Goal: Task Accomplishment & Management: Use online tool/utility

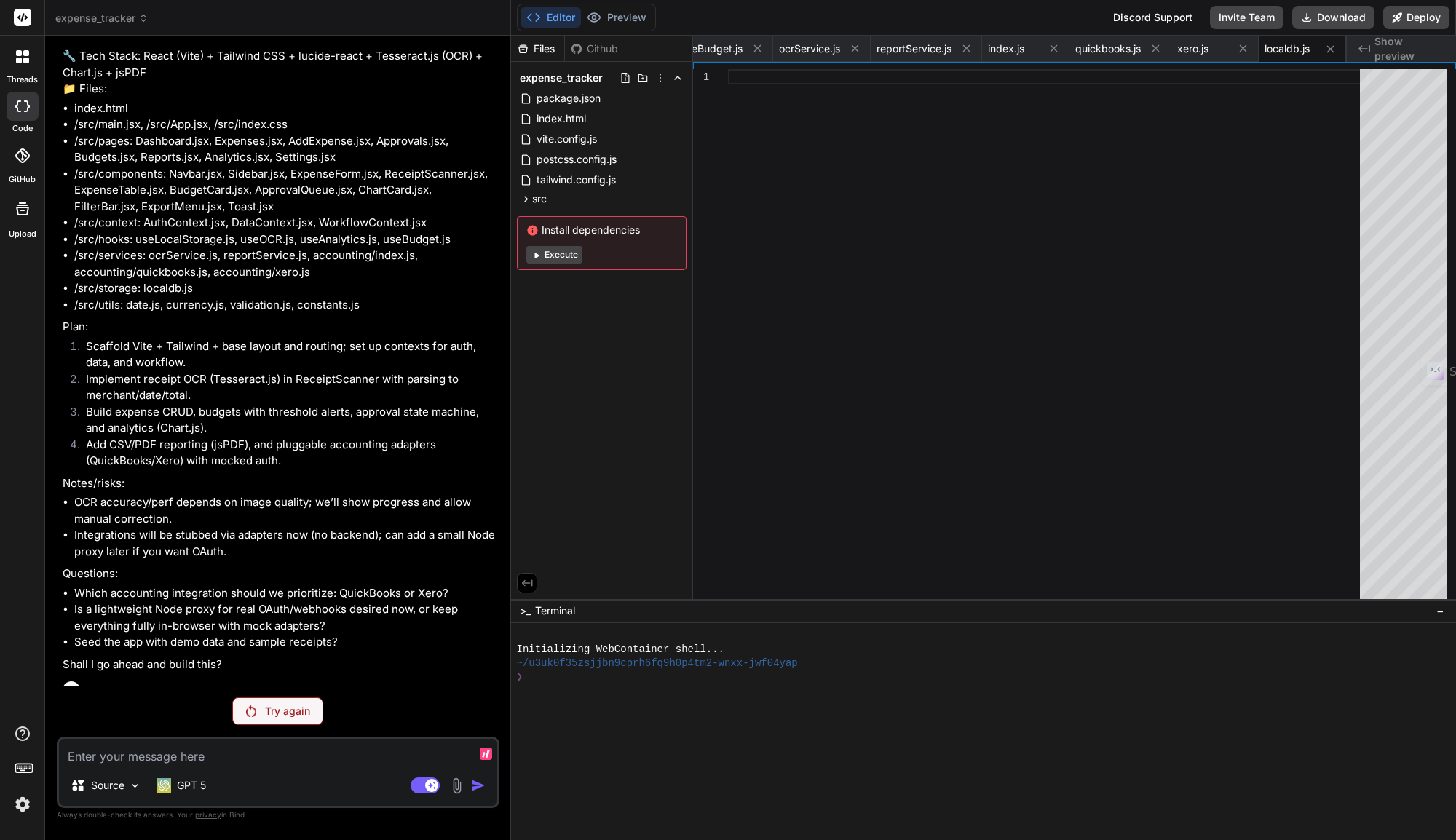
scroll to position [221, 0]
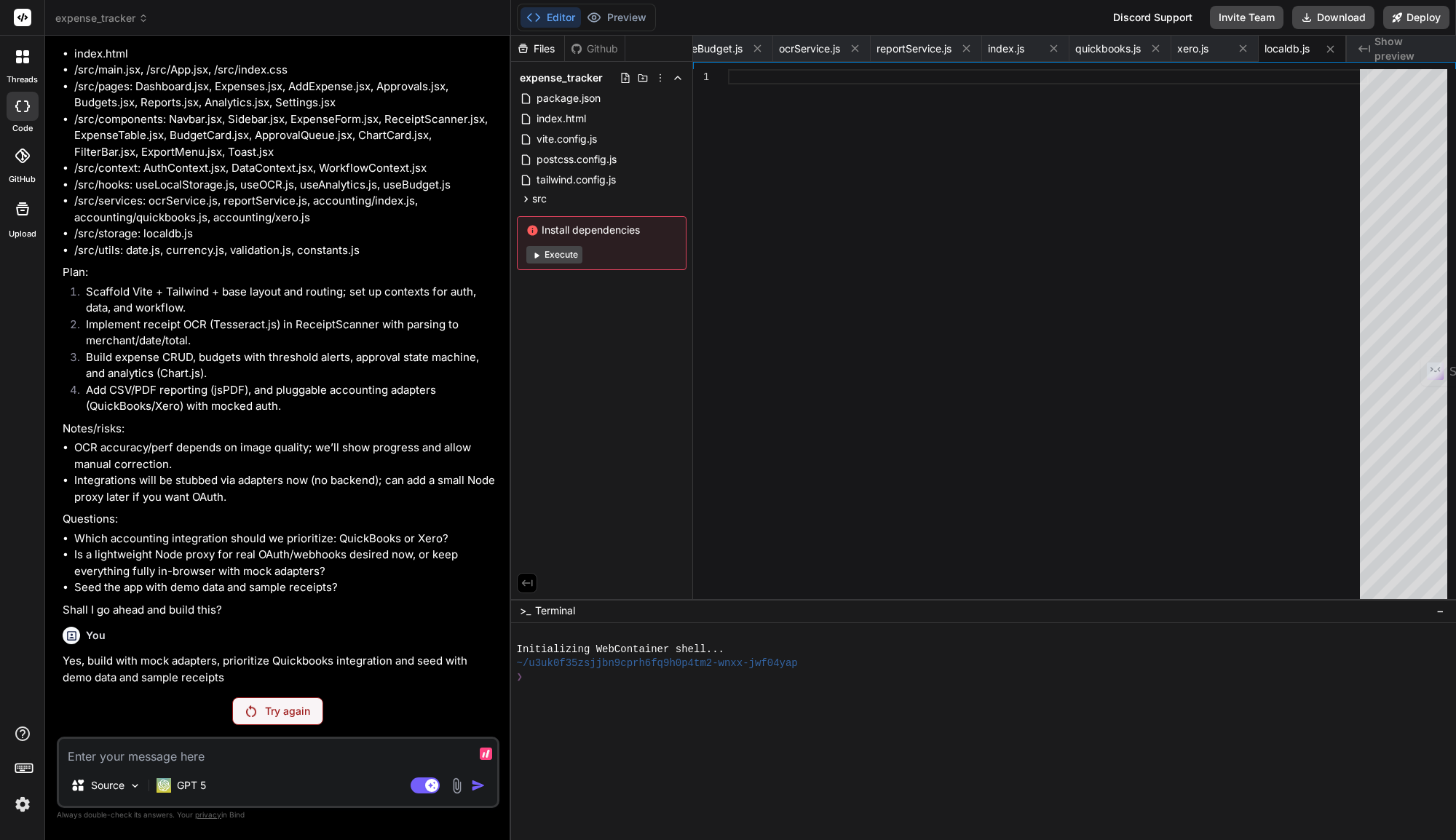
click at [561, 255] on button "Execute" at bounding box center [554, 254] width 56 height 17
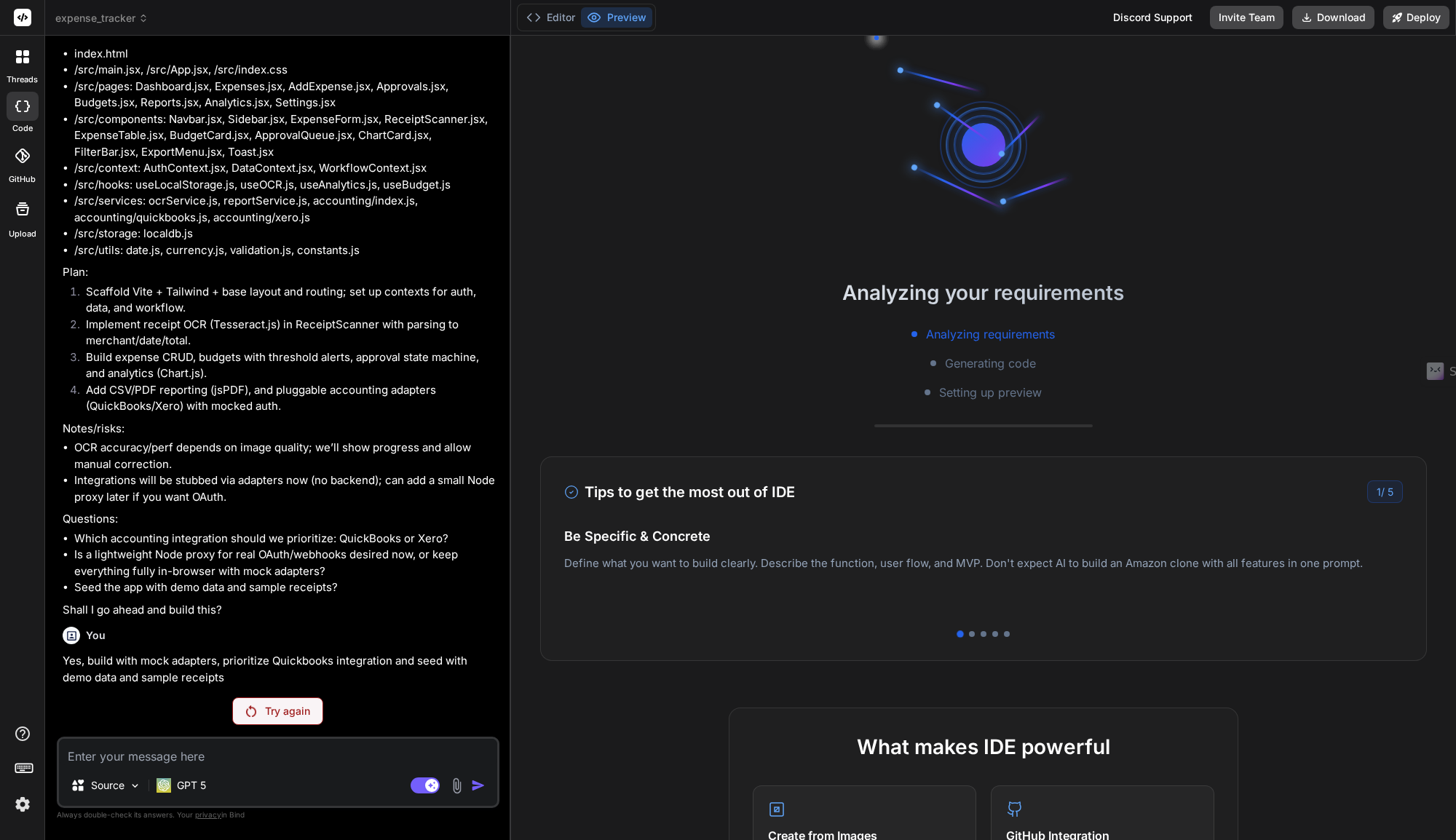
scroll to position [28, 0]
type textarea "x"
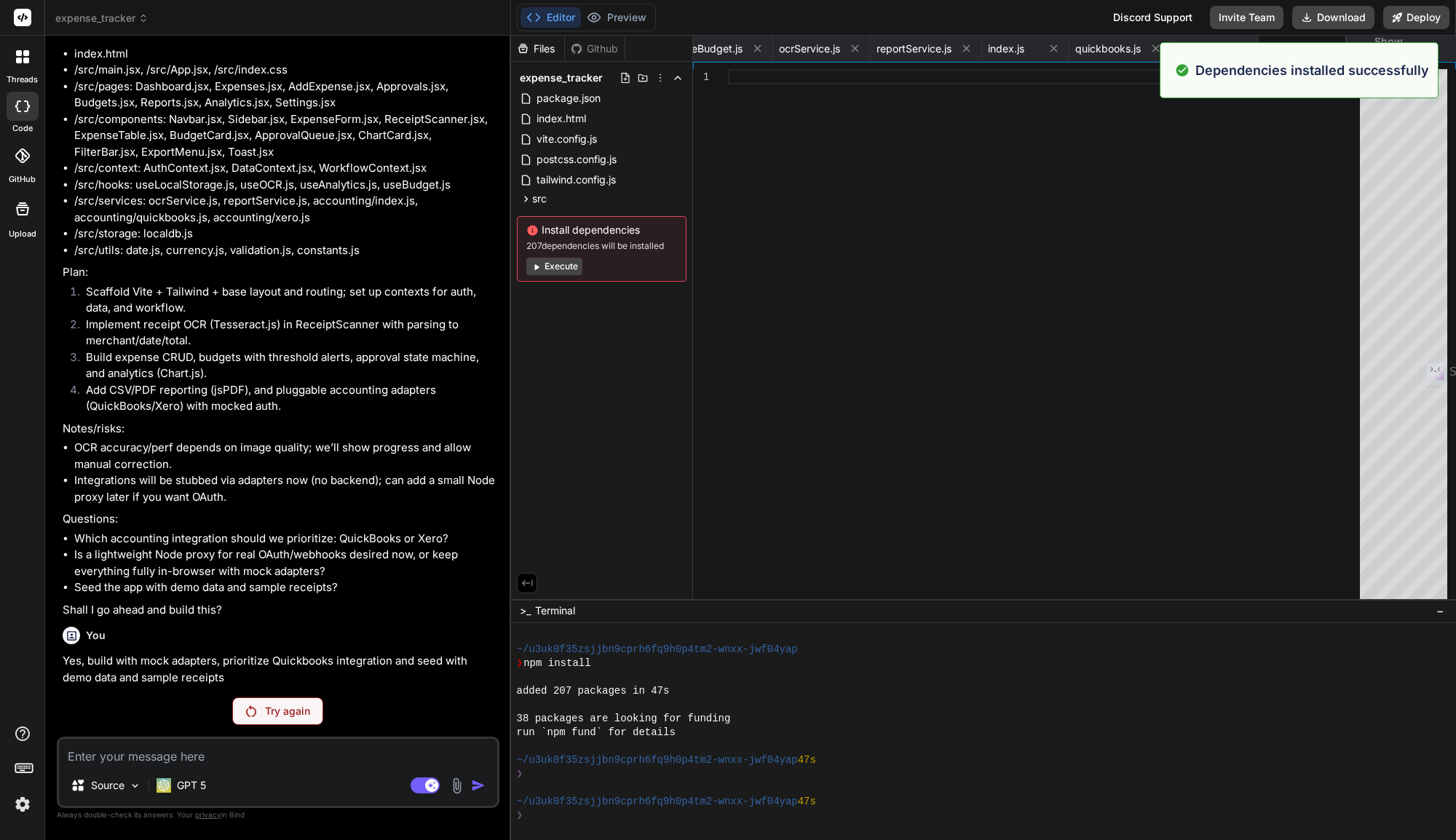
scroll to position [69, 0]
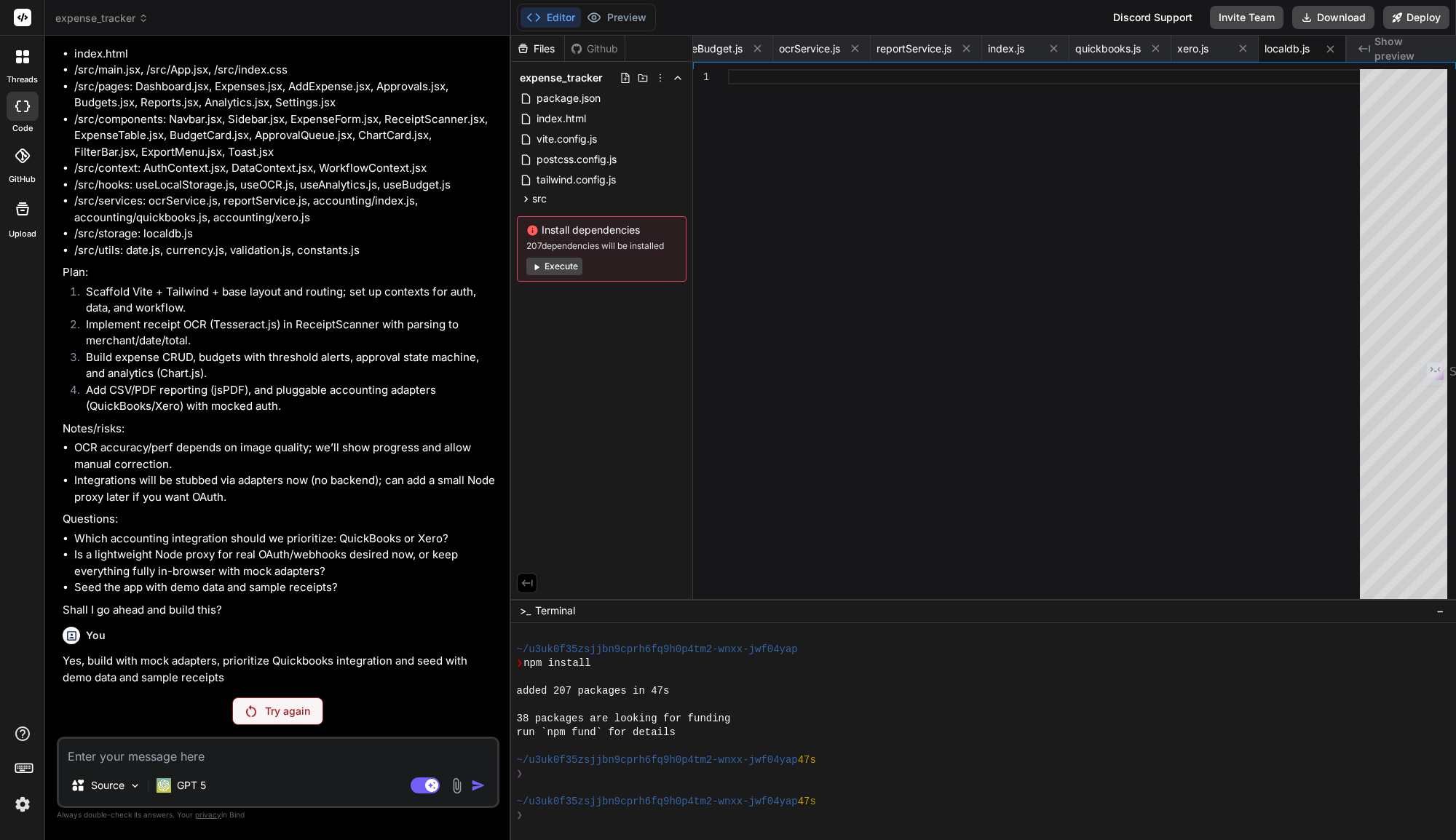
click at [628, 382] on div "Files Github expense_tracker package.json index.html vite.config.js postcss.con…" at bounding box center [601, 318] width 182 height 564
click at [1110, 47] on span "quickbooks.js" at bounding box center [1108, 49] width 65 height 15
type textarea "console.log('[QuickBooks Mock] Exporting to QuickBooks:', pending) const update…"
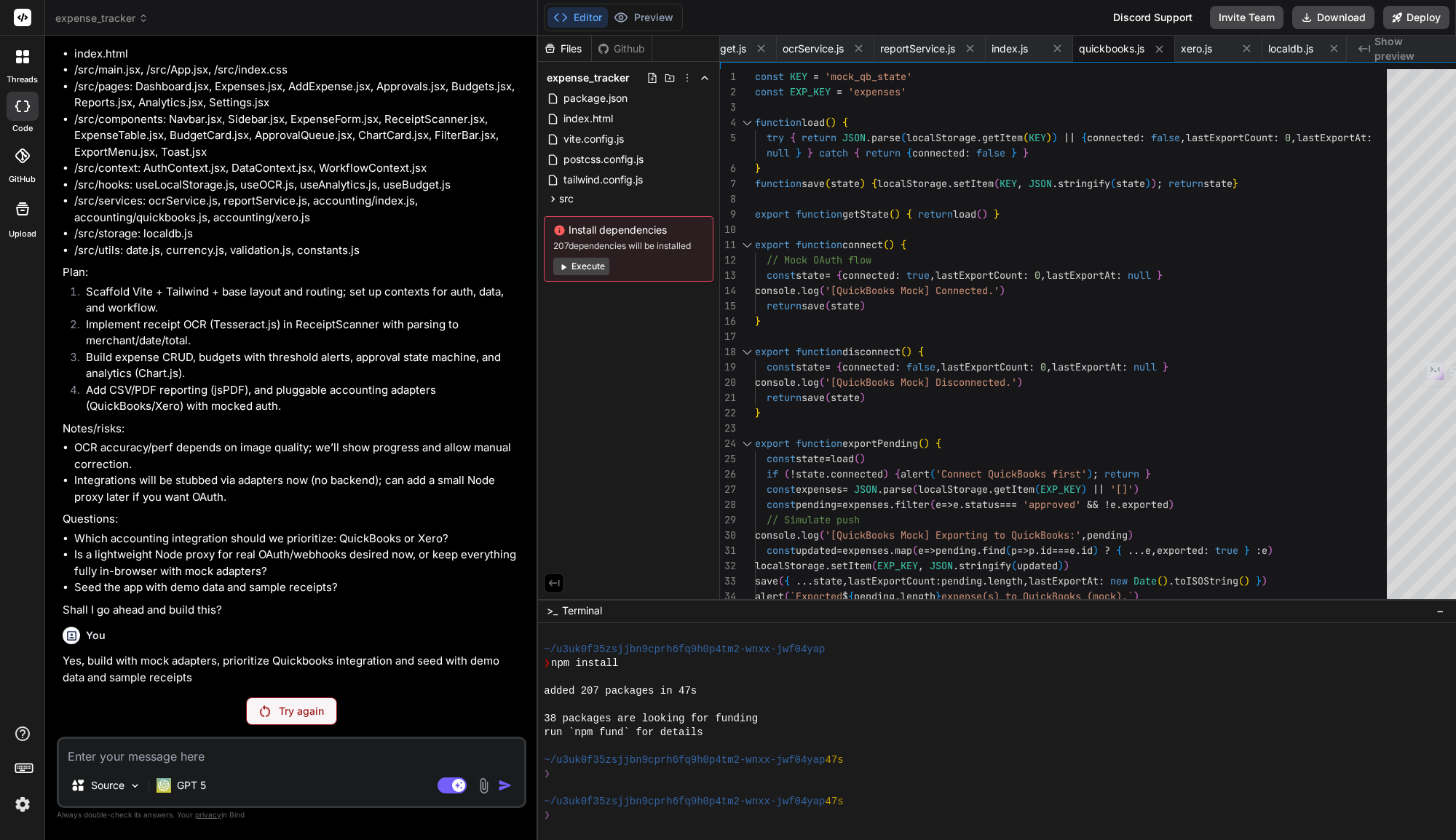
scroll to position [237, 0]
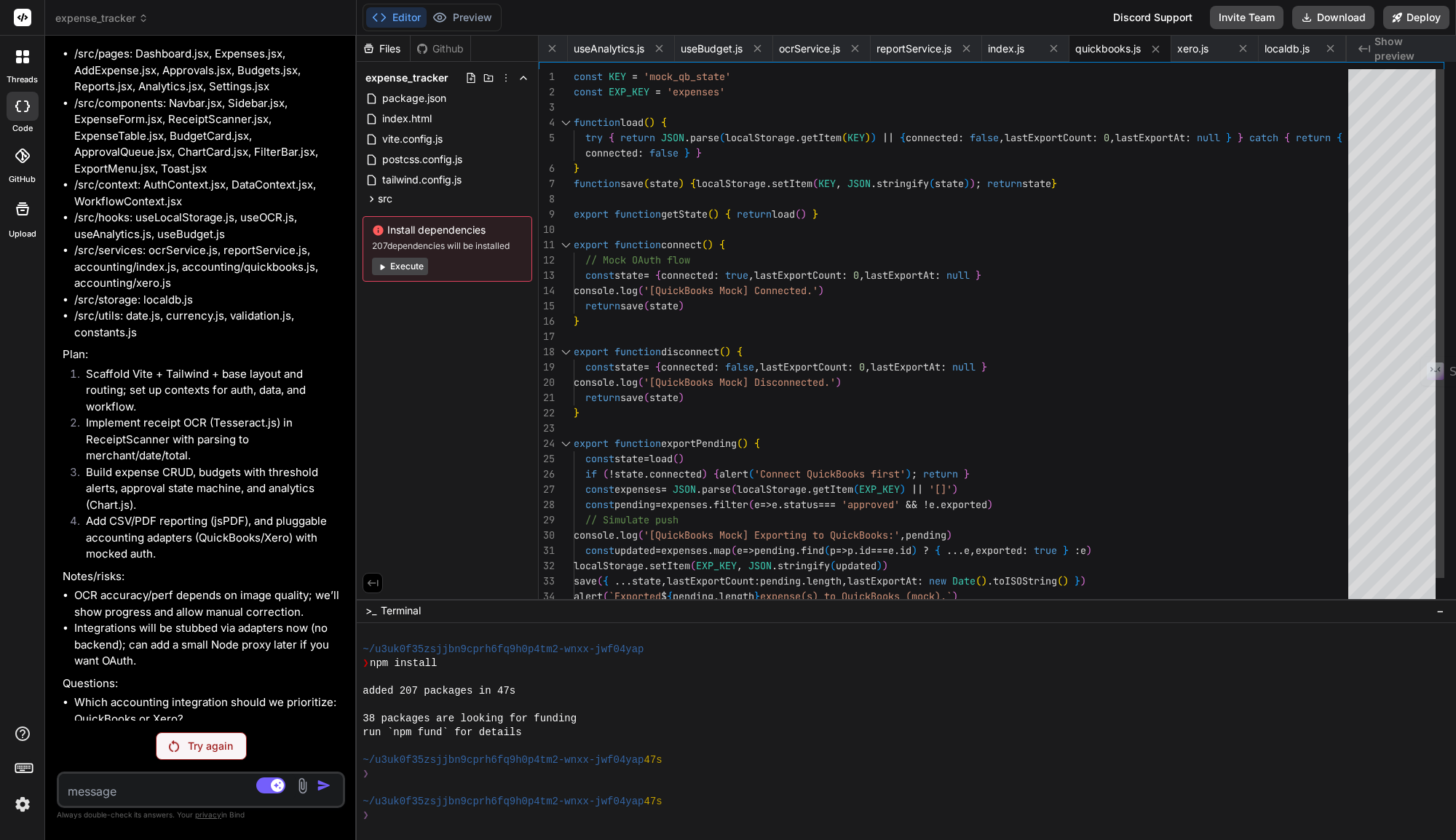
type textarea "x"
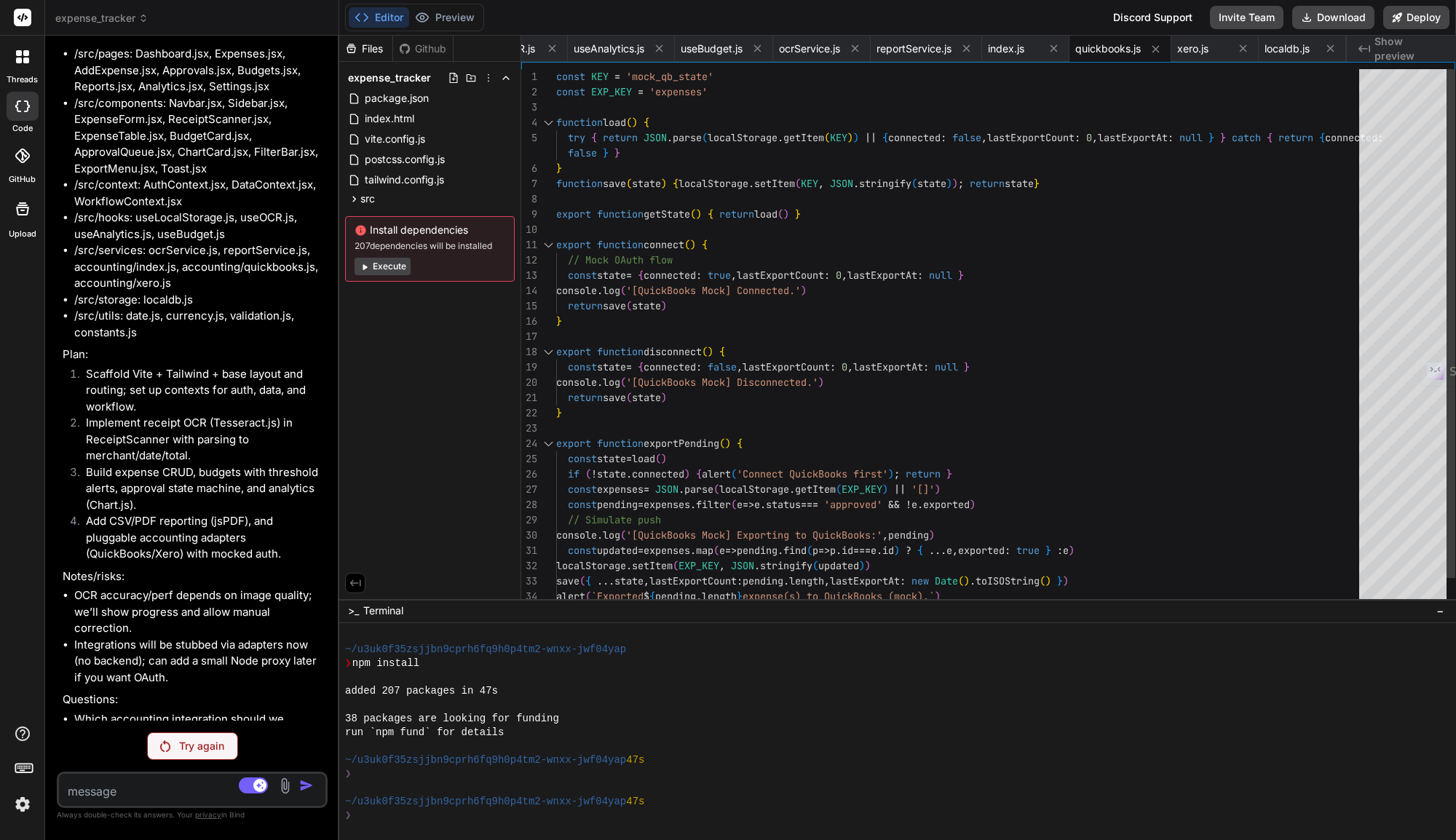
drag, startPoint x: 510, startPoint y: 196, endPoint x: 303, endPoint y: 202, distance: 207.1
click at [303, 202] on div "Bind AI Web Search Created with Pixso. Code Generator You Build an expense trac…" at bounding box center [192, 438] width 294 height 804
click at [1391, 51] on span "Show preview" at bounding box center [1409, 49] width 70 height 29
click at [529, 50] on span "useOCR.js" at bounding box center [511, 49] width 49 height 15
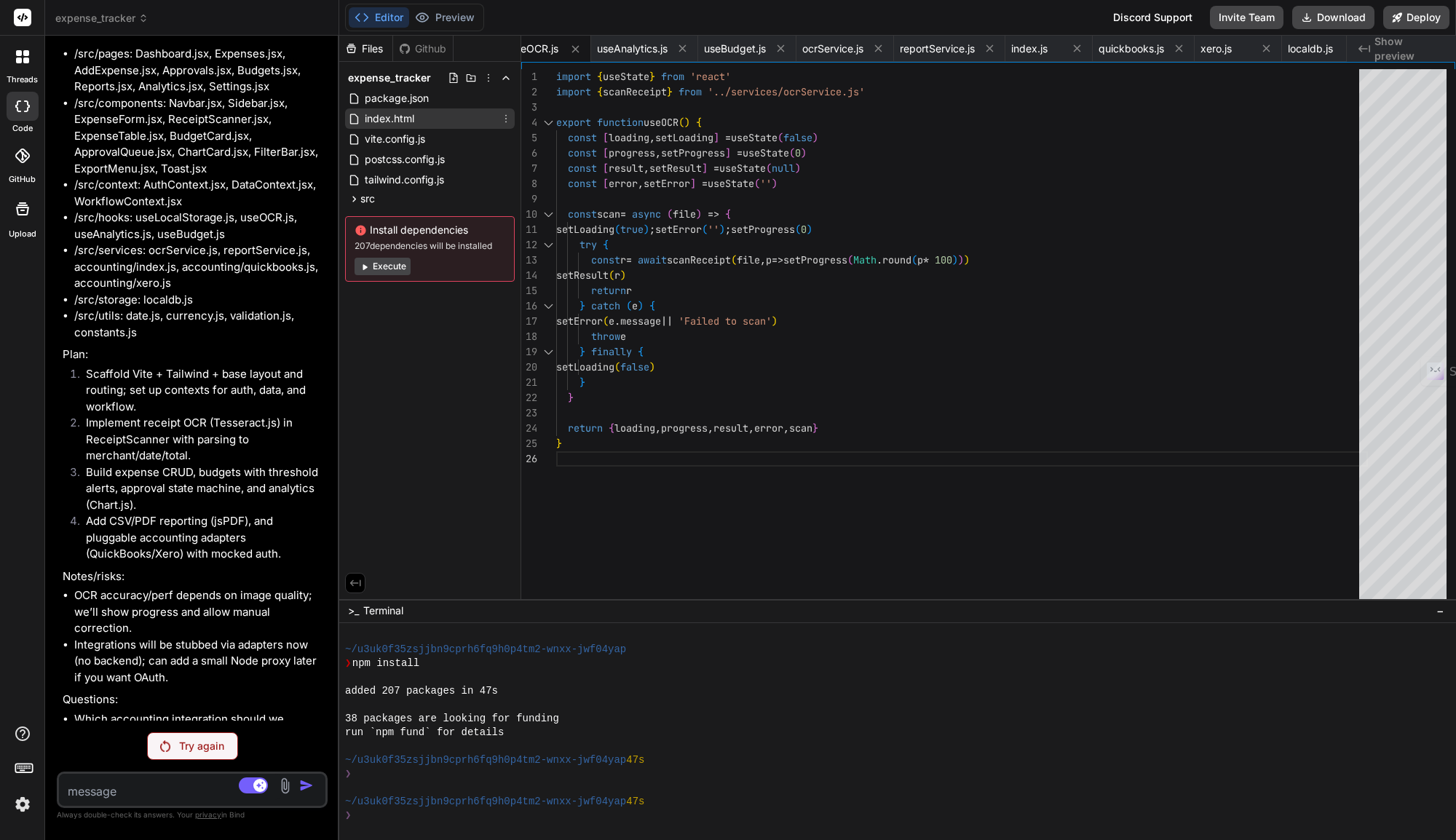
click at [397, 114] on span "index.html" at bounding box center [390, 118] width 52 height 17
type textarea "</body> </html>"
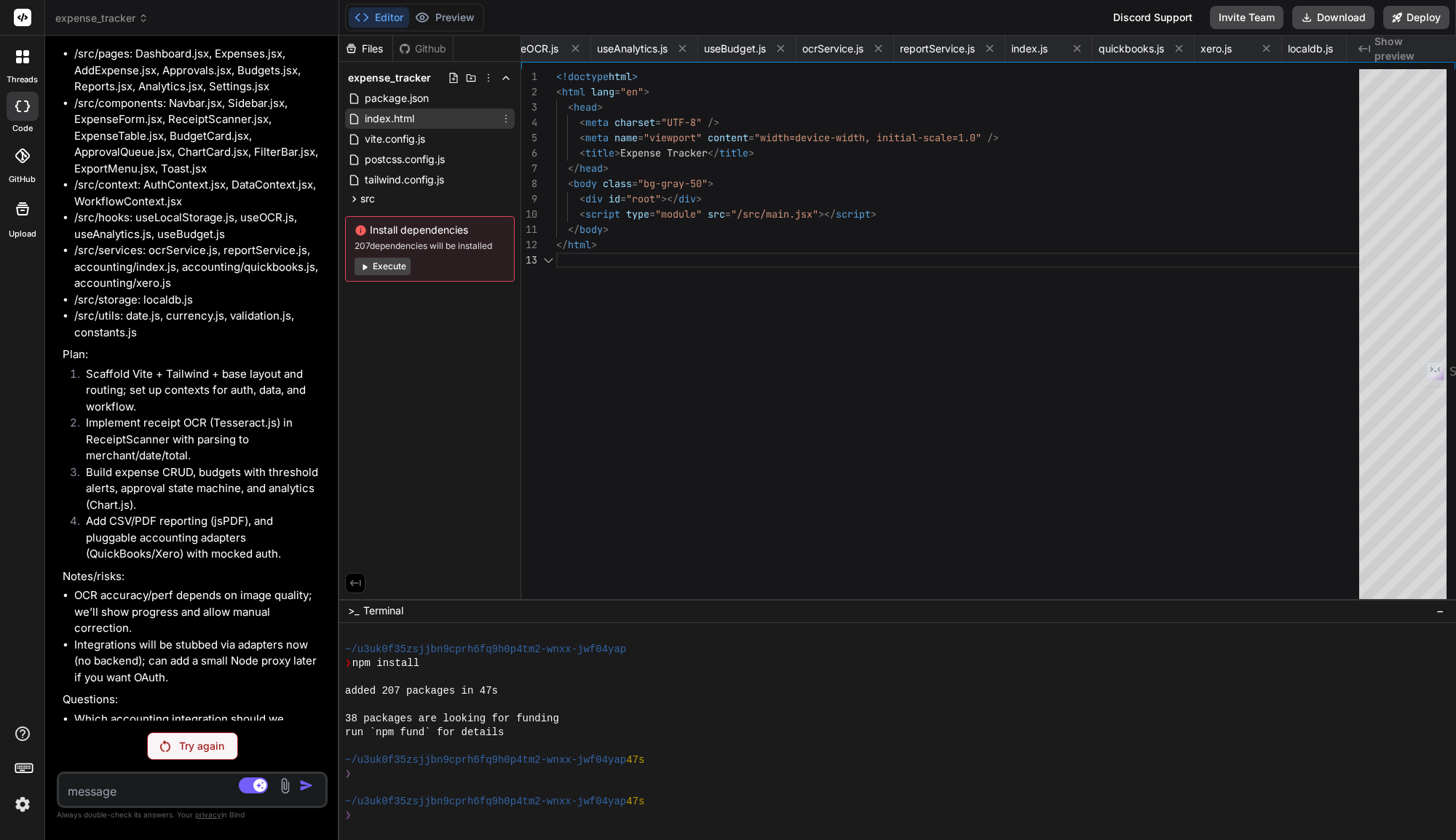
scroll to position [0, 100]
click at [1402, 46] on span "Show preview" at bounding box center [1409, 49] width 70 height 29
click at [431, 313] on div "Files Github expense_tracker package.json index.html vite.config.js postcss.con…" at bounding box center [430, 318] width 182 height 564
click at [396, 266] on button "Execute" at bounding box center [382, 266] width 56 height 17
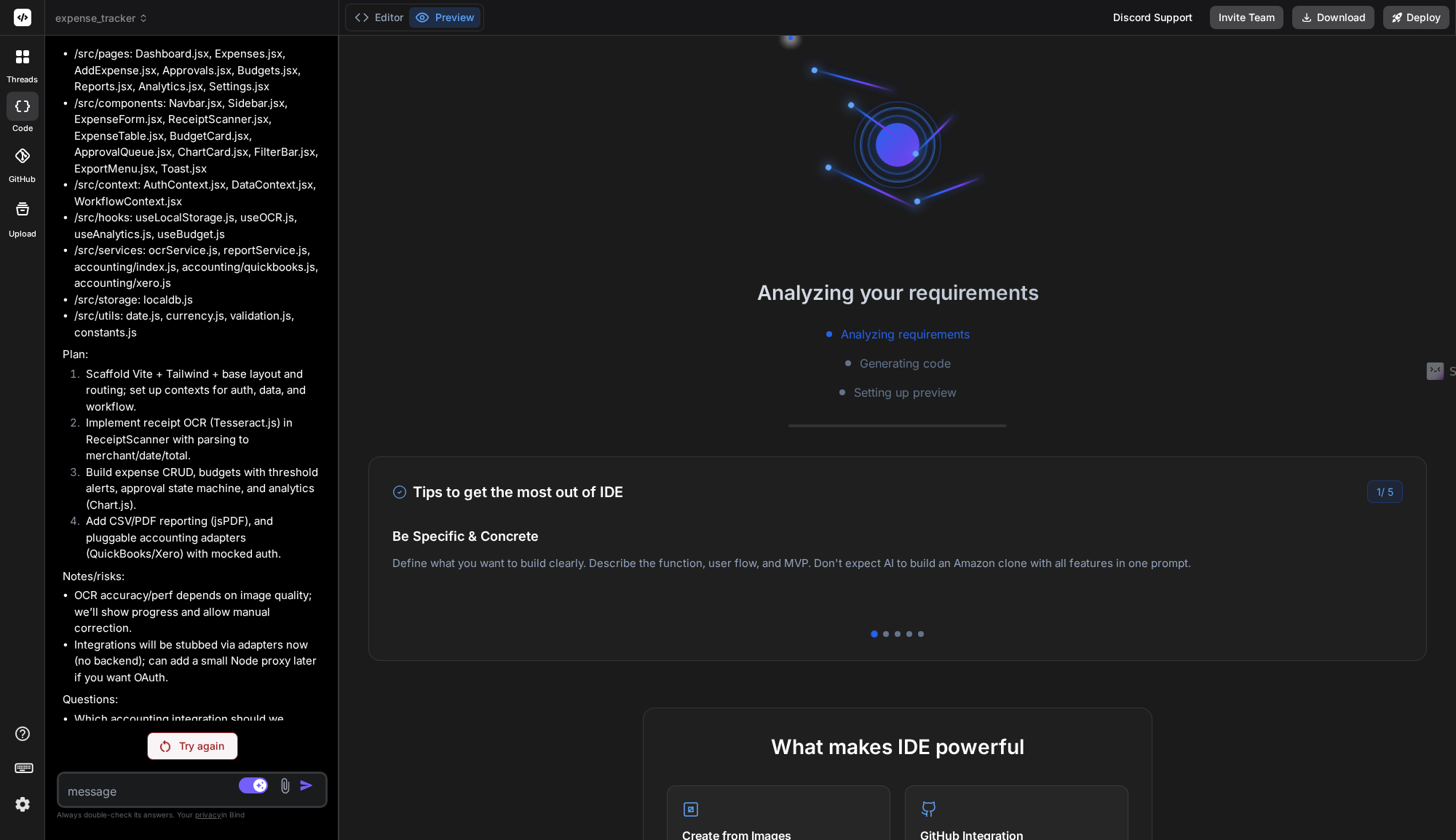
scroll to position [235, 0]
type textarea "x"
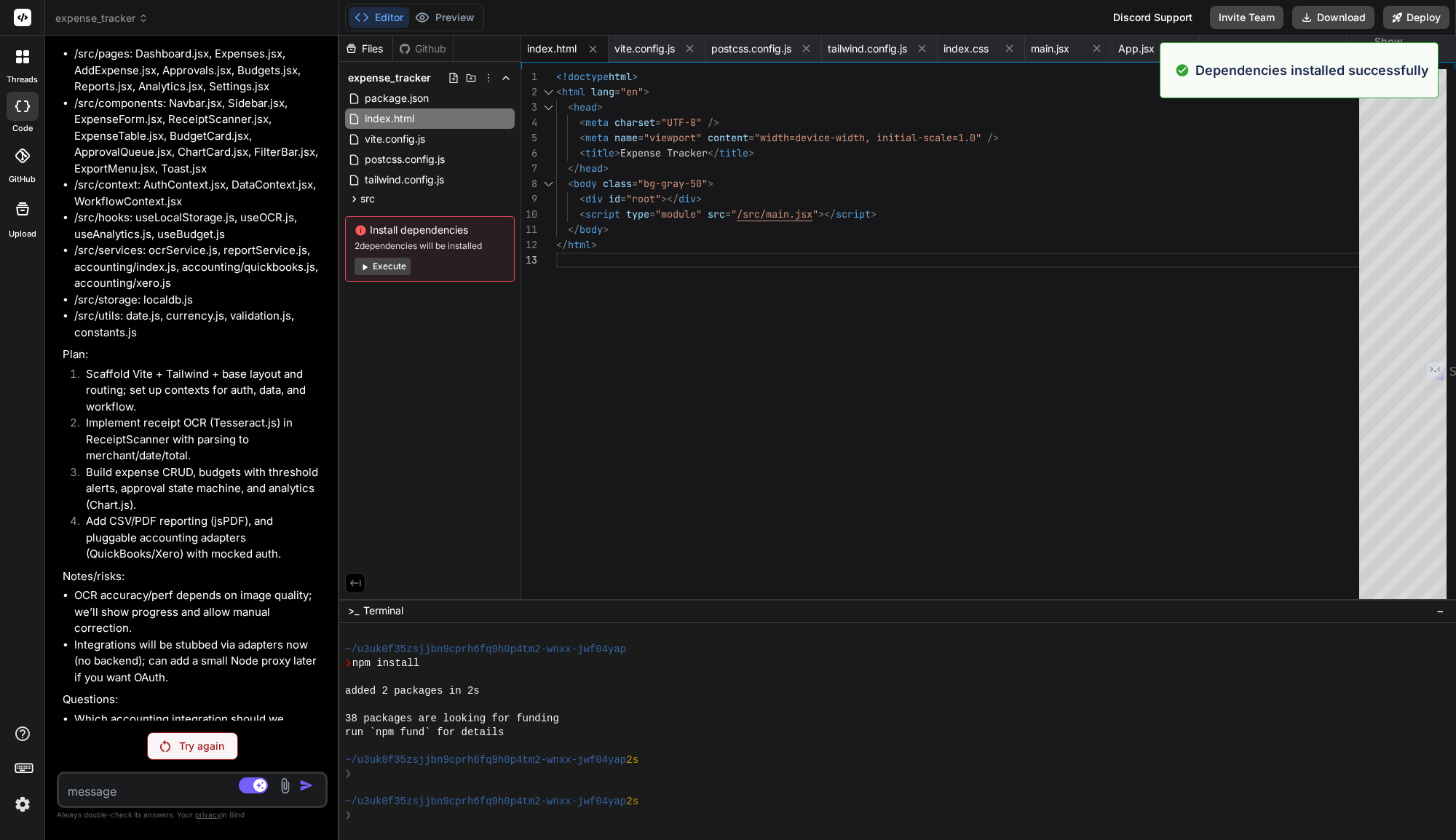
scroll to position [277, 0]
click at [410, 431] on div "Files Github expense_tracker package.json index.html vite.config.js postcss.con…" at bounding box center [430, 318] width 182 height 564
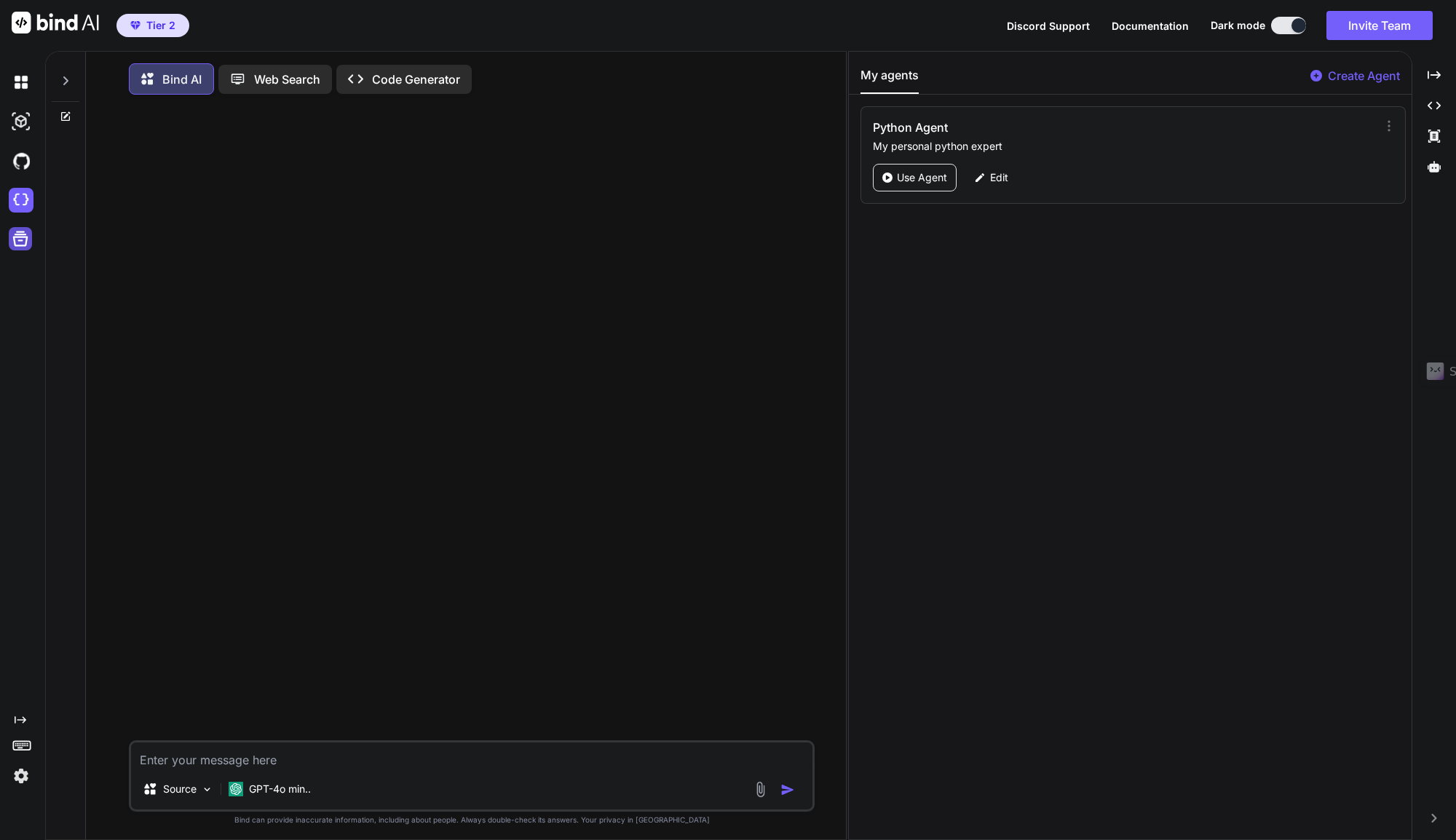
click at [23, 235] on icon at bounding box center [20, 239] width 16 height 16
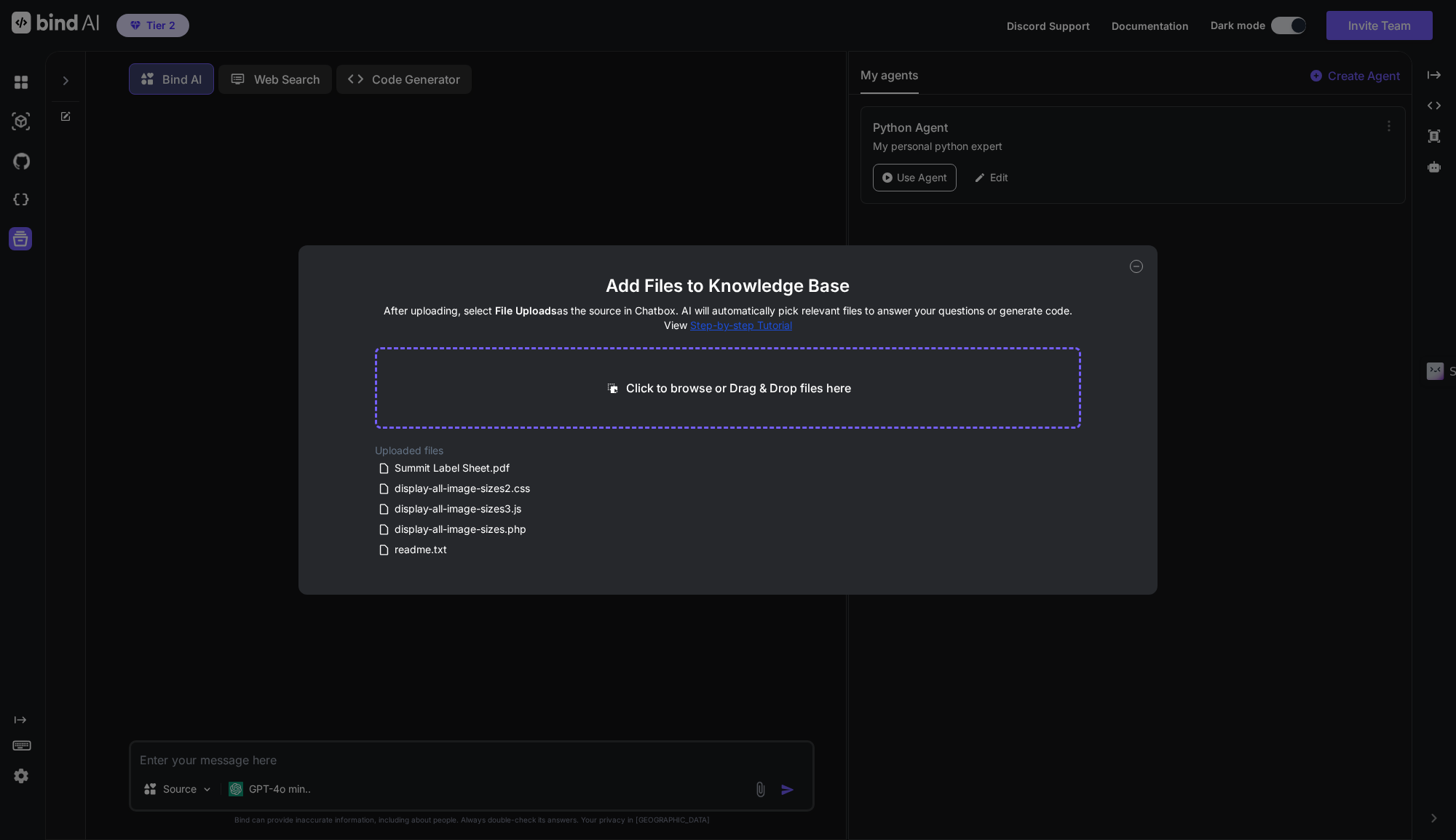
click at [19, 252] on div "Add Files to Knowledge Base After uploading, select File Uploads as the source …" at bounding box center [728, 420] width 1456 height 840
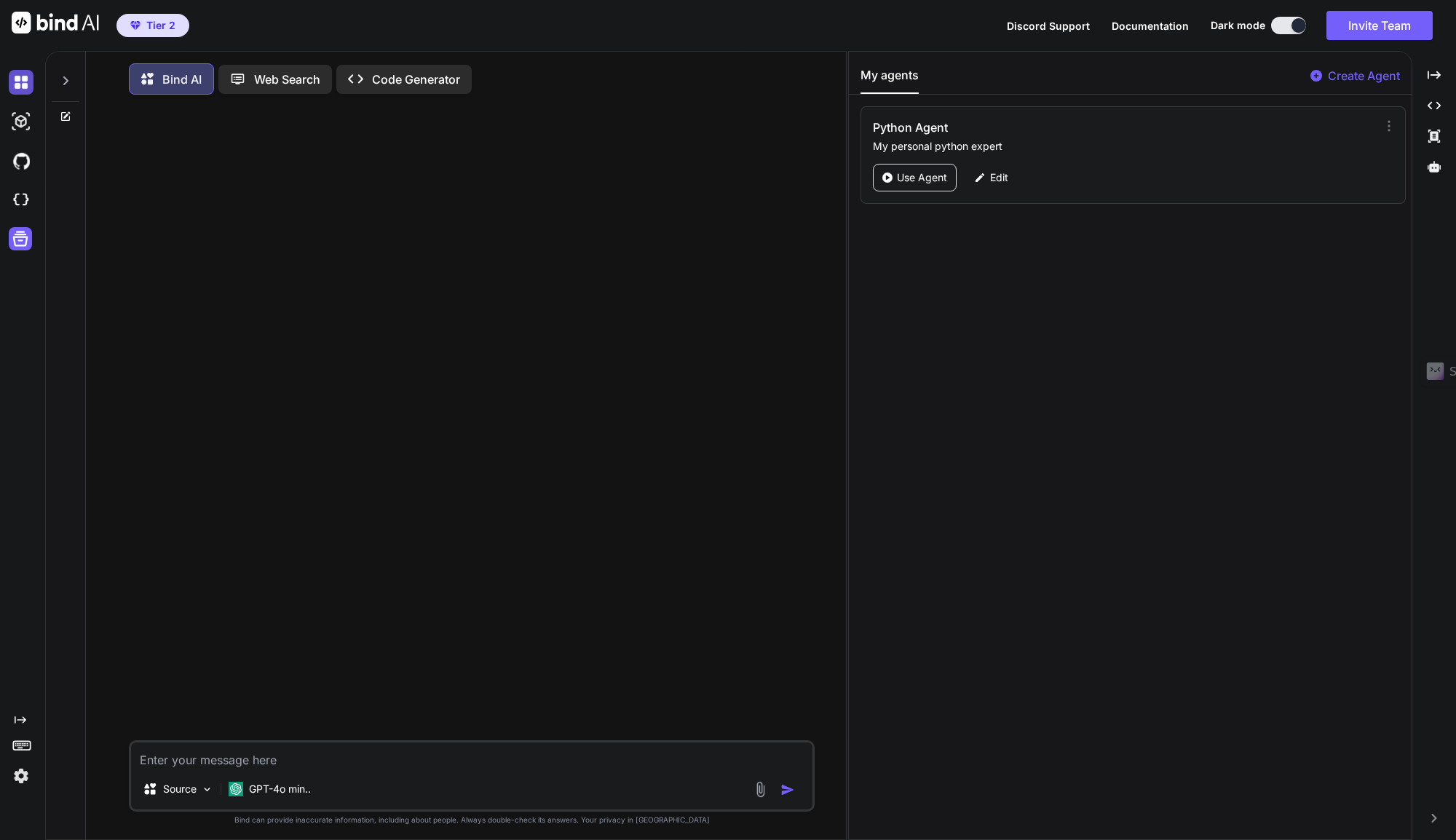
click at [27, 86] on img at bounding box center [21, 83] width 25 height 25
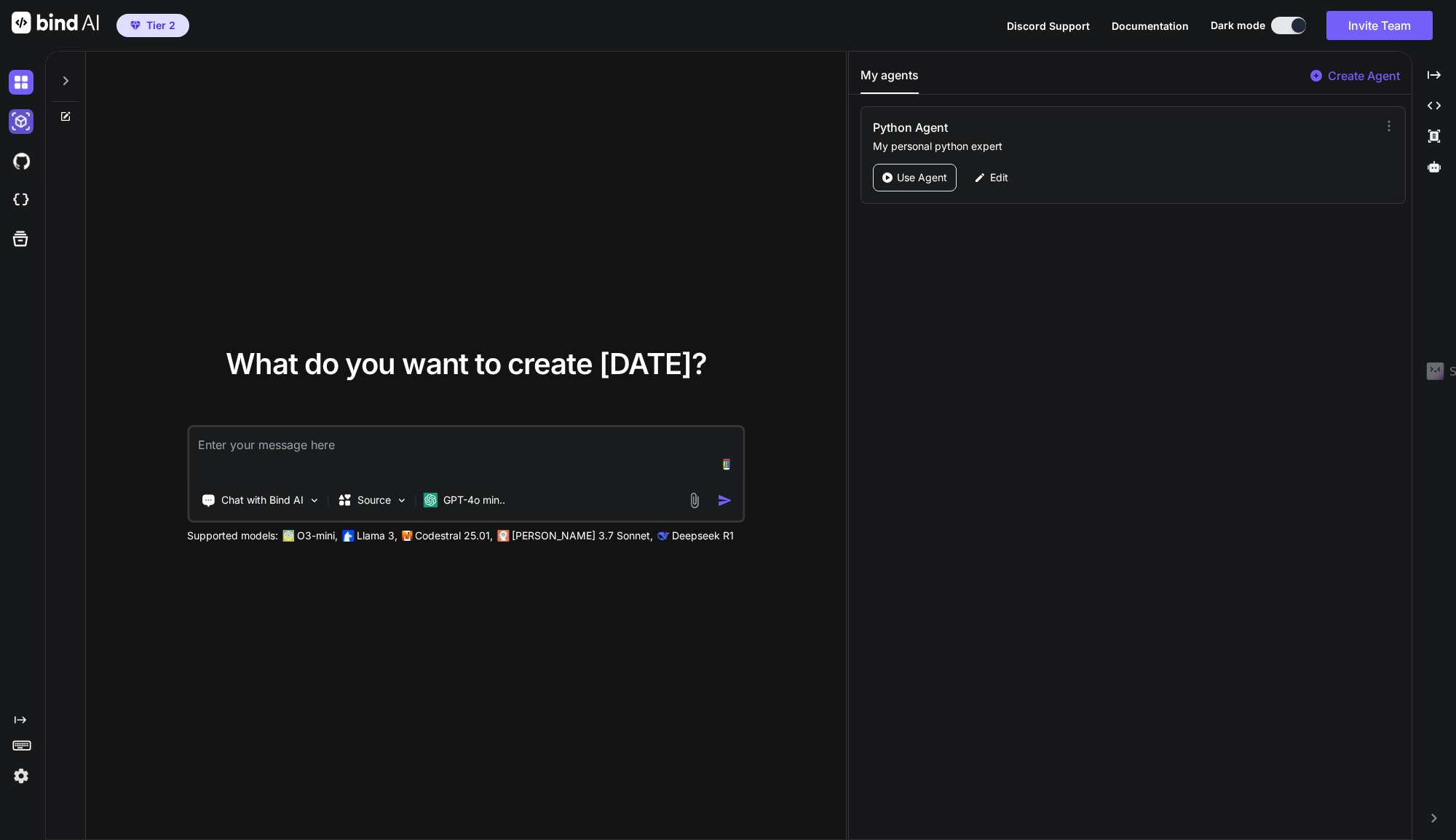
click at [20, 123] on img at bounding box center [21, 122] width 25 height 25
click at [25, 168] on img at bounding box center [21, 161] width 25 height 25
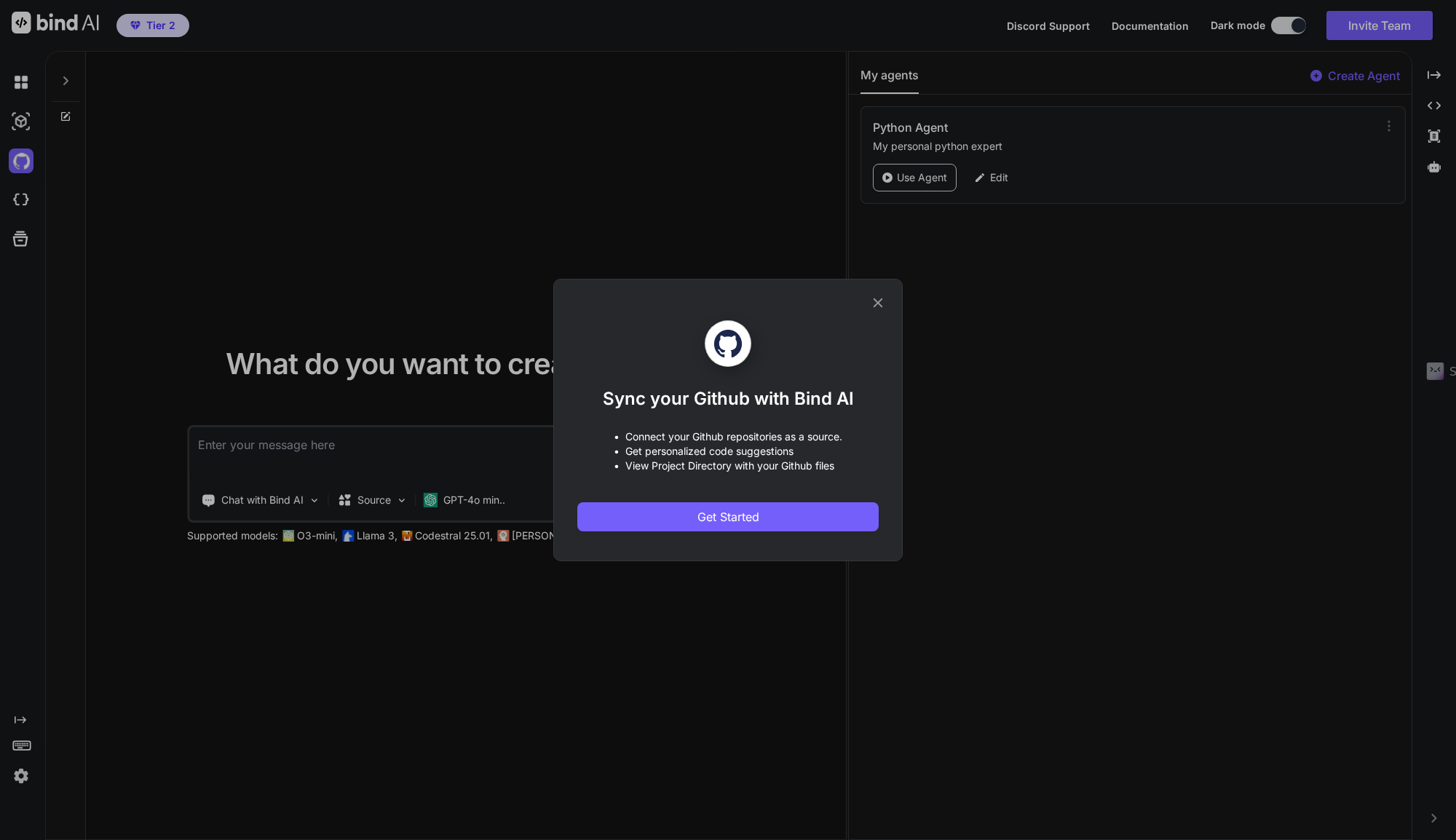
click at [20, 202] on div "Sync your Github with Bind AI • Connect your Github repositories as a source. •…" at bounding box center [728, 420] width 1456 height 840
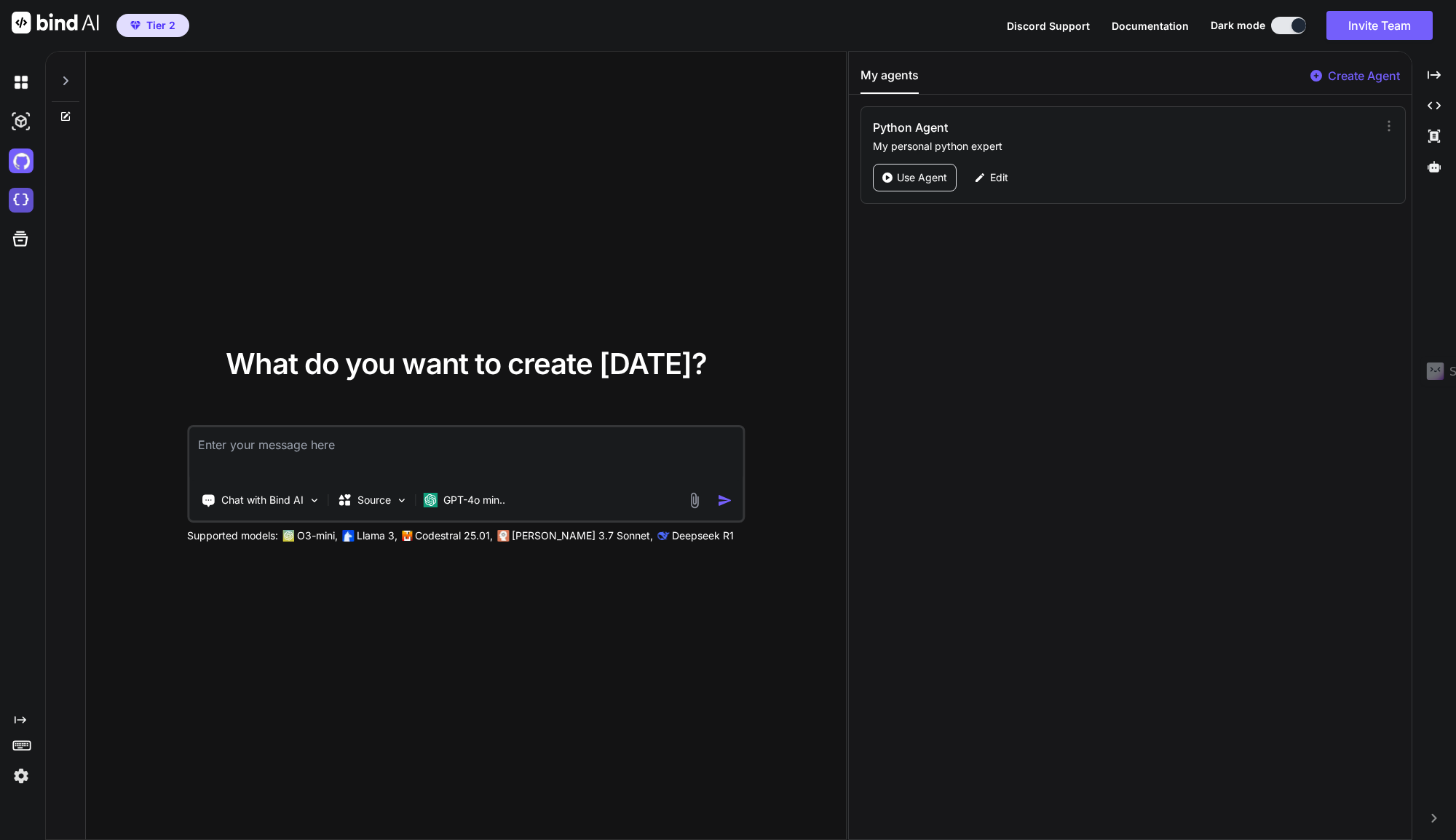
click at [20, 203] on img at bounding box center [21, 200] width 25 height 25
click at [25, 205] on img at bounding box center [21, 200] width 25 height 25
click at [25, 206] on img at bounding box center [21, 200] width 25 height 25
click at [18, 194] on img at bounding box center [21, 200] width 25 height 25
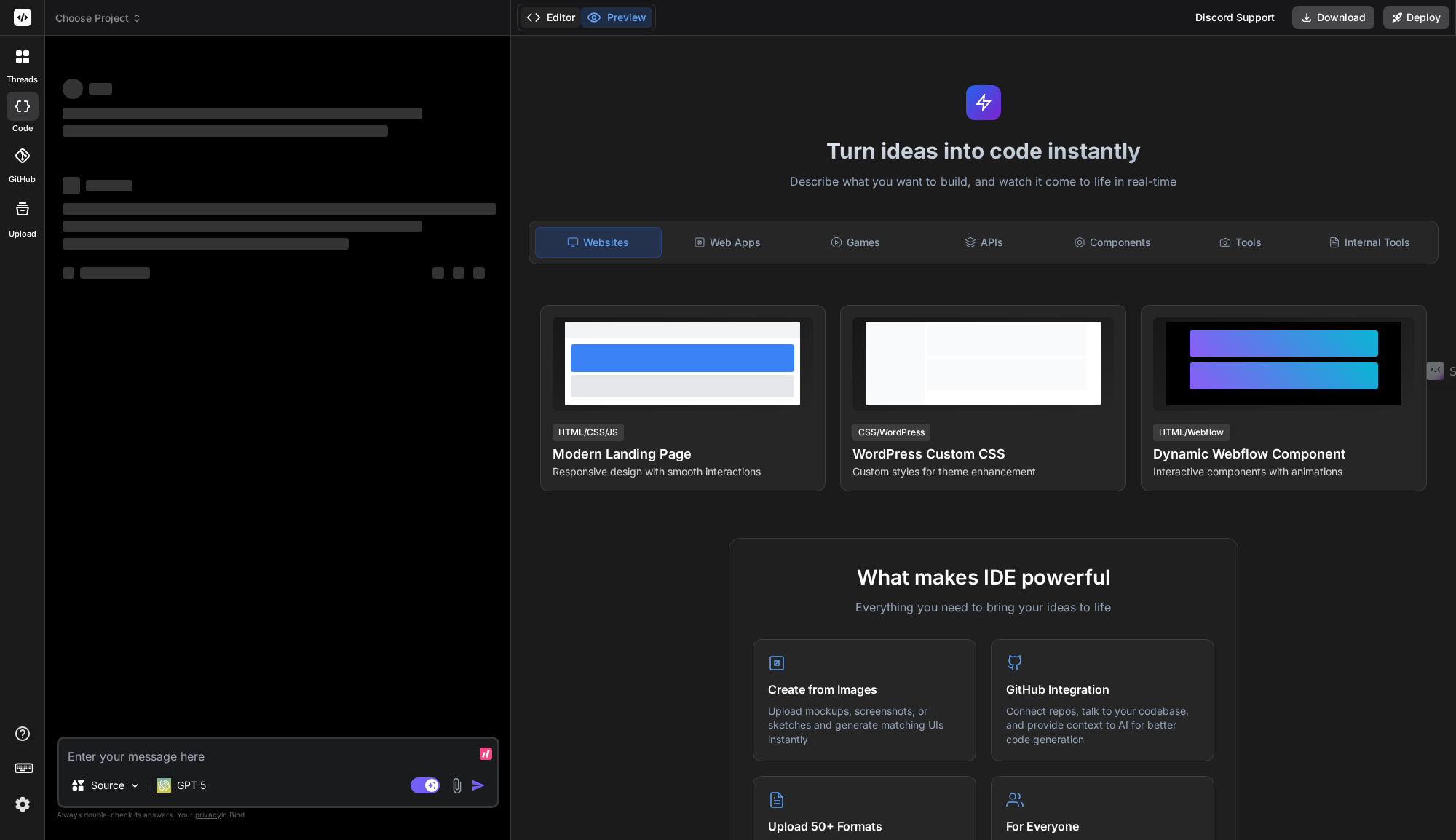
click at [561, 15] on button "Editor" at bounding box center [551, 17] width 60 height 20
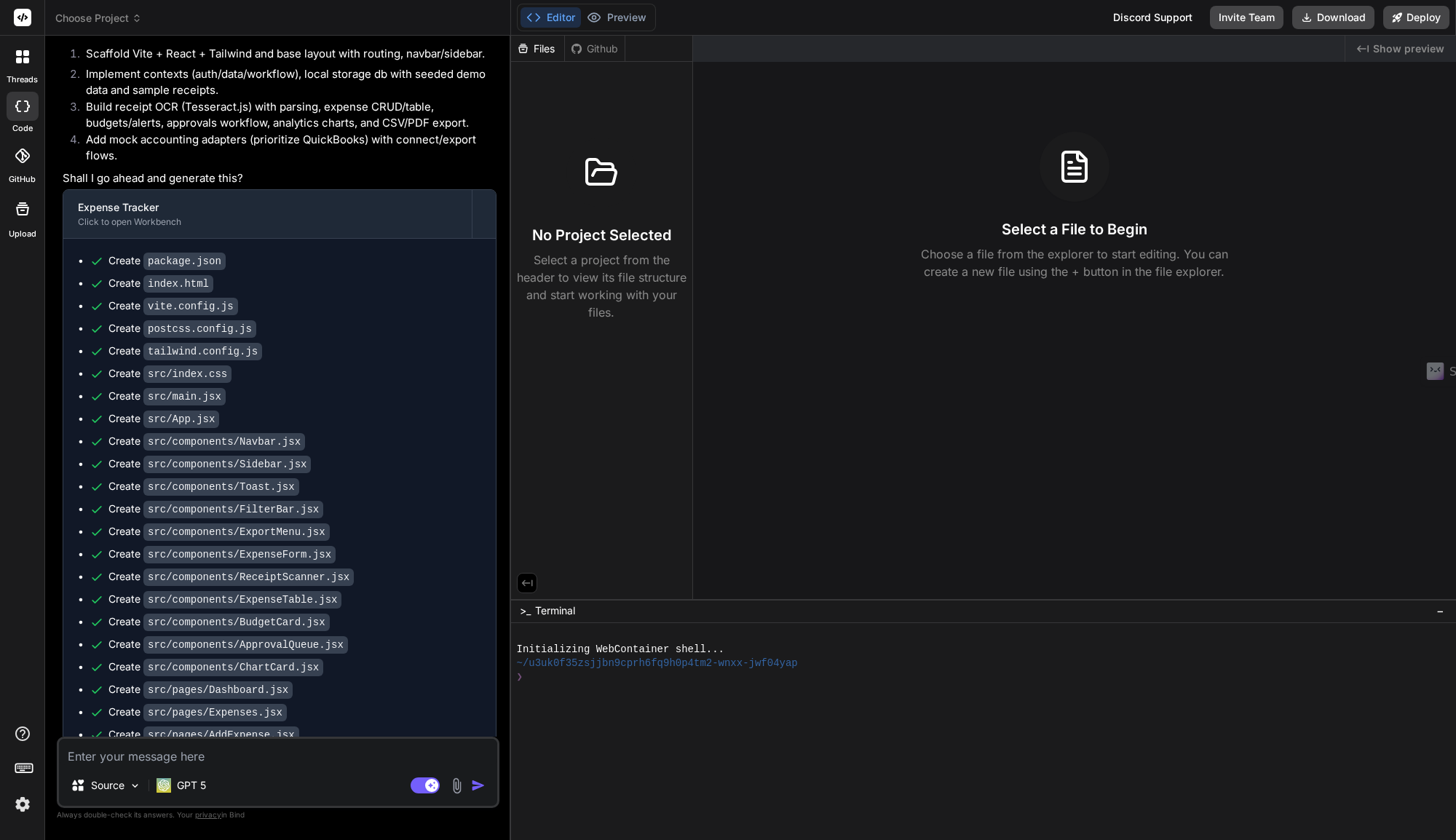
scroll to position [895, 0]
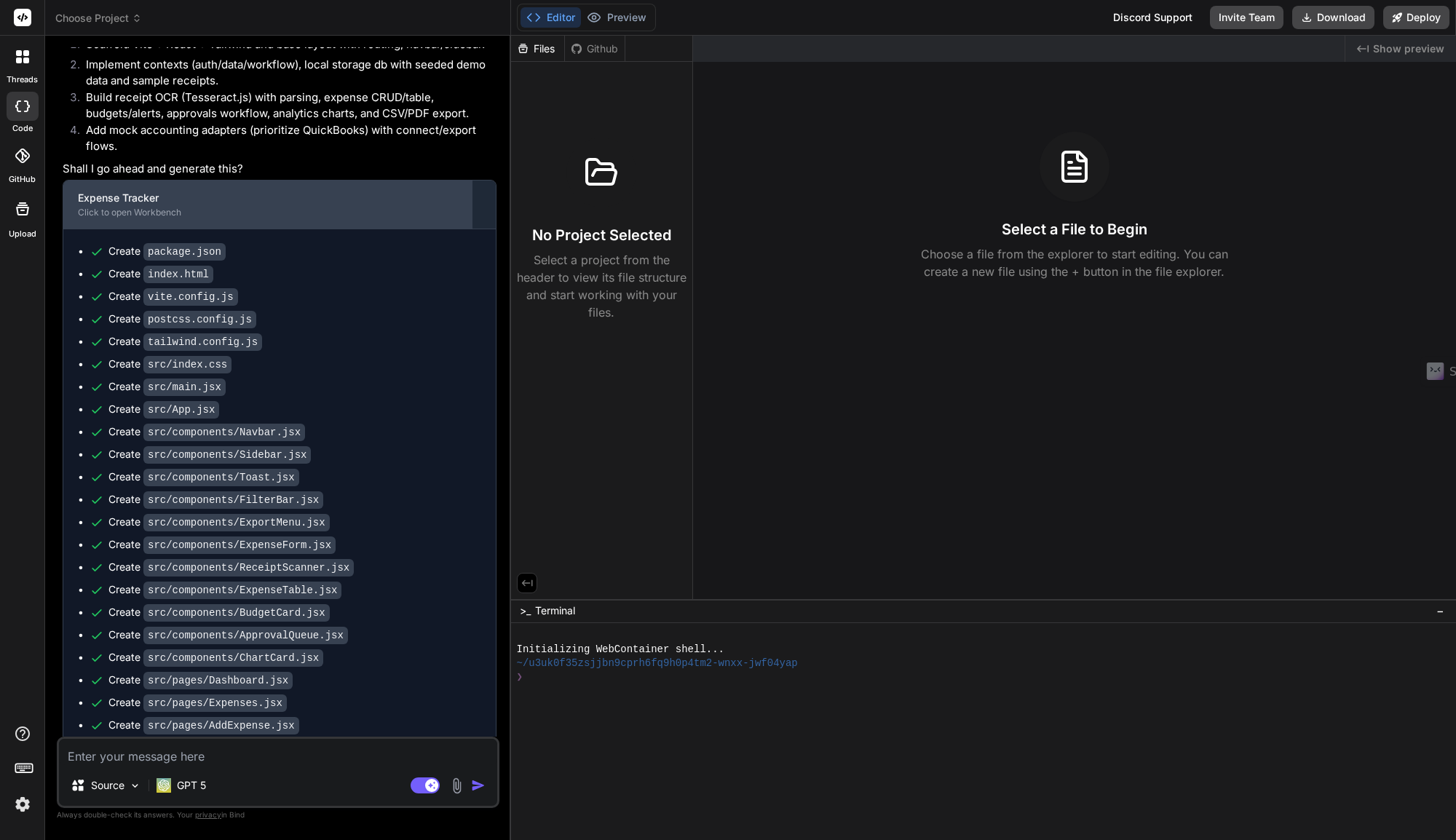
click at [225, 218] on div "Click to open Workbench" at bounding box center [267, 212] width 379 height 11
click at [240, 205] on div "Expense Tracker" at bounding box center [267, 198] width 379 height 15
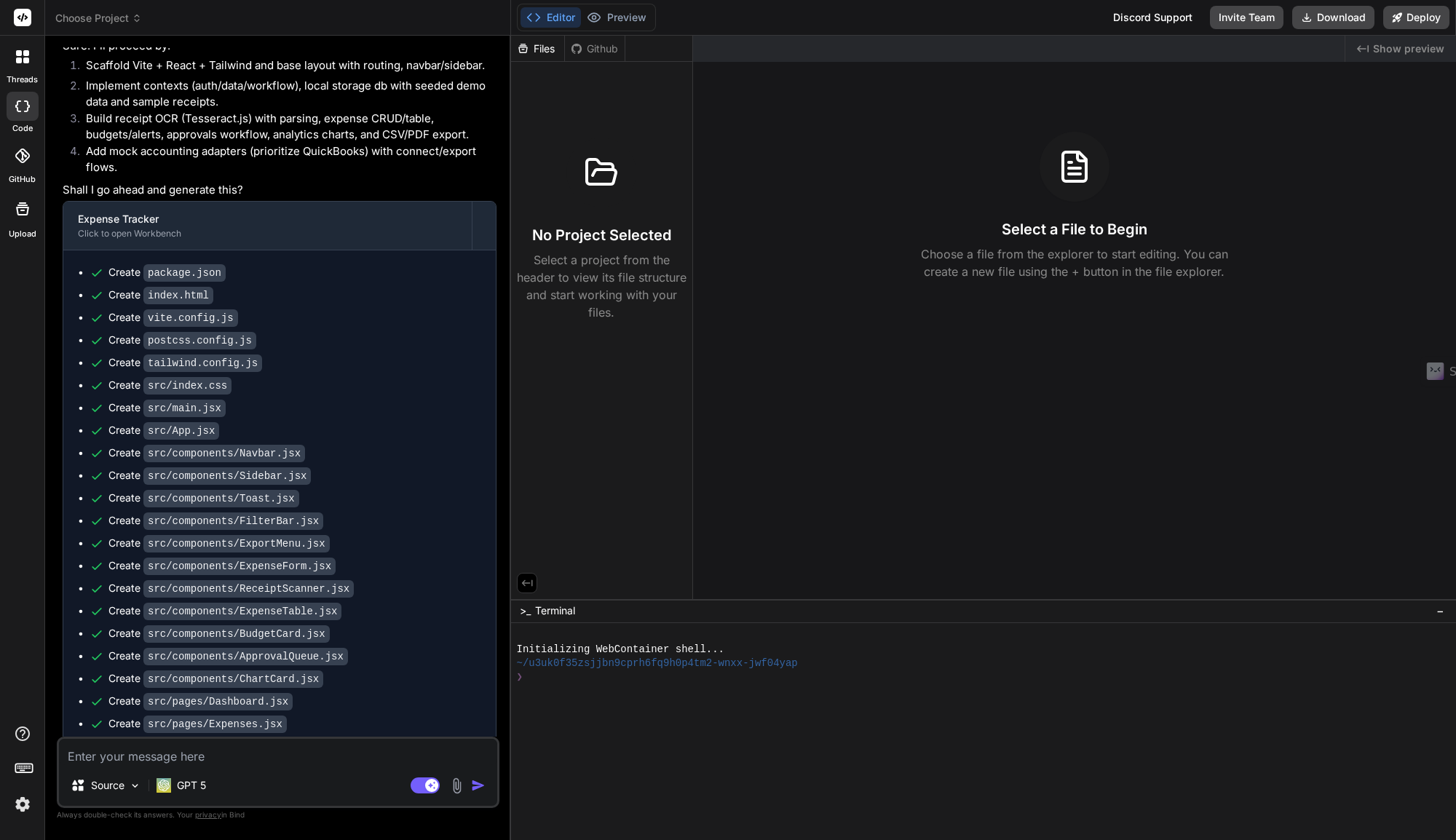
scroll to position [437, 0]
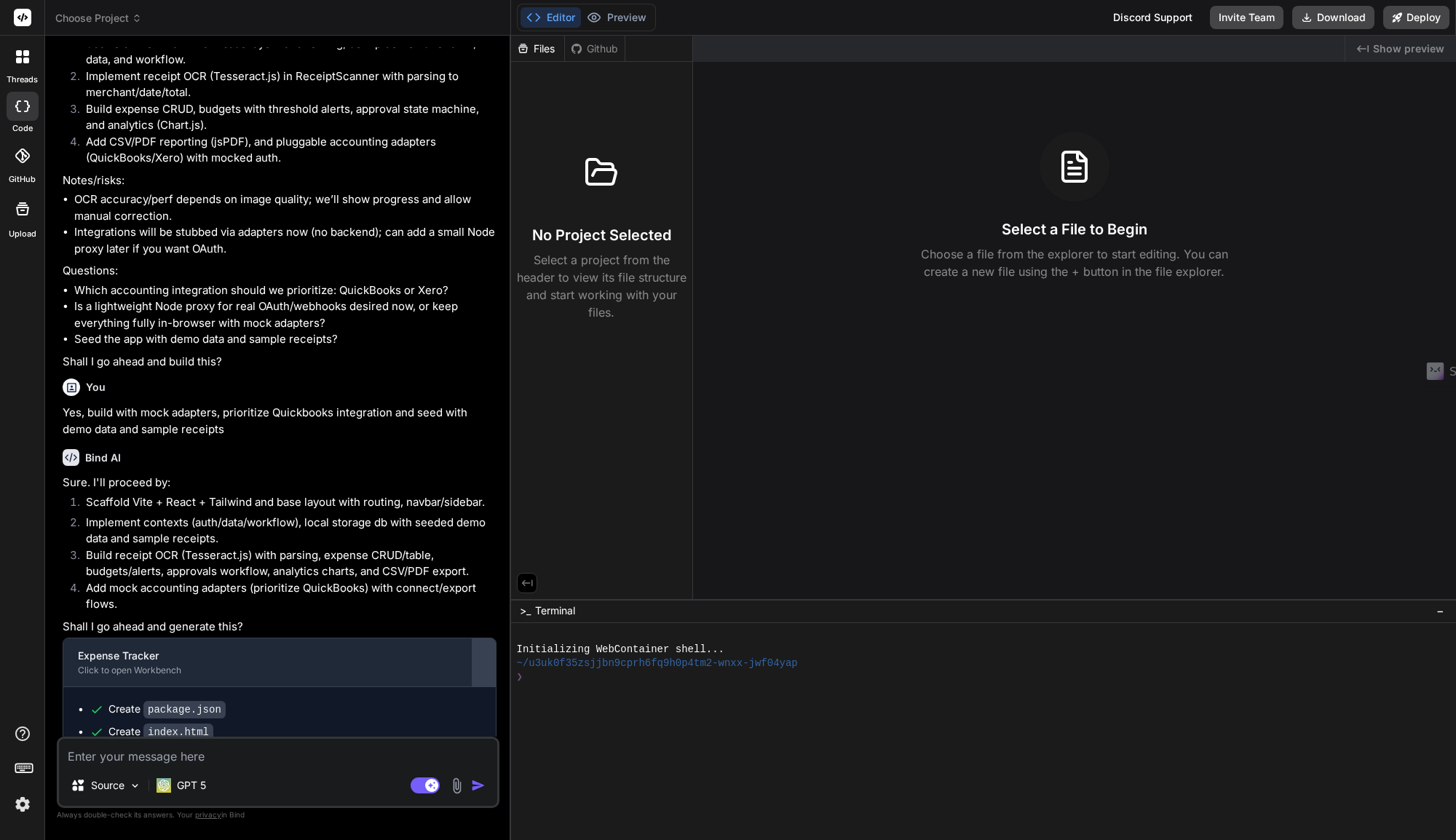
click at [487, 674] on div at bounding box center [484, 662] width 24 height 24
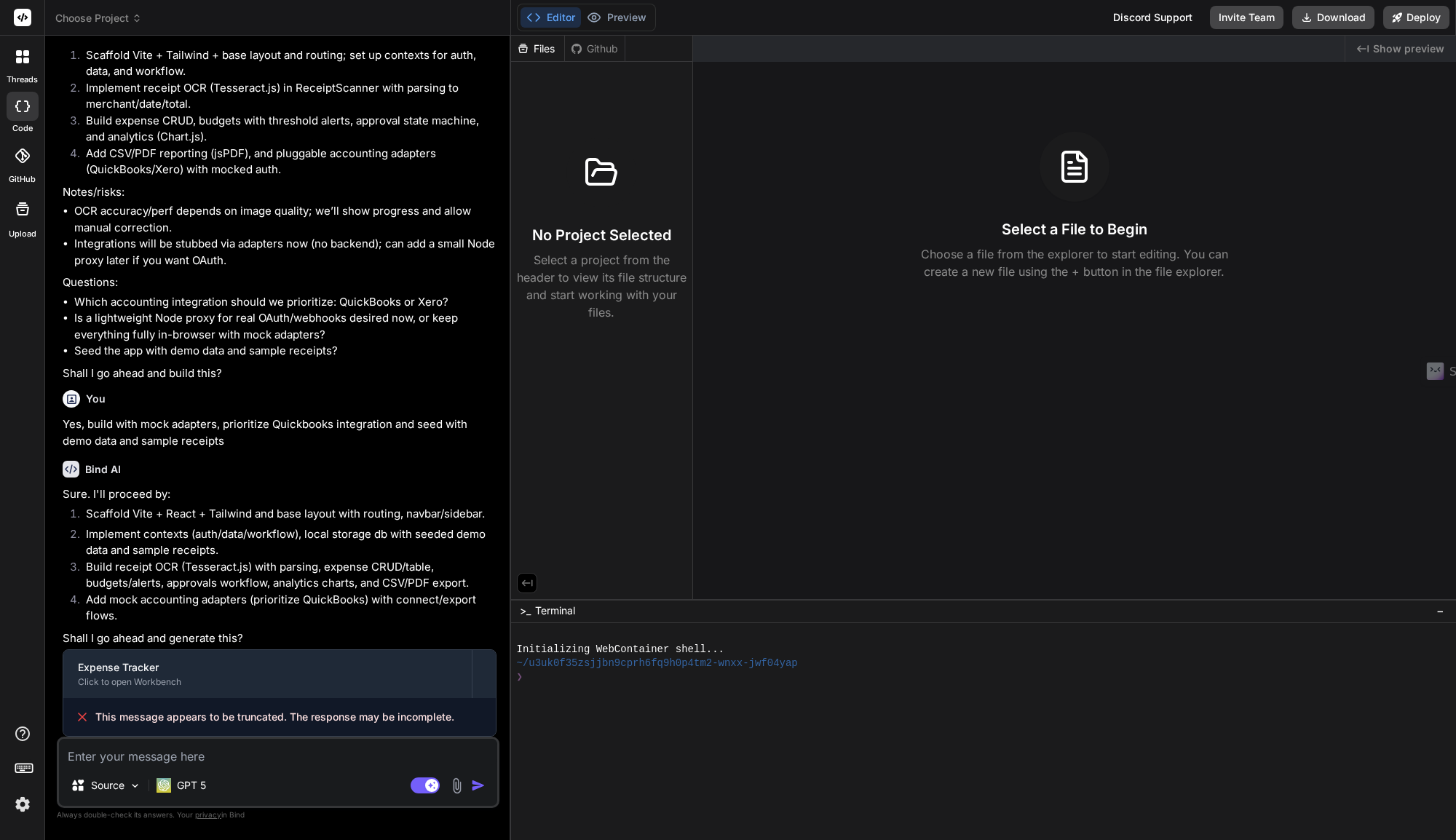
scroll to position [458, 0]
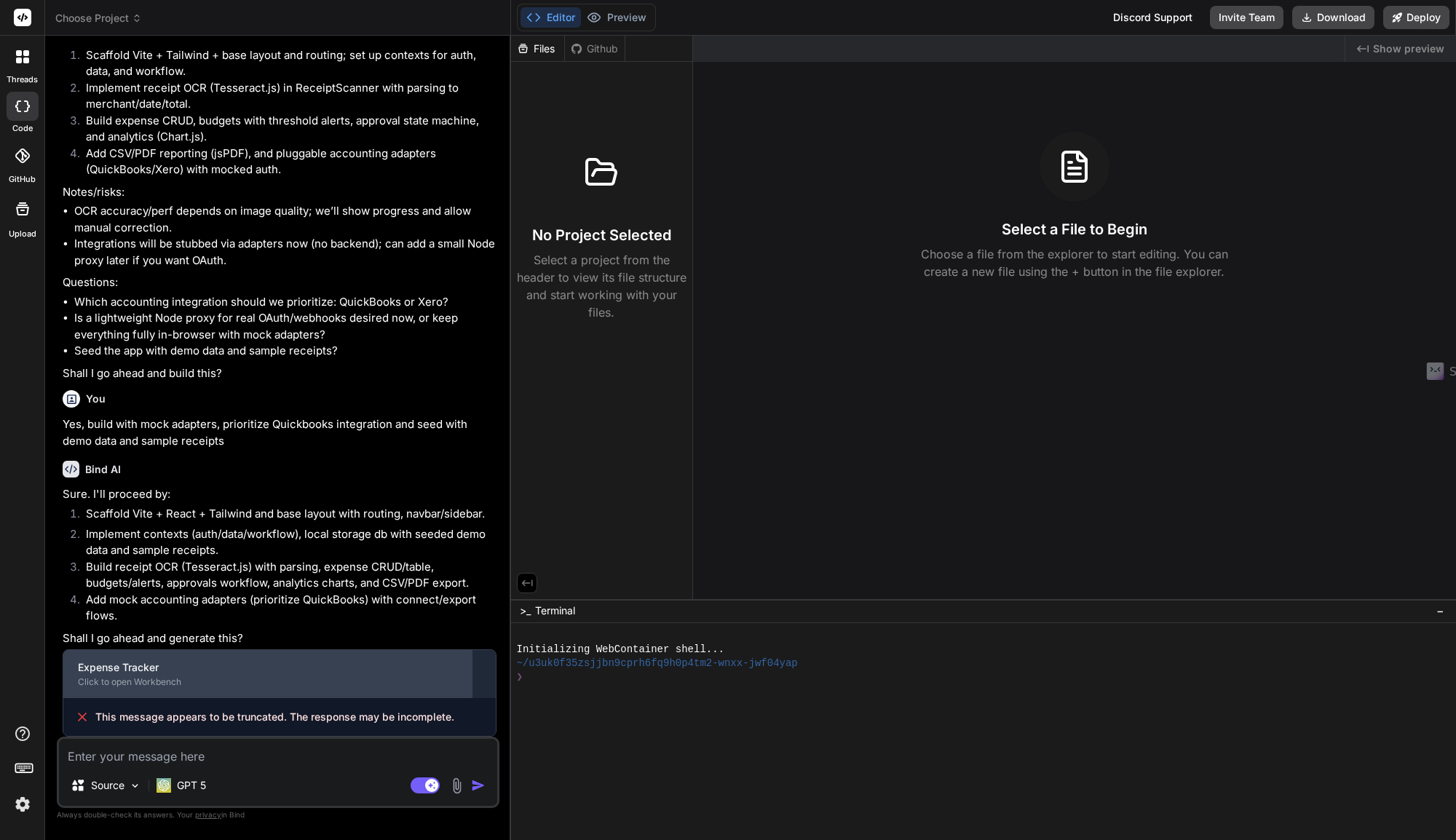
click at [300, 678] on div "Click to open Workbench" at bounding box center [267, 682] width 379 height 11
click at [124, 679] on div "Click to open Workbench" at bounding box center [267, 682] width 379 height 11
click at [124, 681] on div "Click to open Workbench" at bounding box center [267, 682] width 379 height 11
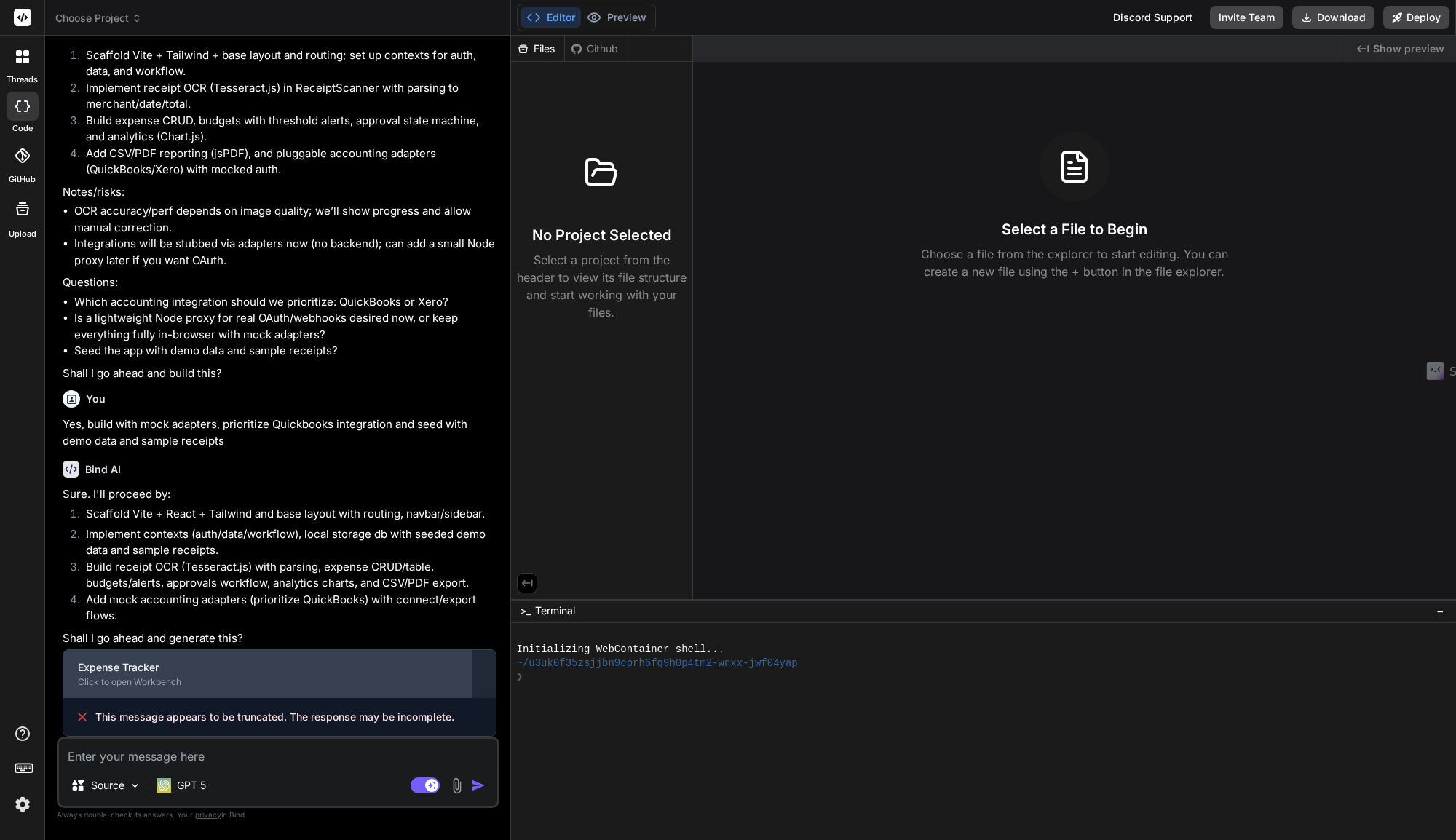
click at [141, 681] on div "Click to open Workbench" at bounding box center [267, 682] width 379 height 11
click at [105, 687] on div "Click to open Workbench" at bounding box center [267, 682] width 379 height 11
click at [109, 674] on div "Expense Tracker" at bounding box center [267, 668] width 379 height 15
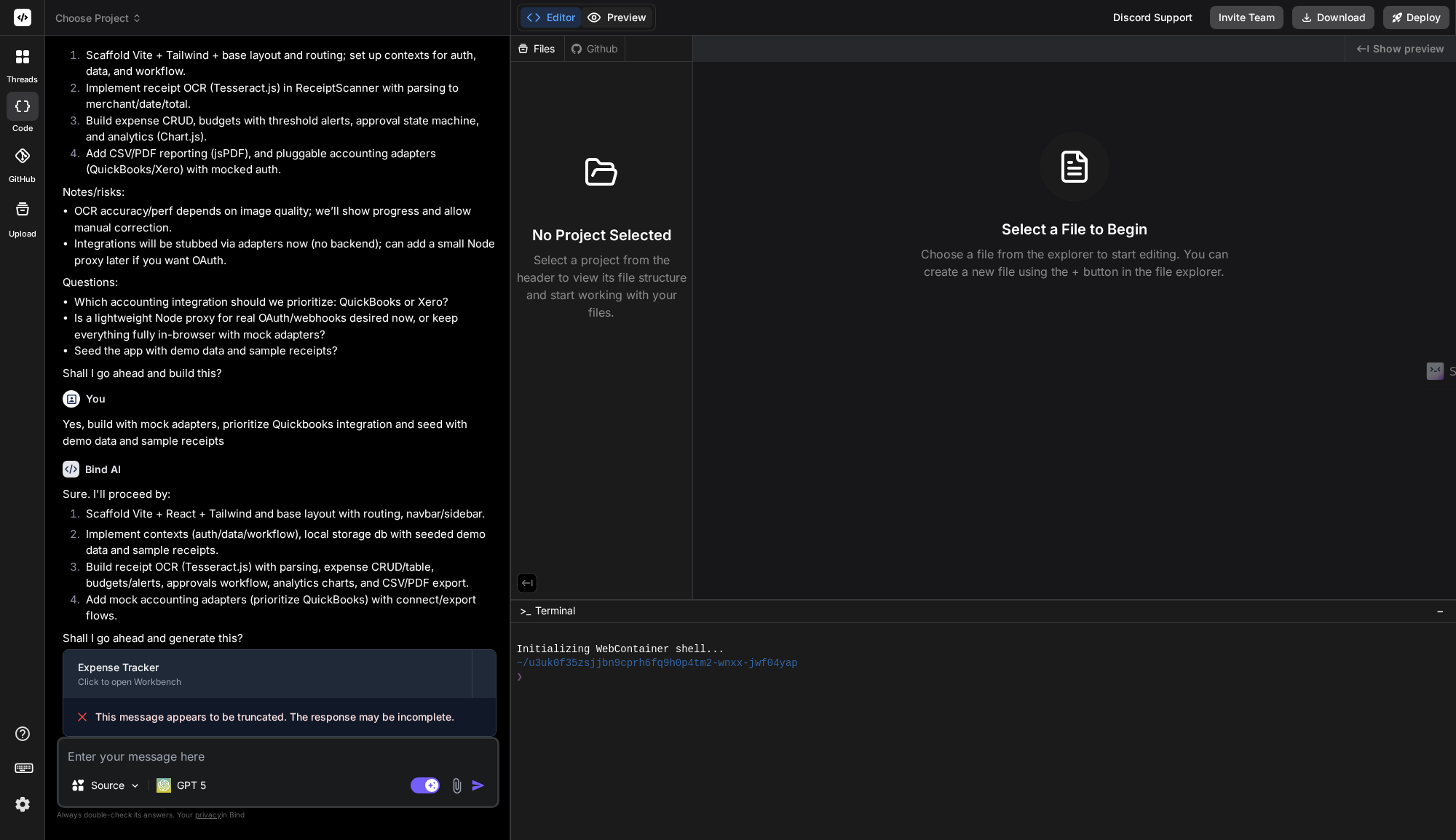
click at [616, 24] on button "Preview" at bounding box center [616, 17] width 71 height 20
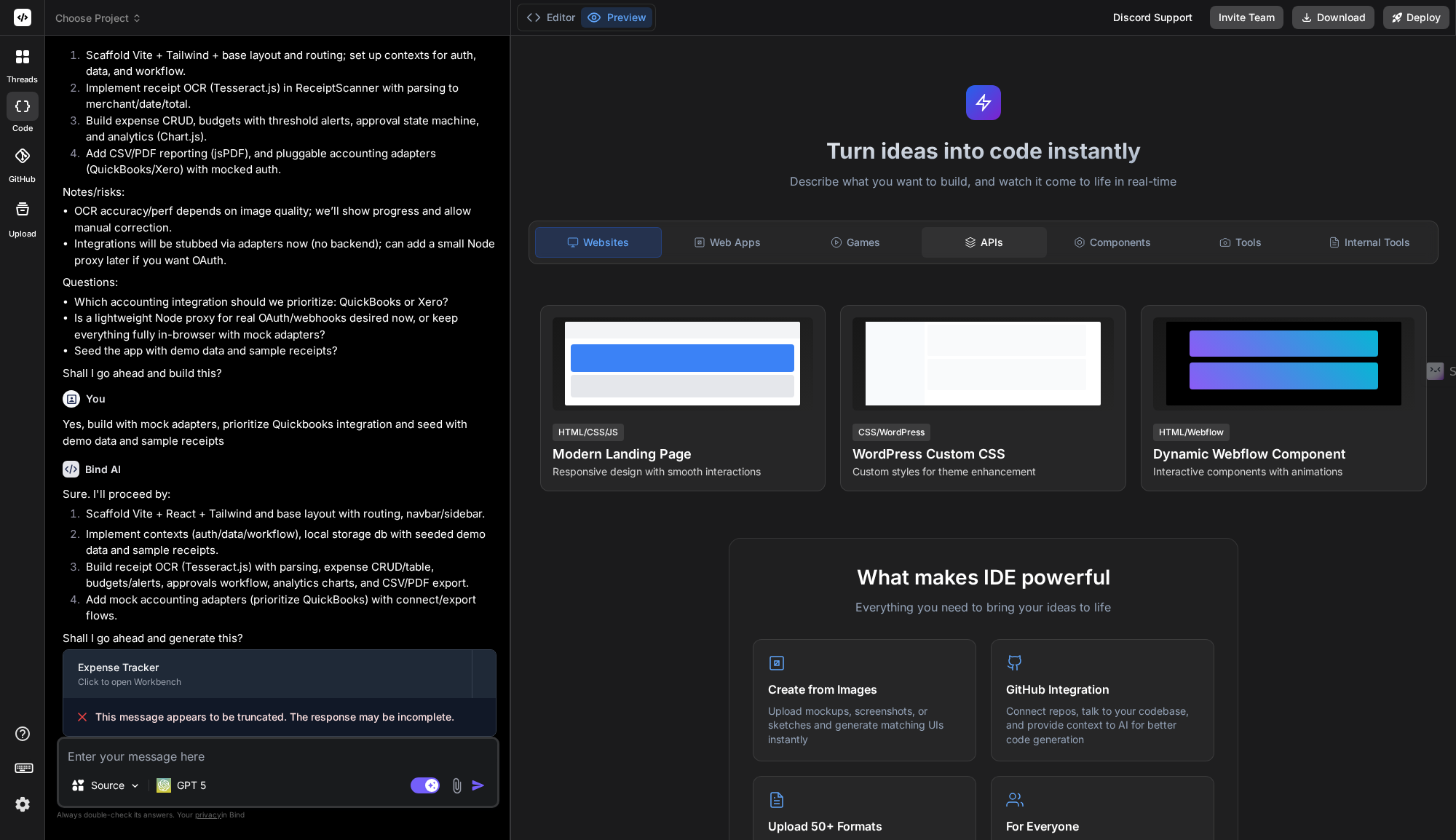
click at [995, 243] on div "APIs" at bounding box center [984, 242] width 125 height 30
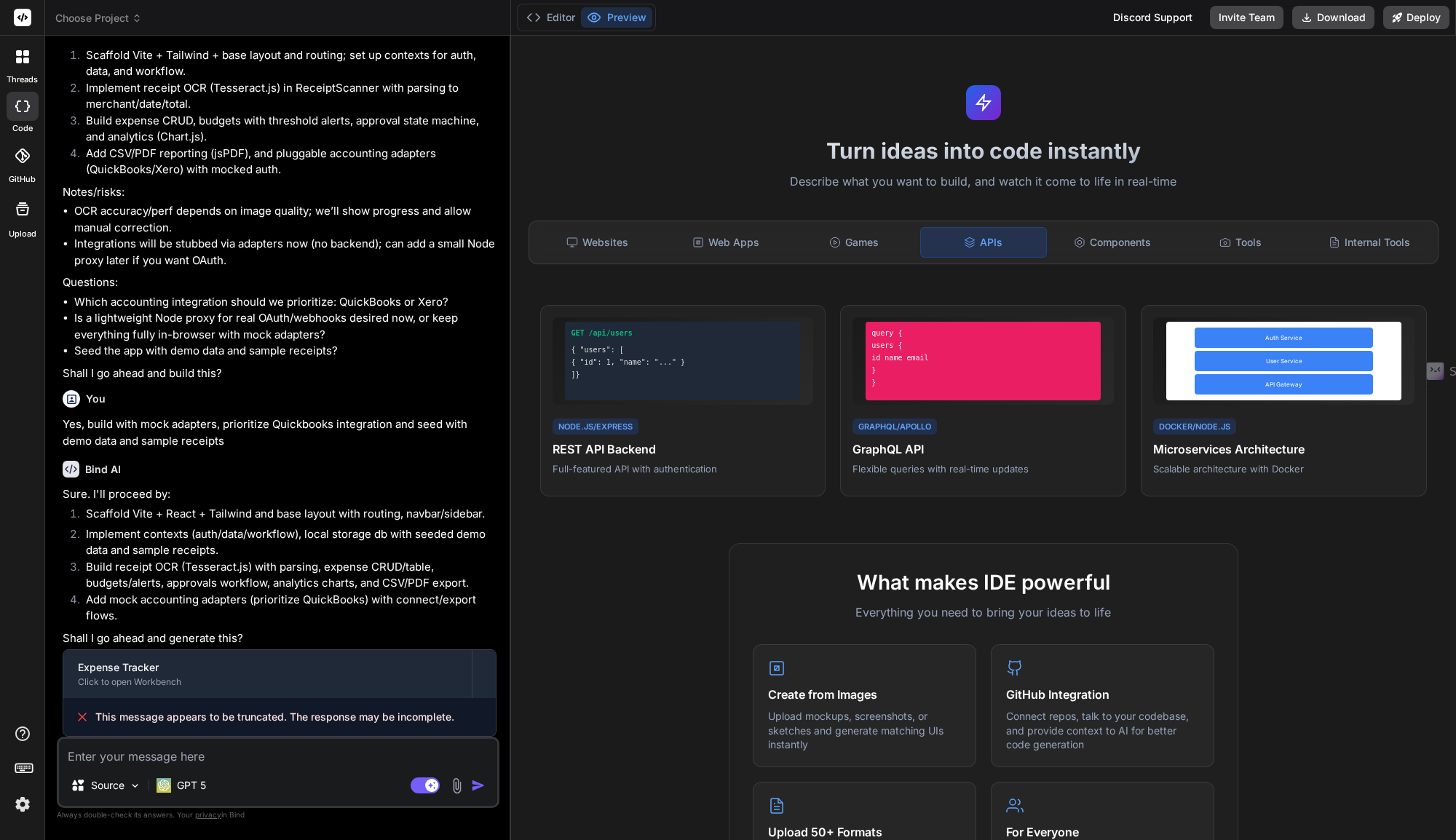
click at [14, 819] on div "threads code GitHub Upload" at bounding box center [22, 420] width 45 height 840
click at [24, 804] on img at bounding box center [22, 804] width 25 height 25
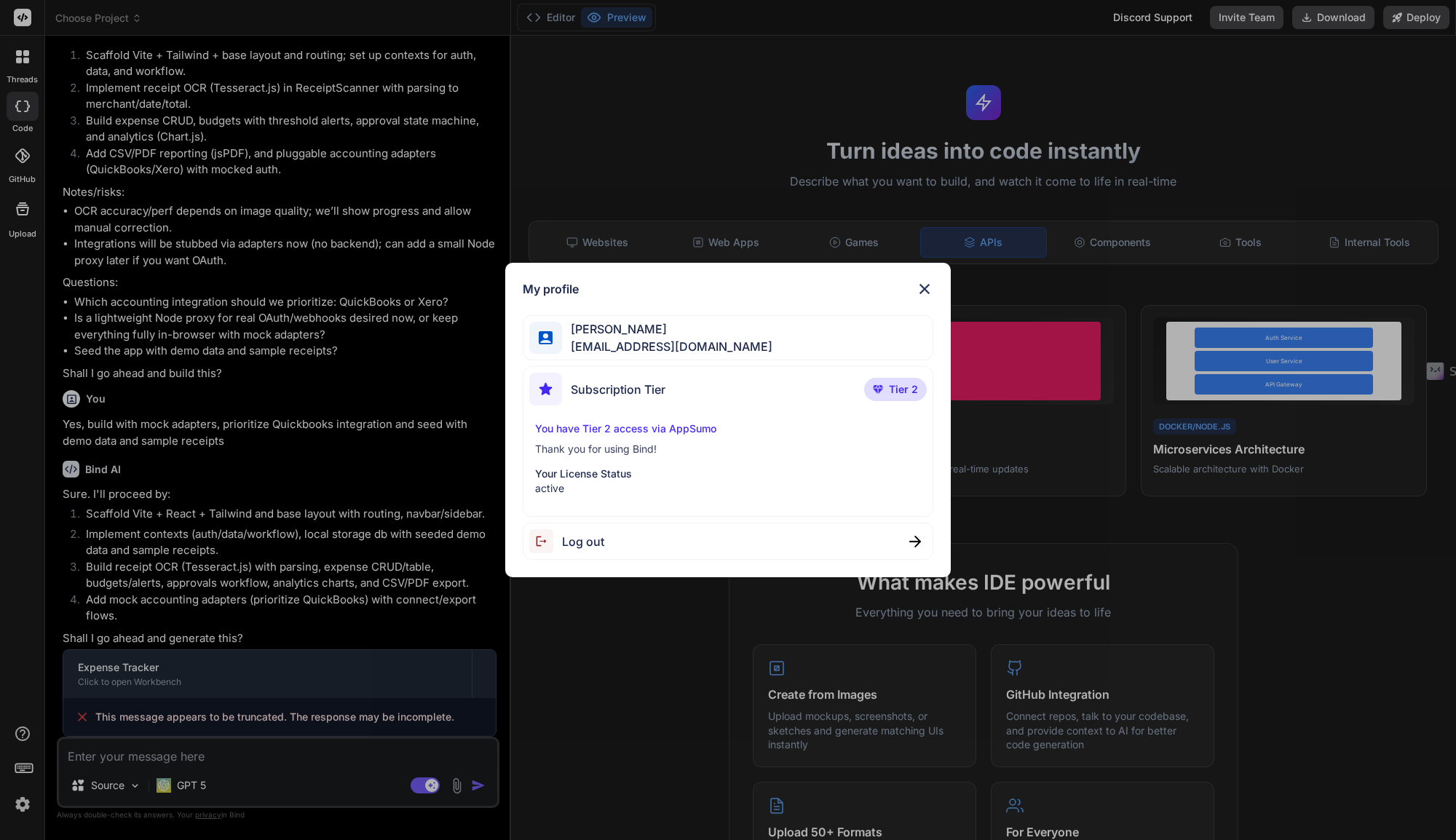
click at [652, 341] on span "lancek@tutamail.com" at bounding box center [667, 346] width 210 height 17
click at [931, 286] on img at bounding box center [924, 288] width 17 height 17
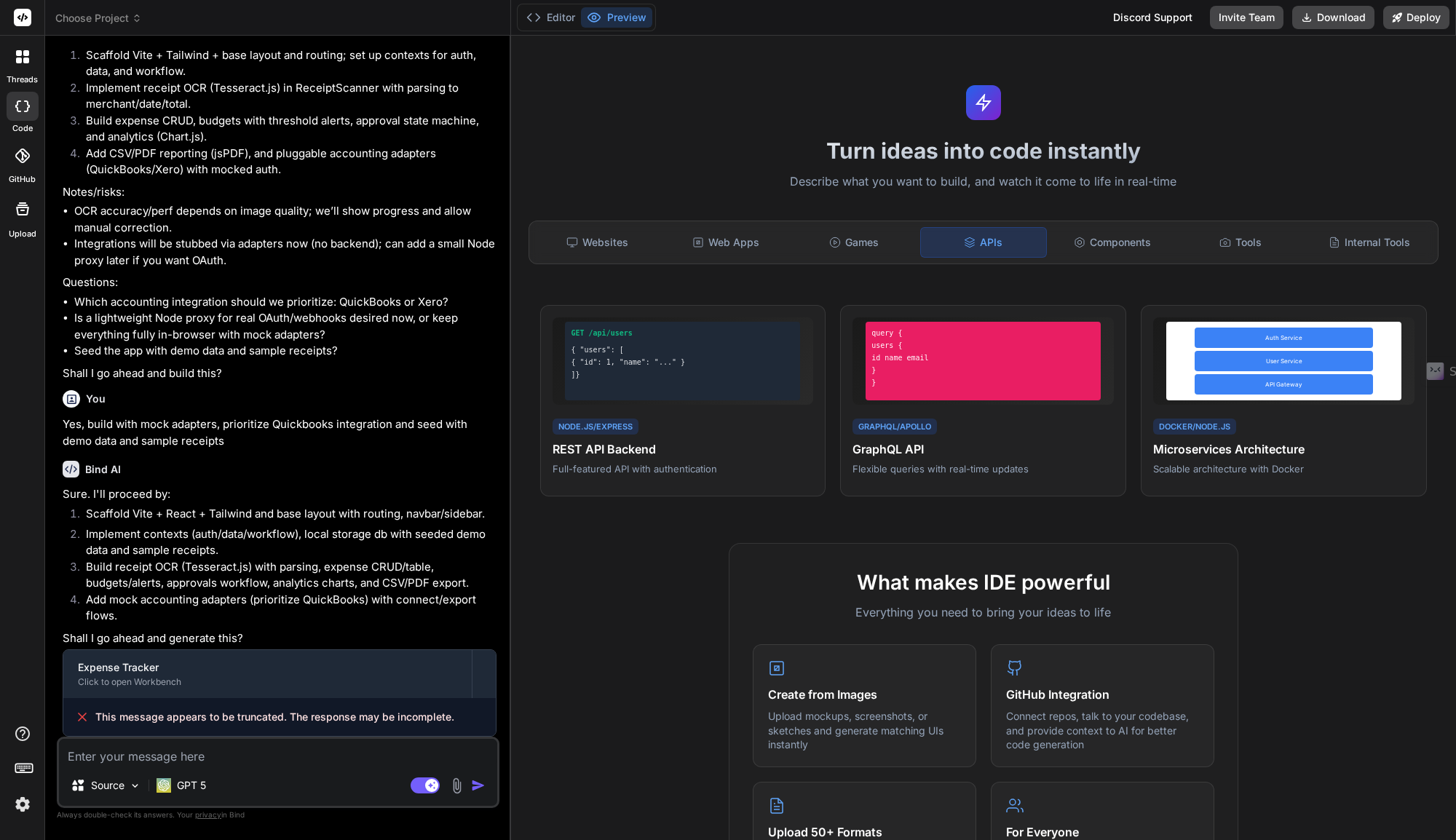
click at [24, 800] on img at bounding box center [22, 804] width 25 height 25
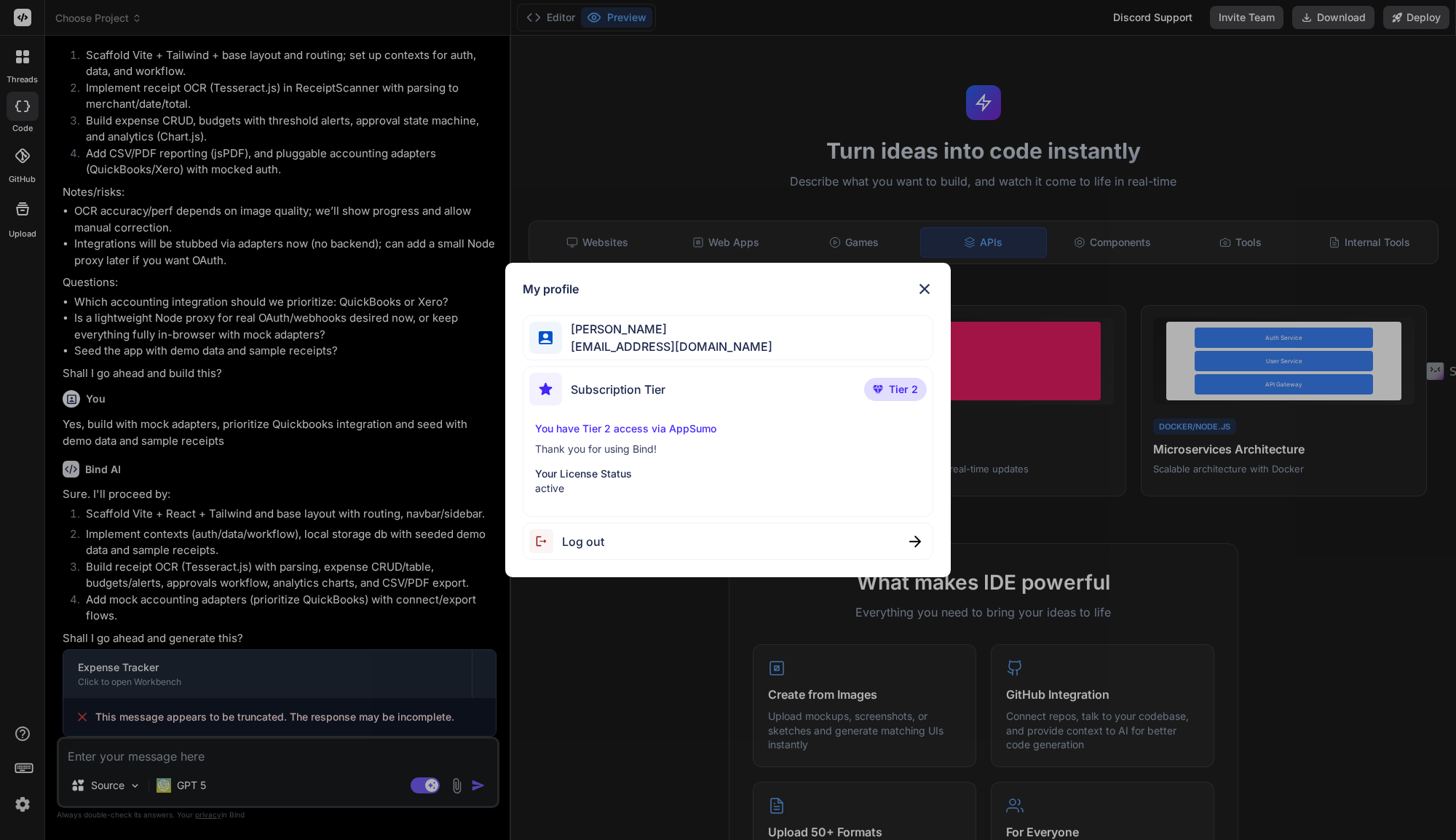
click at [925, 290] on img at bounding box center [924, 288] width 17 height 17
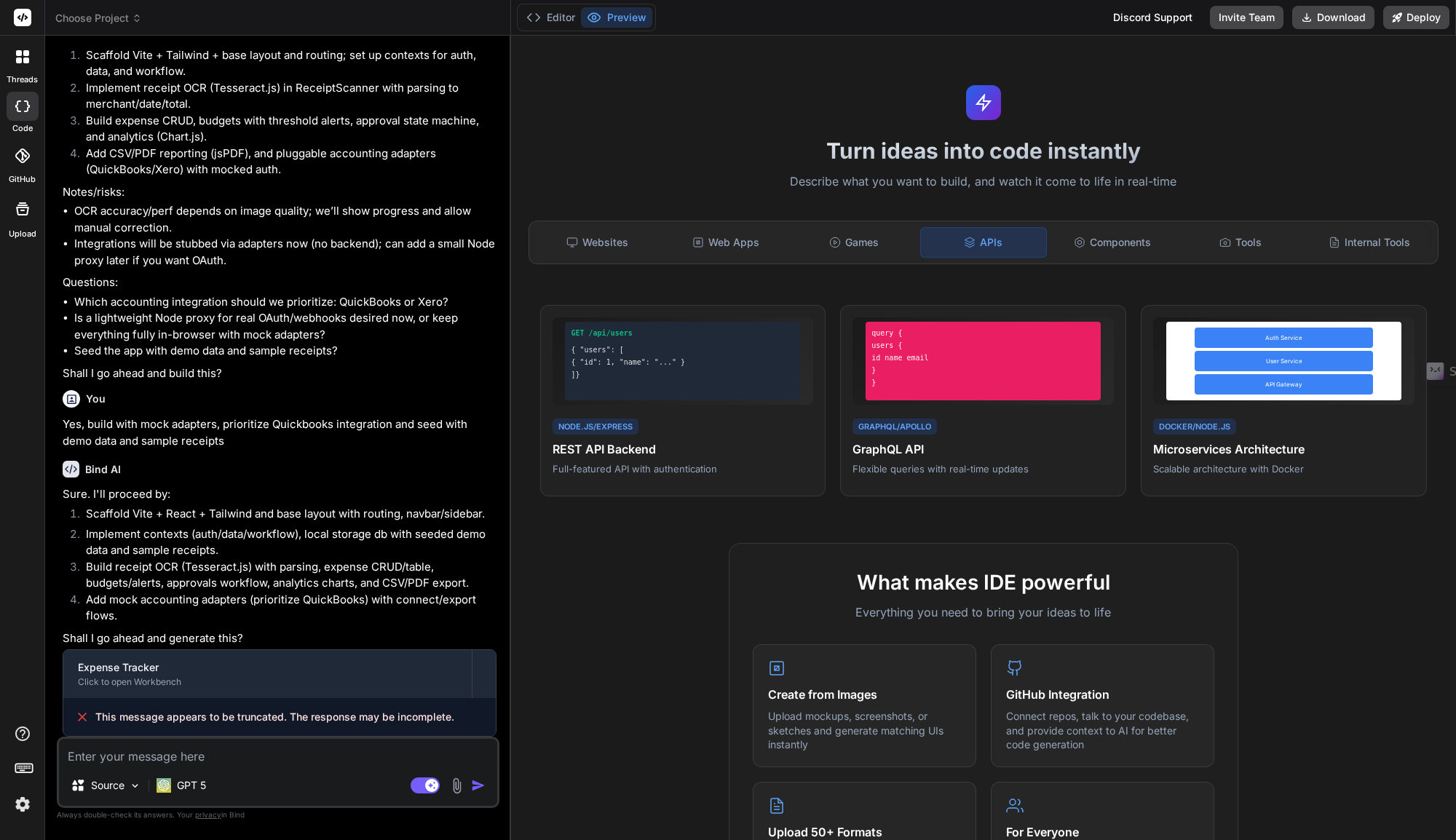
click at [17, 22] on rect at bounding box center [22, 17] width 17 height 17
click at [20, 65] on div at bounding box center [22, 56] width 30 height 30
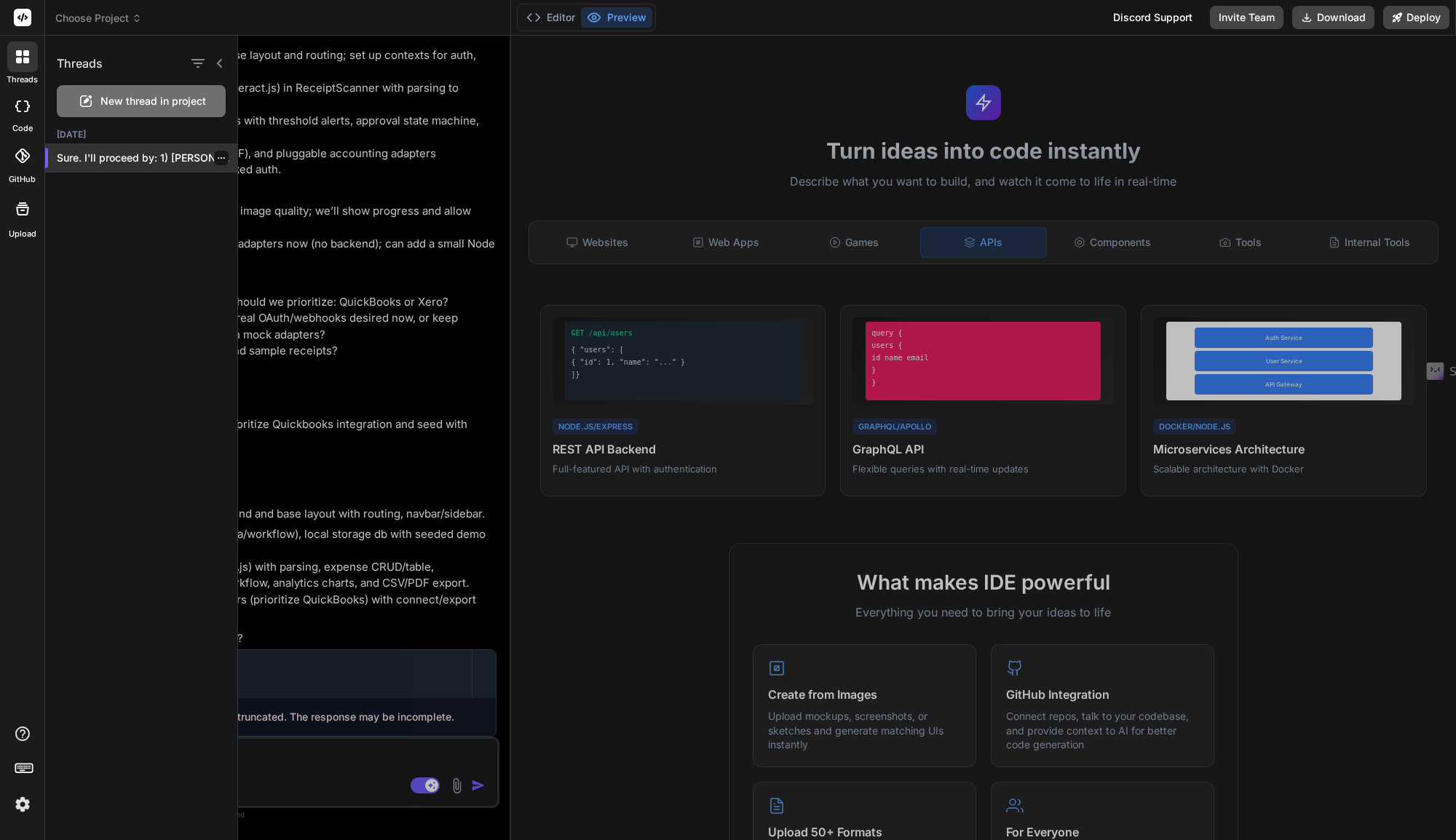
click at [123, 157] on p "Sure. I'll proceed by: 1) Scaffold Vite..." at bounding box center [146, 158] width 181 height 15
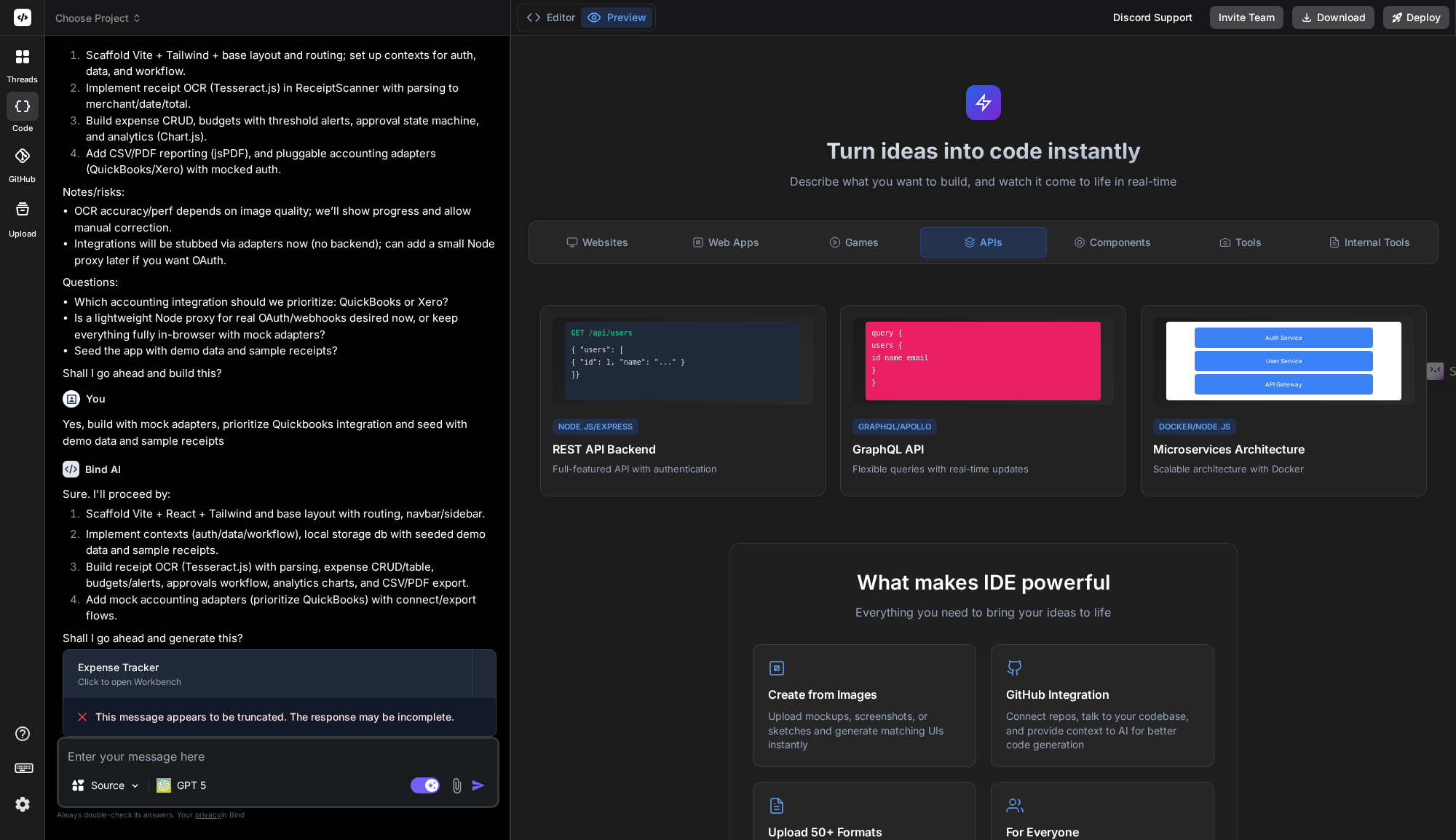
click at [12, 217] on div at bounding box center [22, 208] width 35 height 35
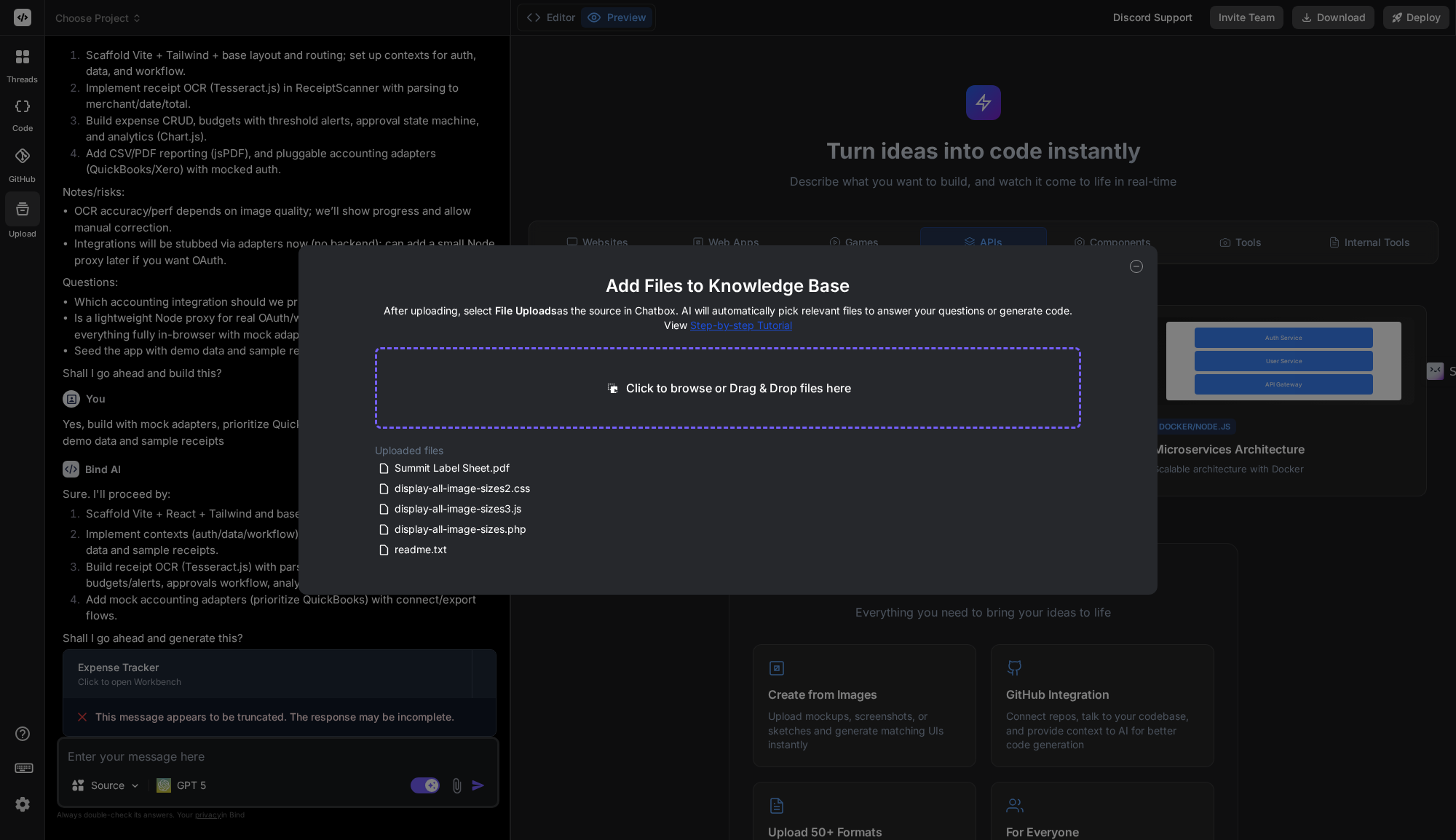
click at [401, 694] on div "Add Files to Knowledge Base After uploading, select File Uploads as the source …" at bounding box center [728, 420] width 1456 height 840
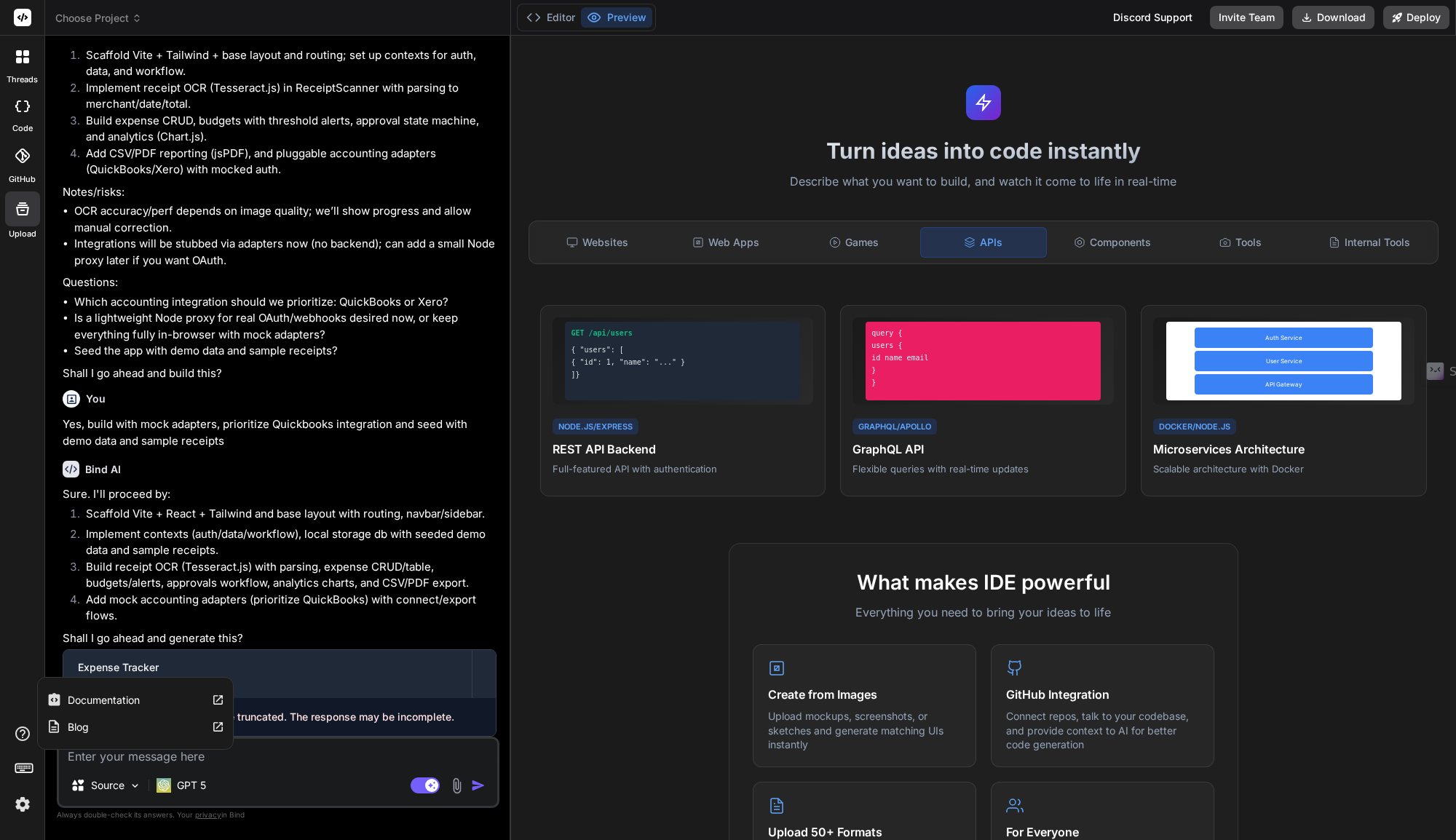
click at [21, 739] on icon at bounding box center [23, 734] width 15 height 15
click at [24, 764] on rect at bounding box center [24, 768] width 16 height 9
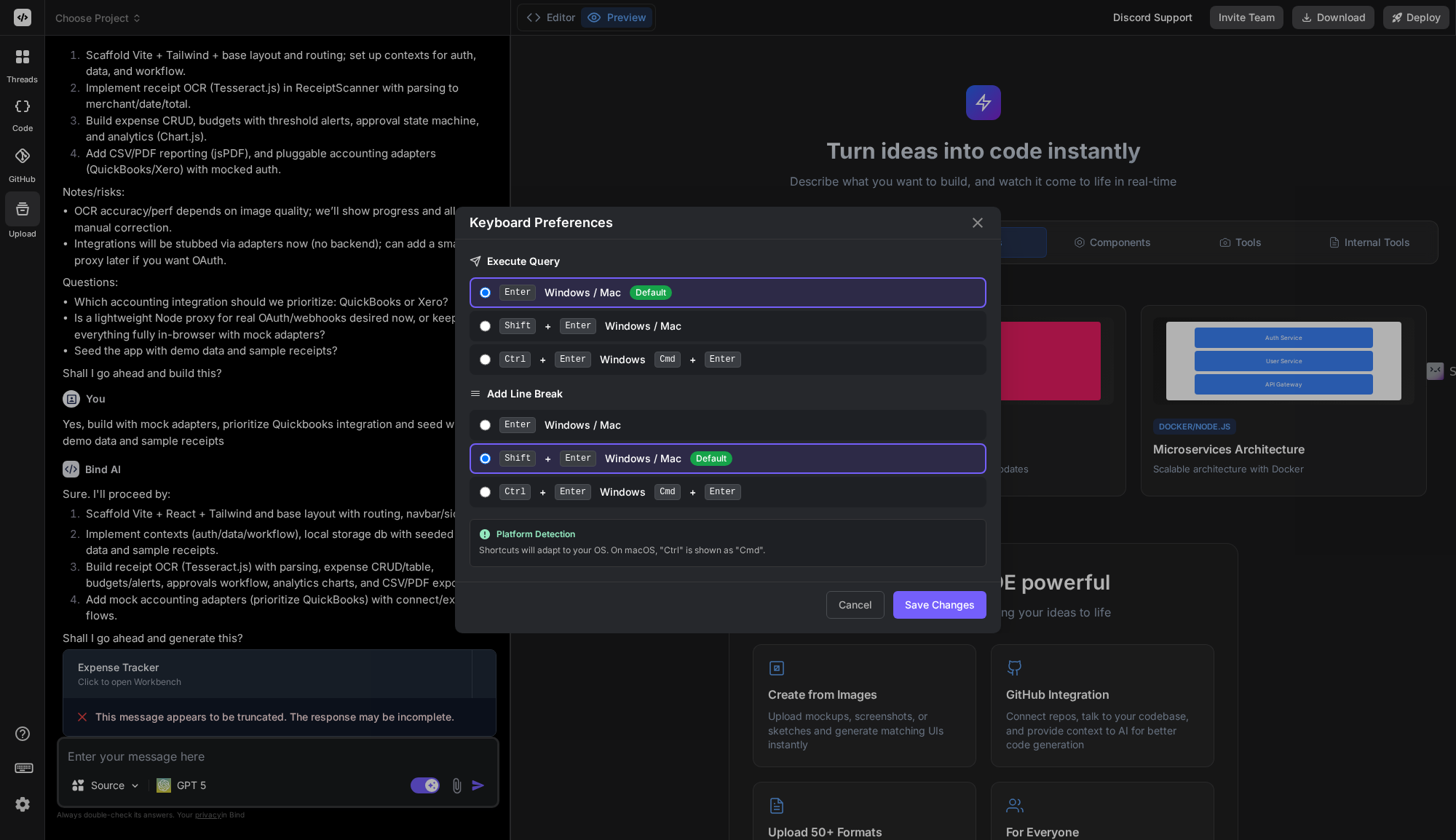
click at [24, 764] on div "Keyboard Preferences Execute Query Enter Windows / Mac Default Shift + Enter Wi…" at bounding box center [728, 420] width 1456 height 840
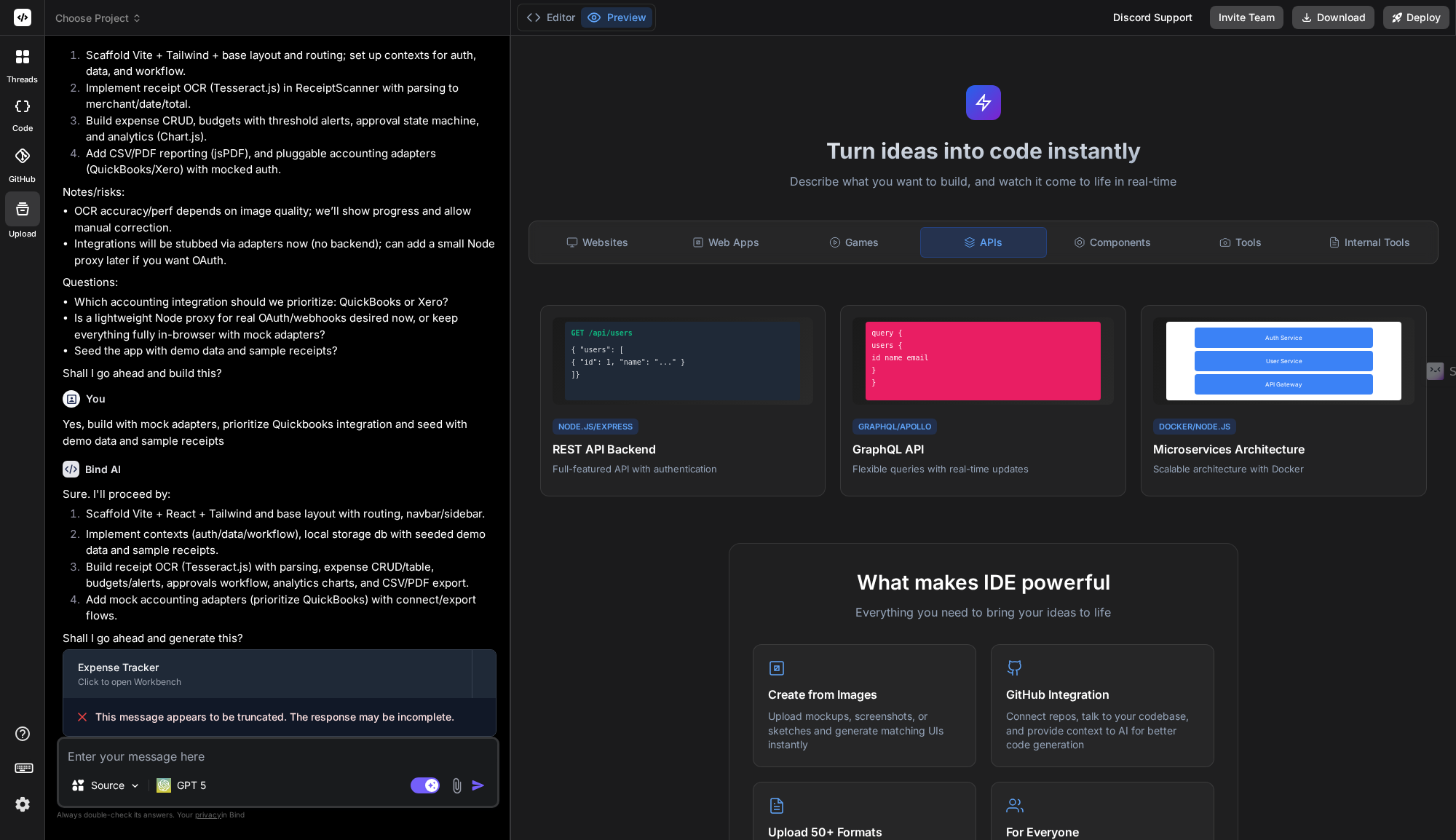
click at [24, 807] on img at bounding box center [22, 804] width 25 height 25
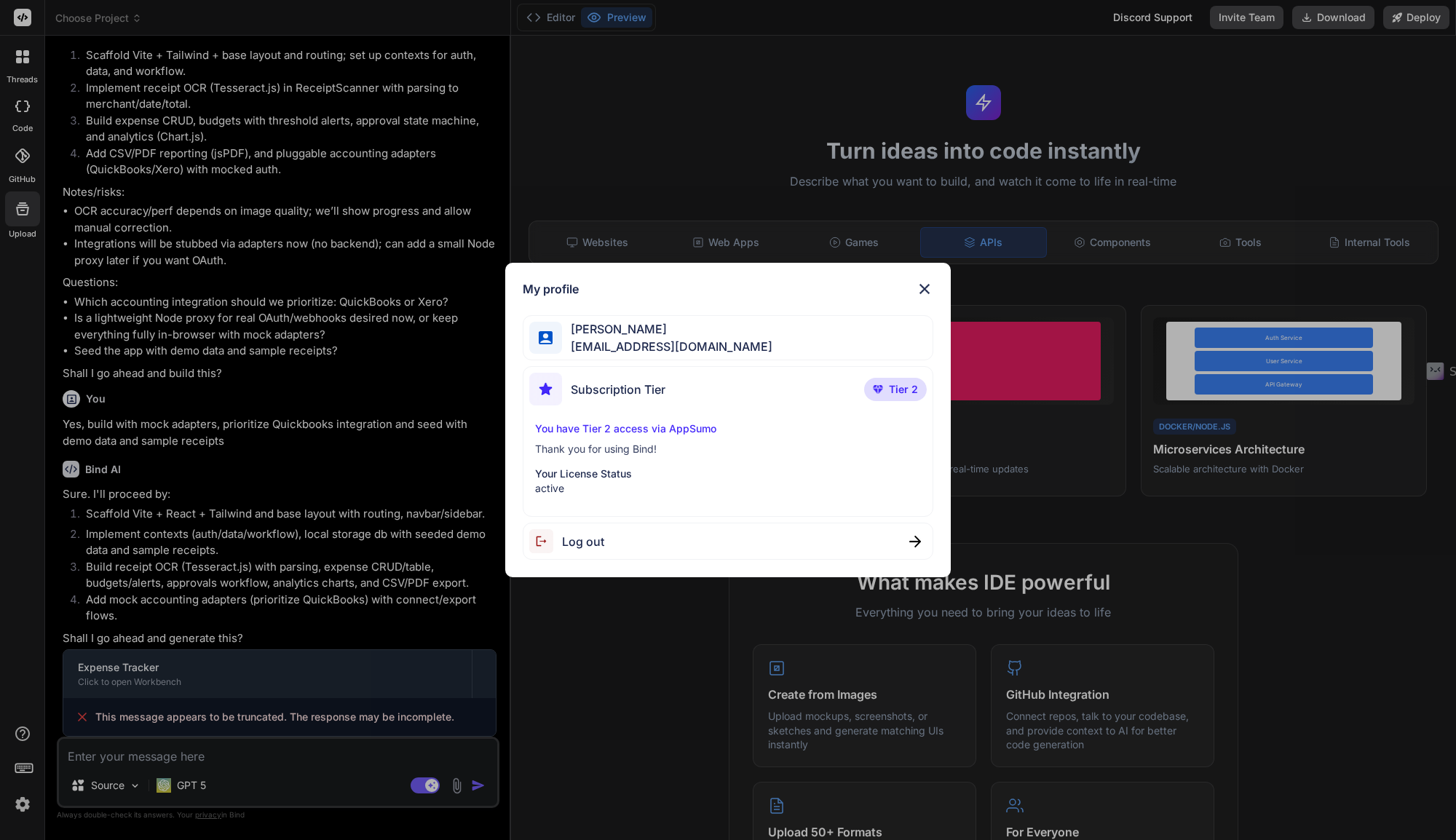
click at [602, 477] on p "Your License Status" at bounding box center [727, 474] width 385 height 15
click at [927, 286] on img at bounding box center [924, 288] width 17 height 17
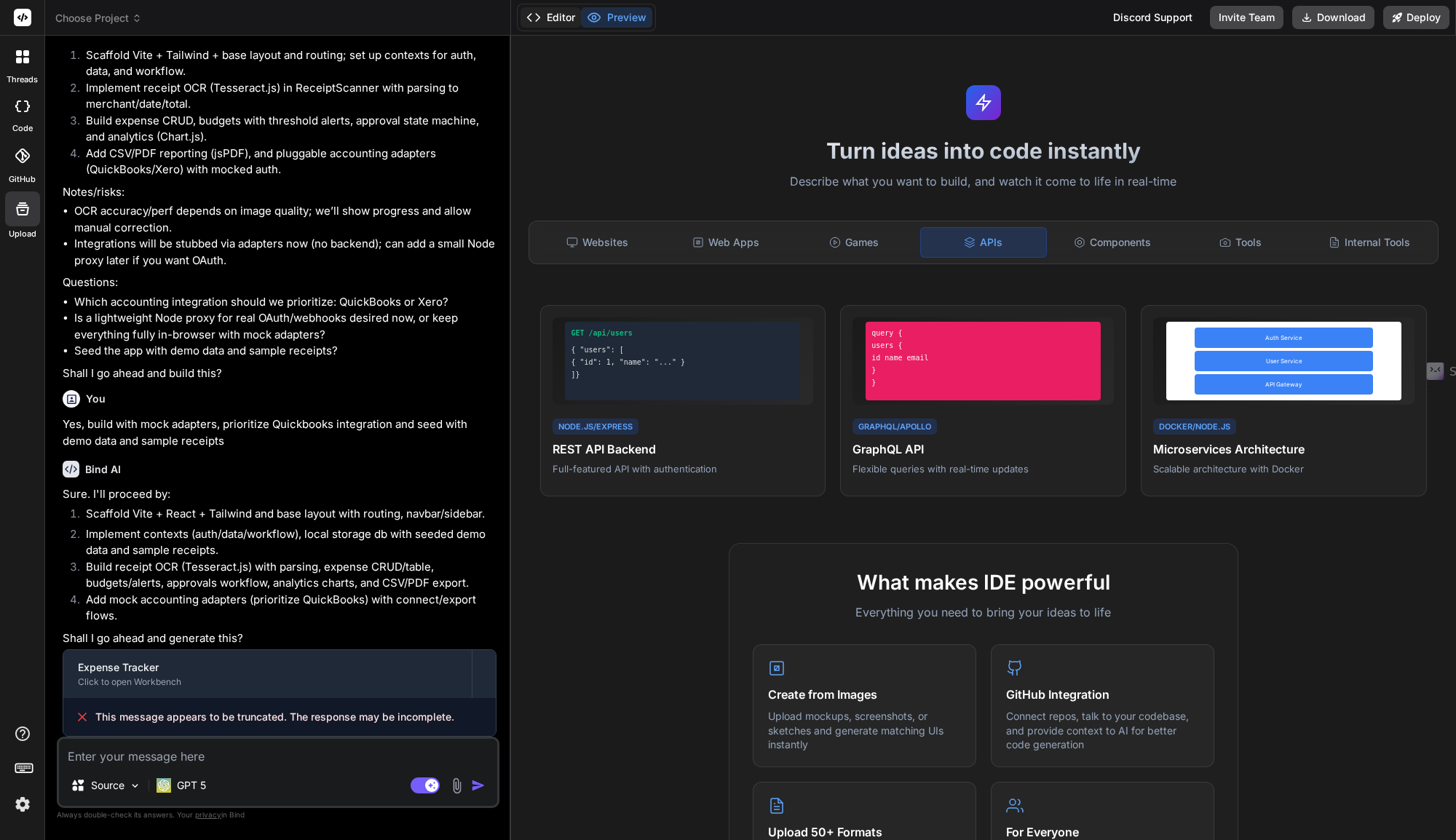
click at [563, 20] on button "Editor" at bounding box center [551, 17] width 60 height 20
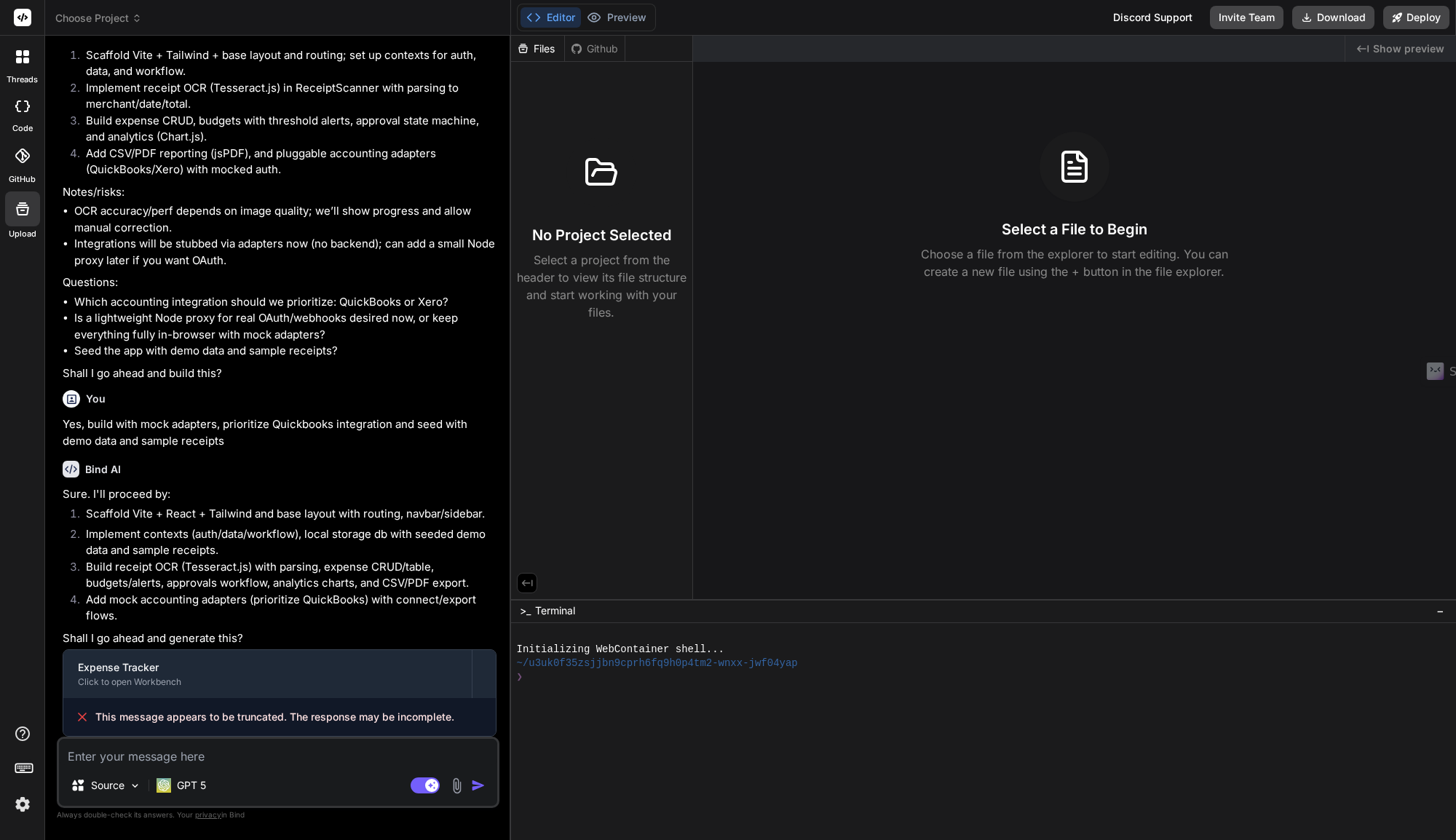
click at [563, 20] on button "Editor" at bounding box center [551, 17] width 60 height 20
click at [623, 17] on button "Preview" at bounding box center [616, 17] width 71 height 20
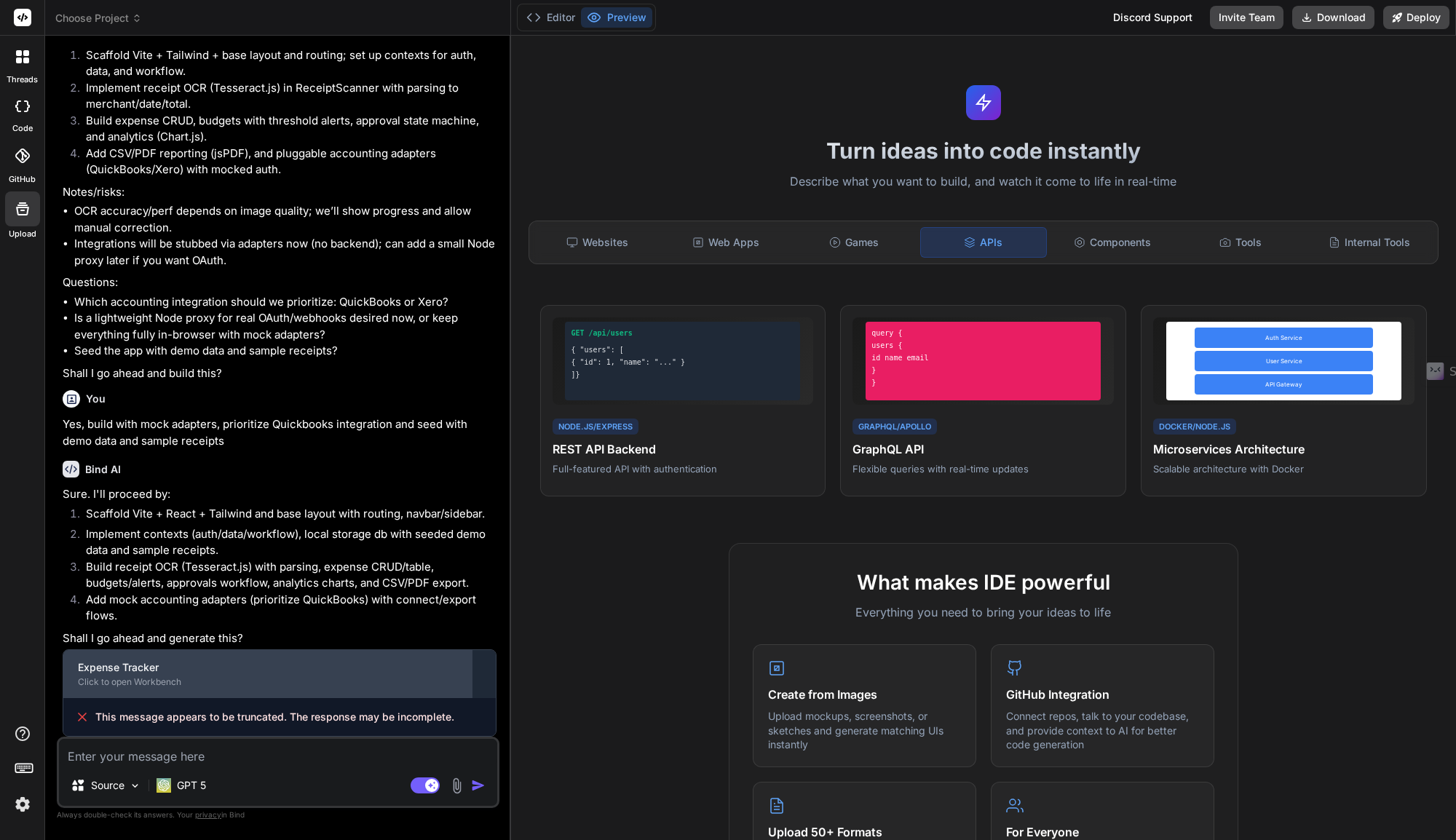
click at [140, 690] on div "Expense Tracker Click to open Workbench" at bounding box center [268, 674] width 409 height 48
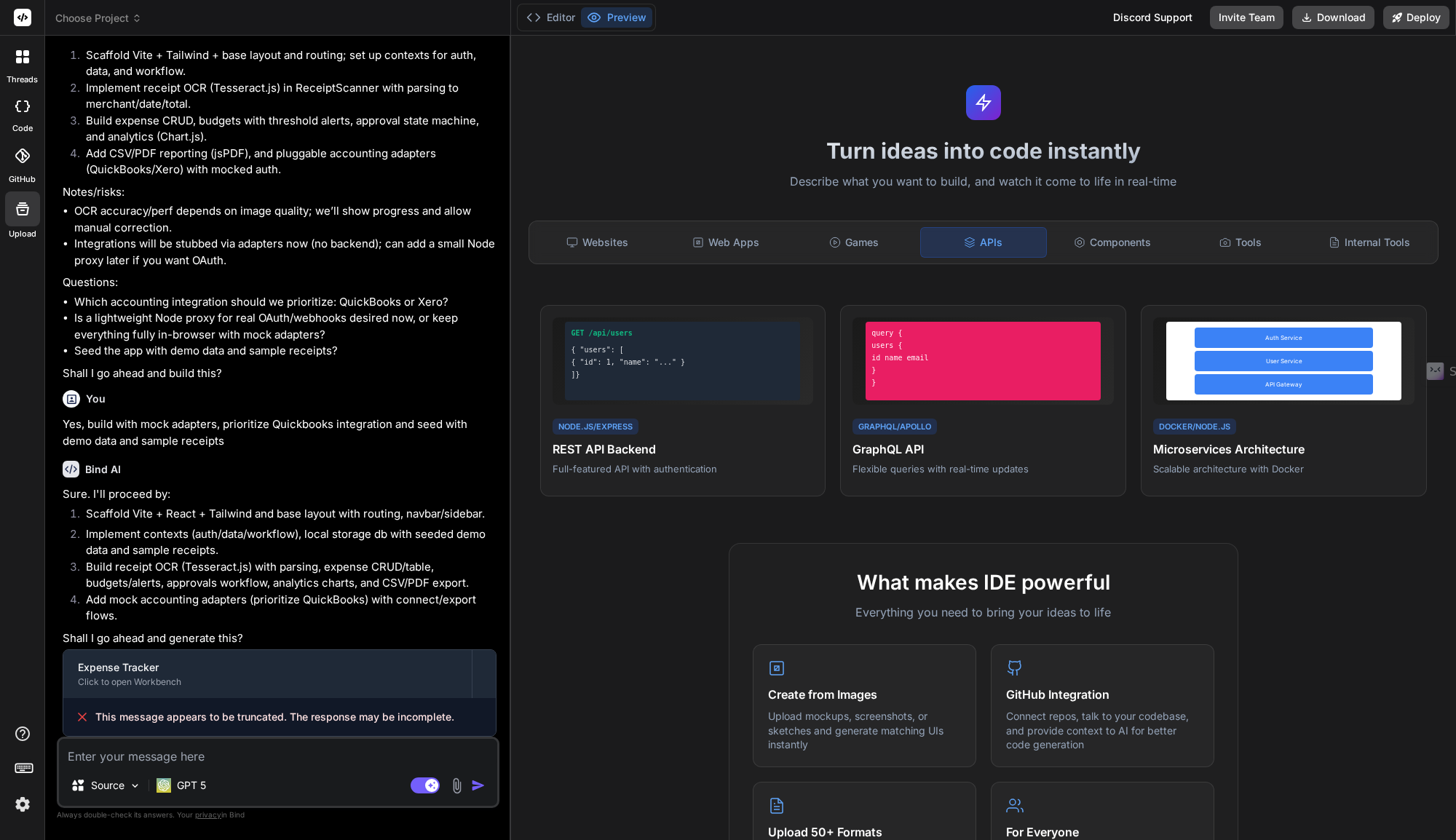
click at [161, 721] on span "This message appears to be truncated. The response may be incomplete." at bounding box center [275, 717] width 359 height 15
click at [26, 163] on div at bounding box center [22, 155] width 32 height 32
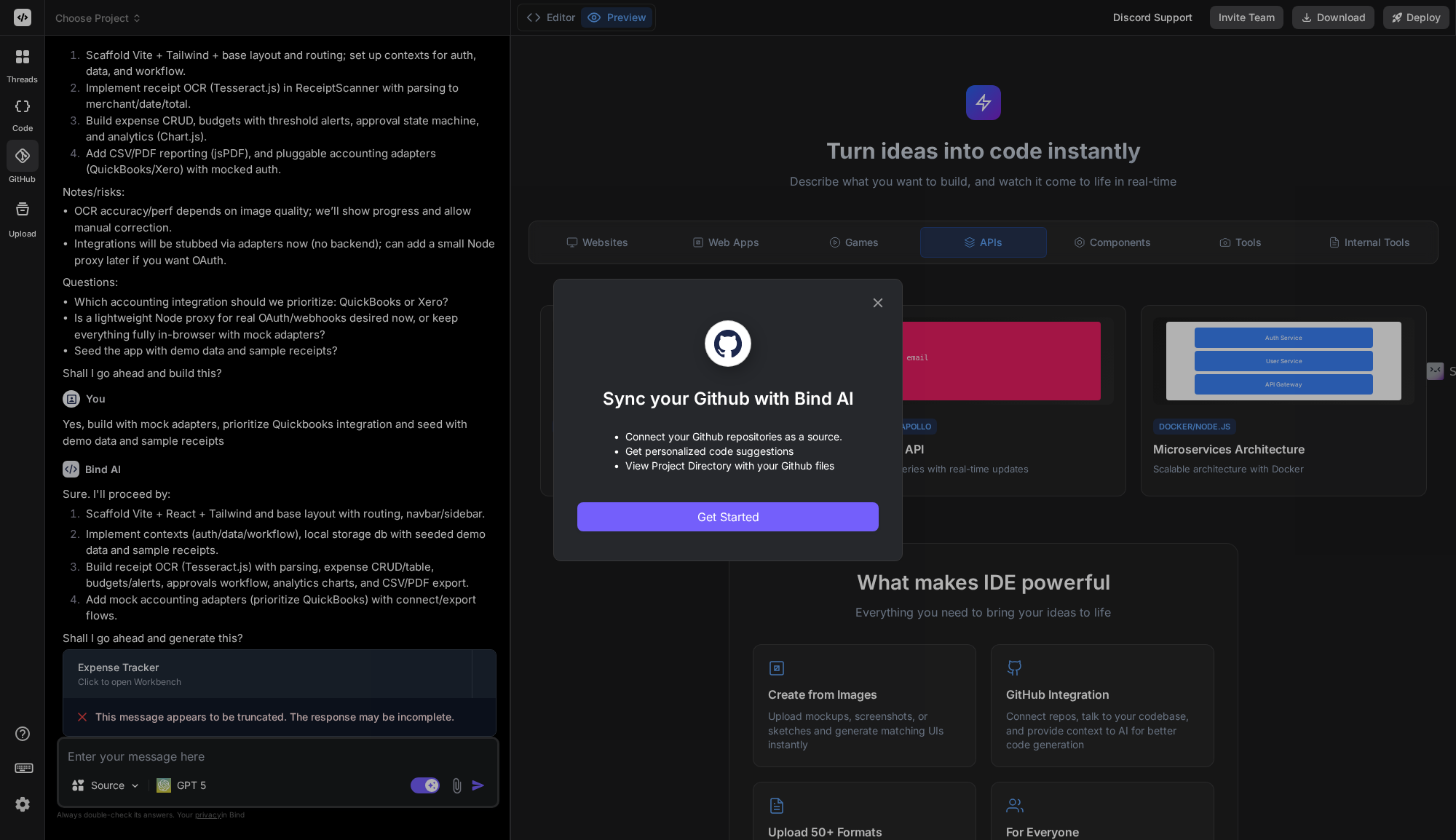
click at [872, 303] on icon at bounding box center [878, 303] width 16 height 16
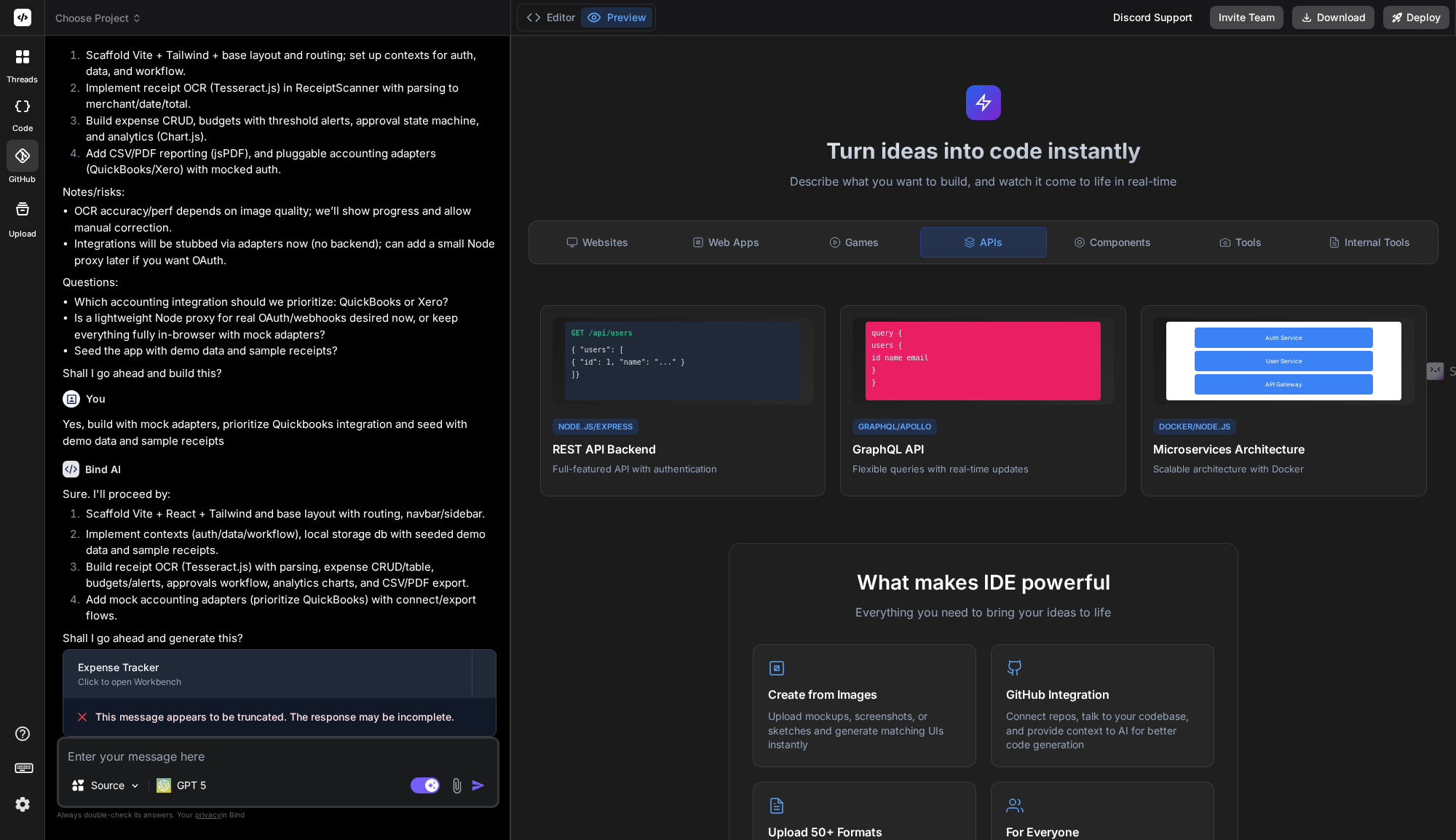
click at [24, 109] on icon at bounding box center [23, 106] width 15 height 11
click at [32, 63] on div at bounding box center [22, 56] width 30 height 30
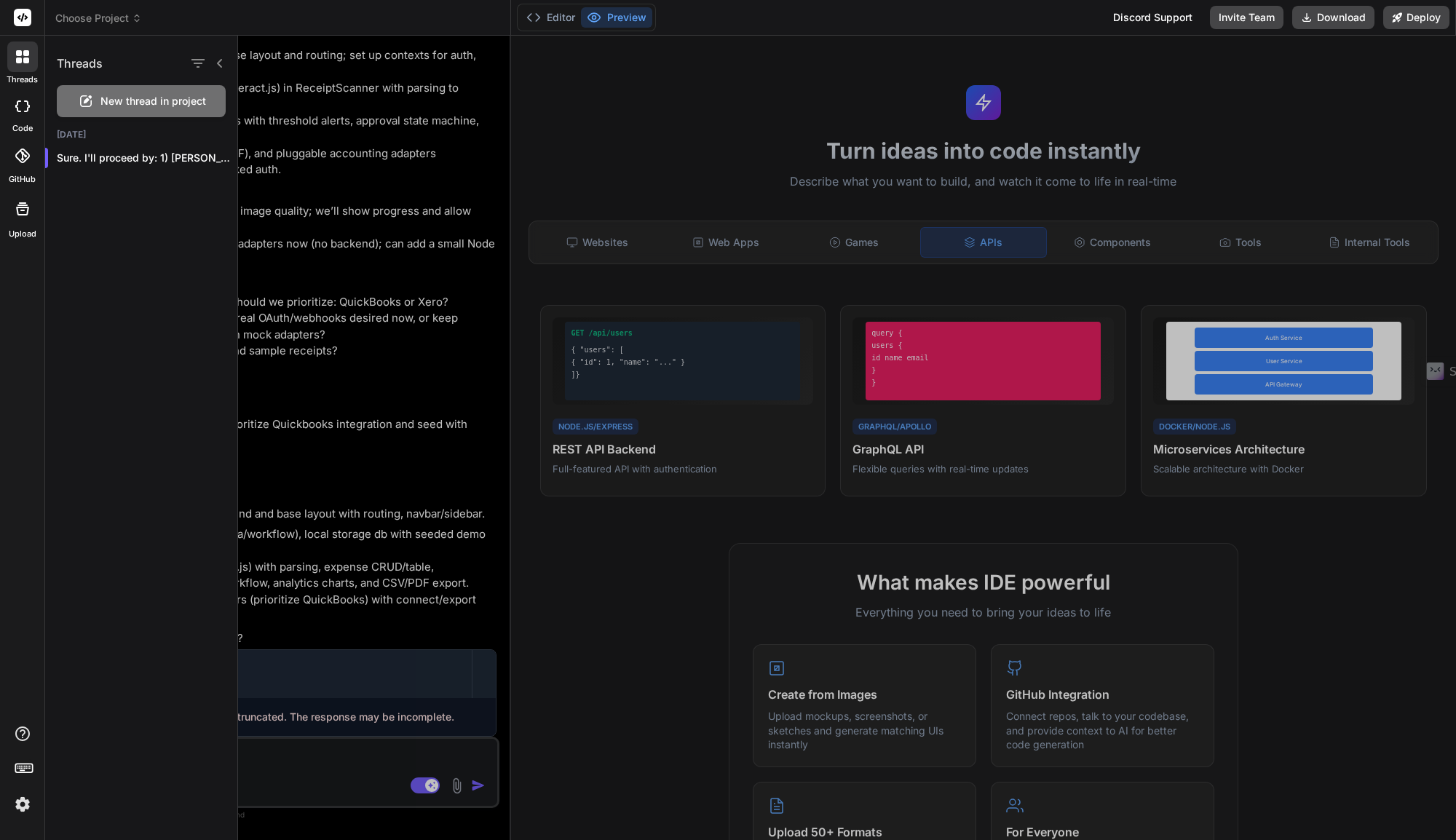
type textarea "x"
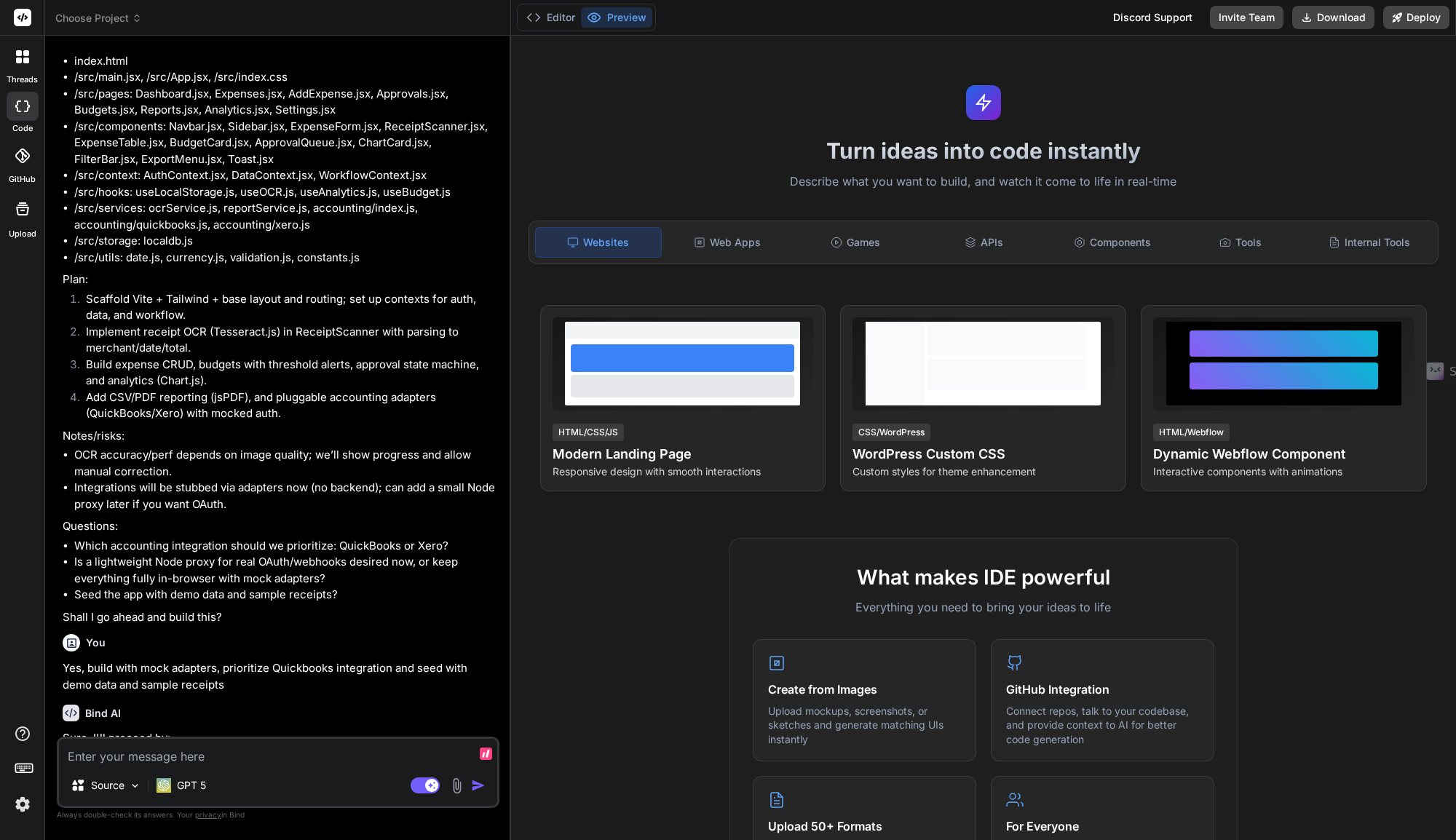
scroll to position [458, 0]
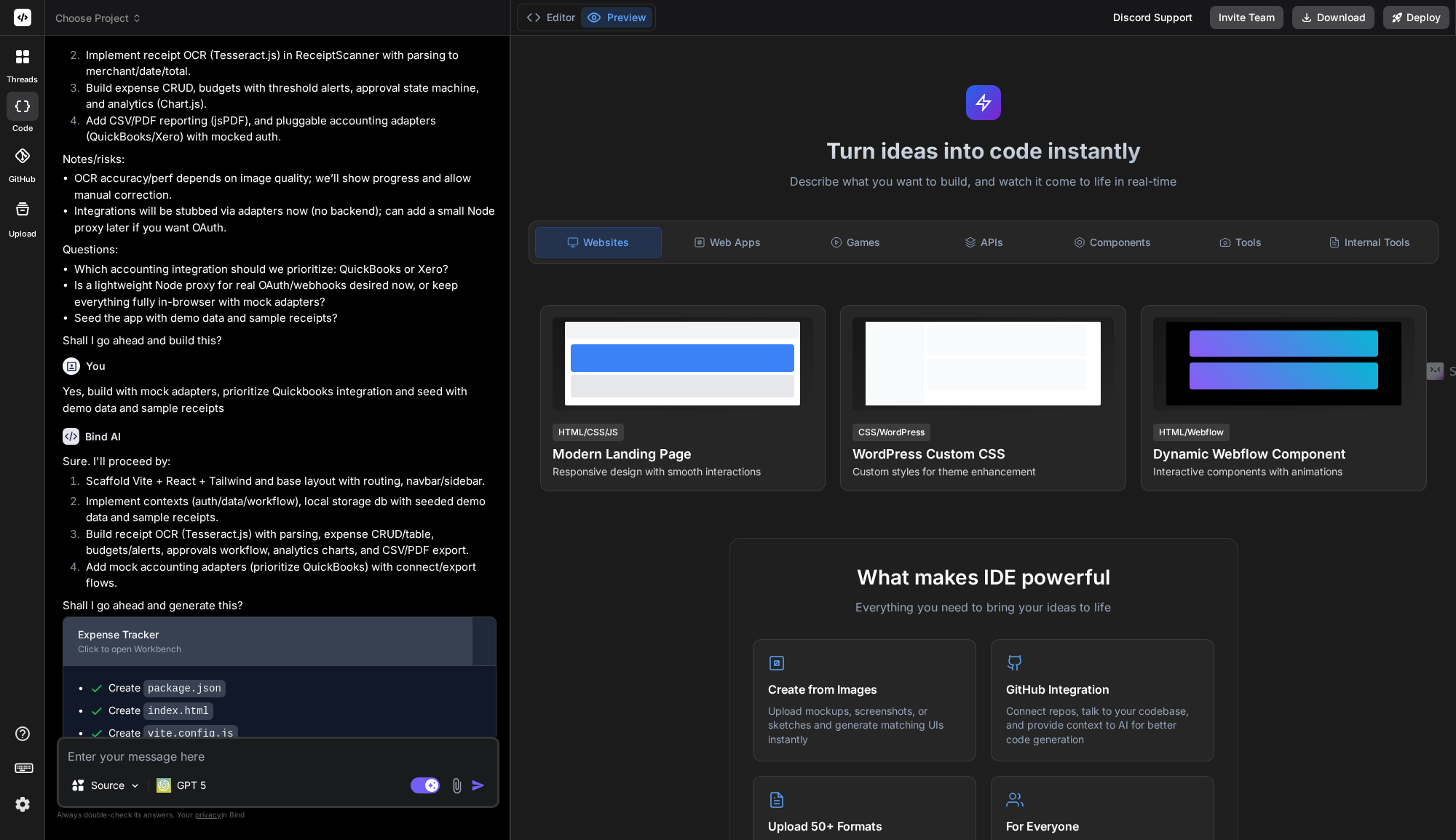
click at [136, 655] on div "Click to open Workbench" at bounding box center [267, 650] width 379 height 11
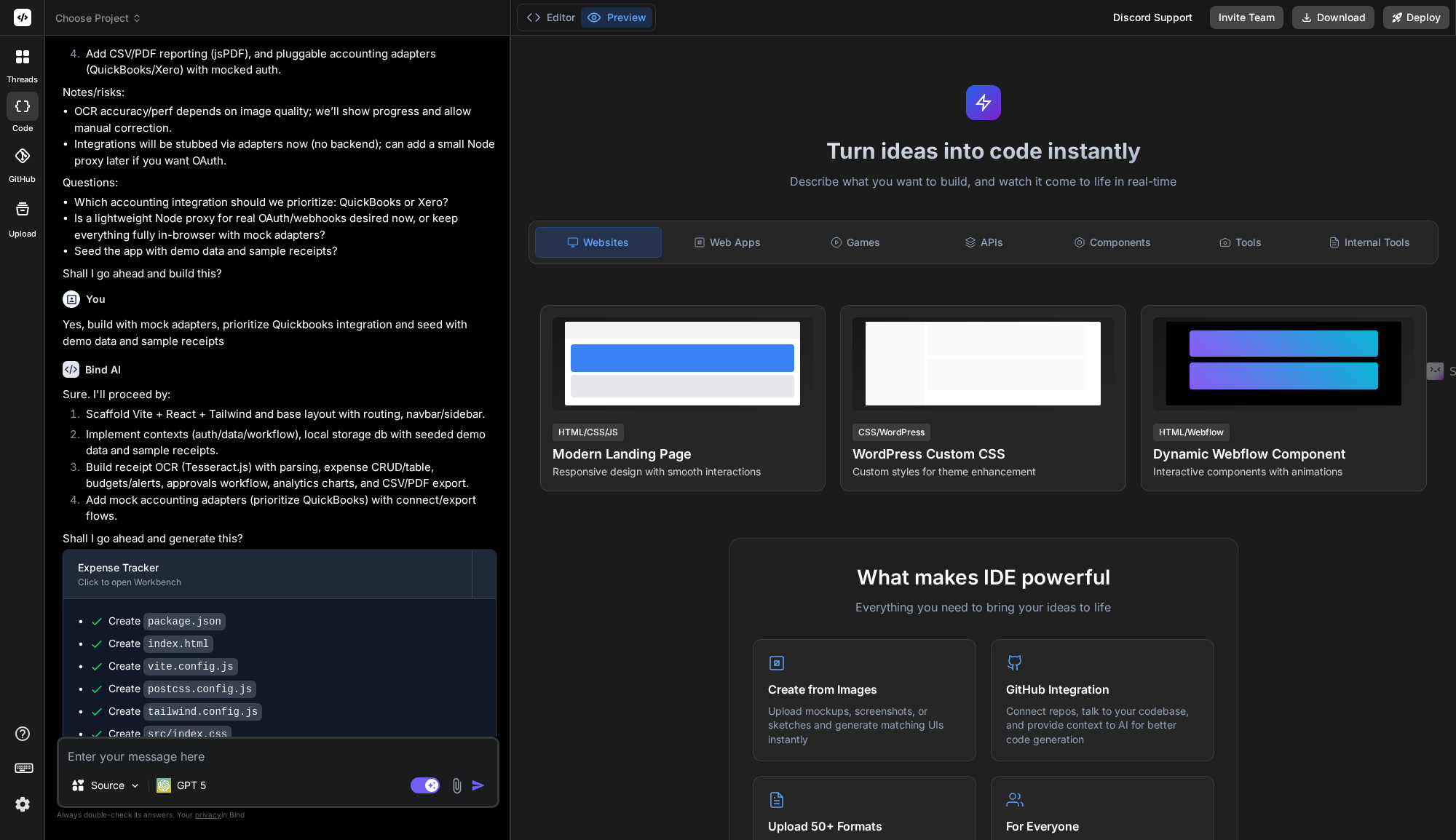
scroll to position [749, 0]
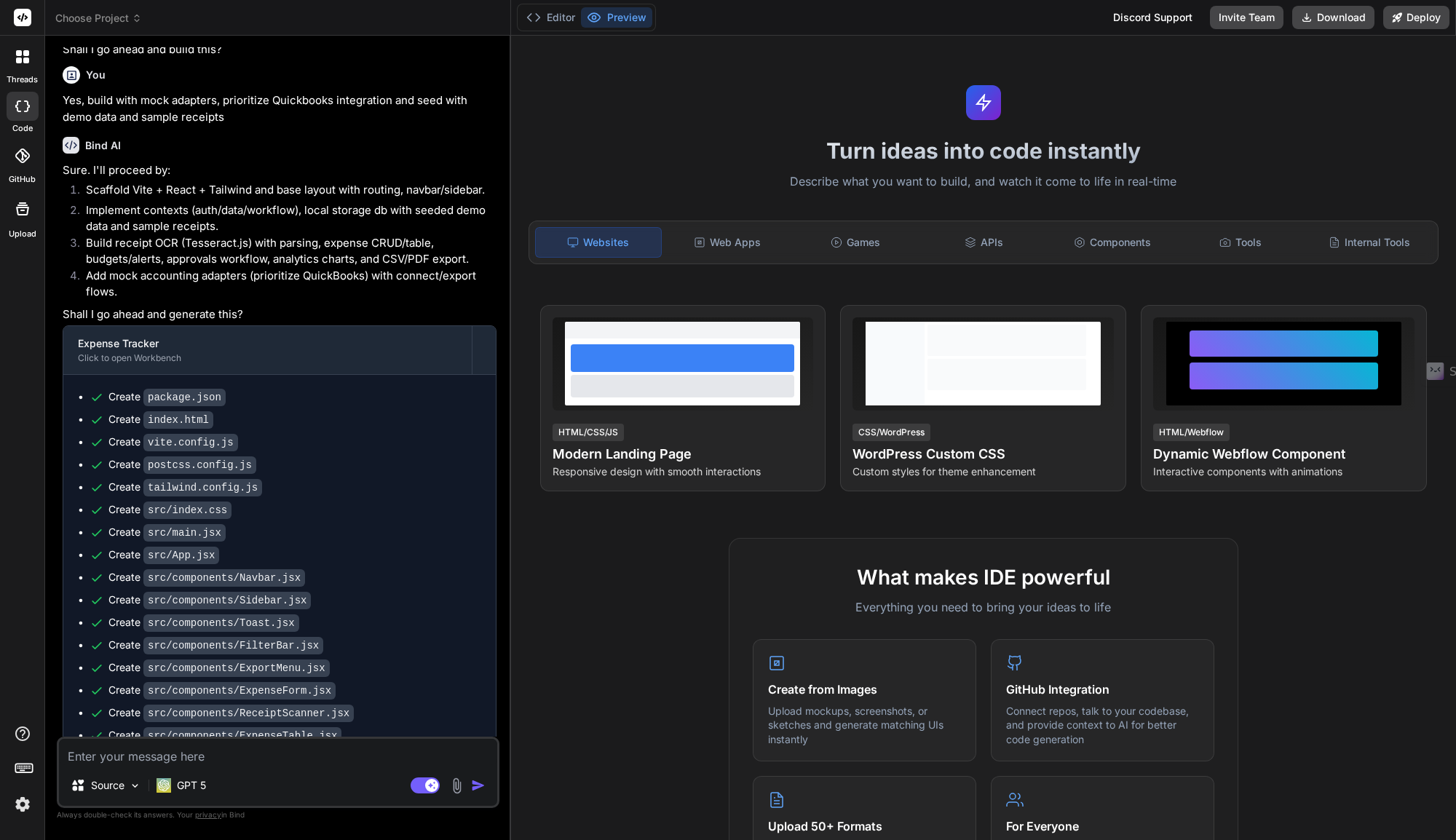
click at [188, 406] on code "package.json" at bounding box center [184, 397] width 83 height 17
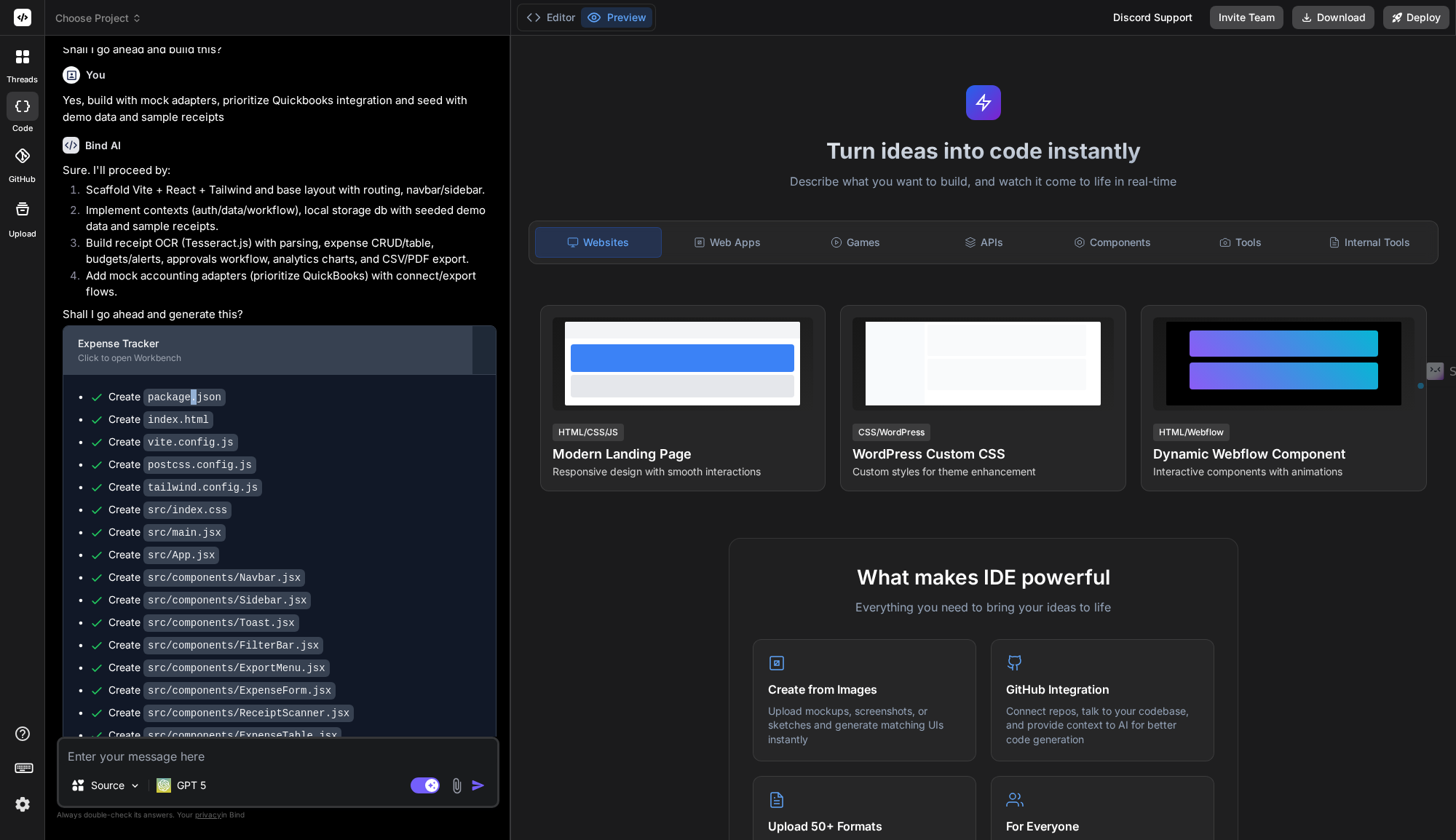
drag, startPoint x: 188, startPoint y: 436, endPoint x: 432, endPoint y: 373, distance: 252.0
click at [425, 351] on div "Expense Tracker" at bounding box center [267, 344] width 379 height 15
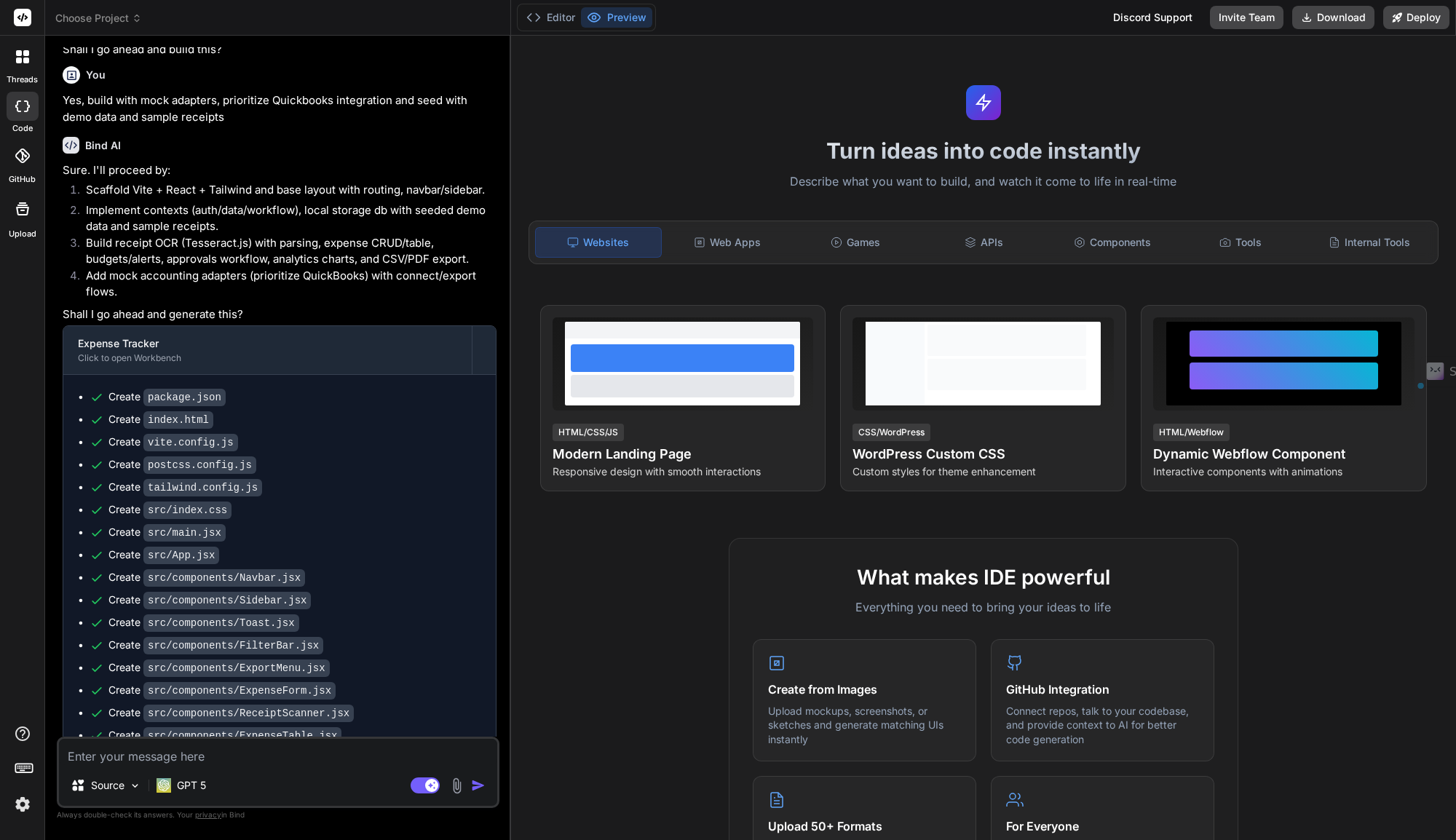
click at [471, 374] on div at bounding box center [471, 350] width 1 height 48
click at [484, 362] on div at bounding box center [484, 350] width 24 height 24
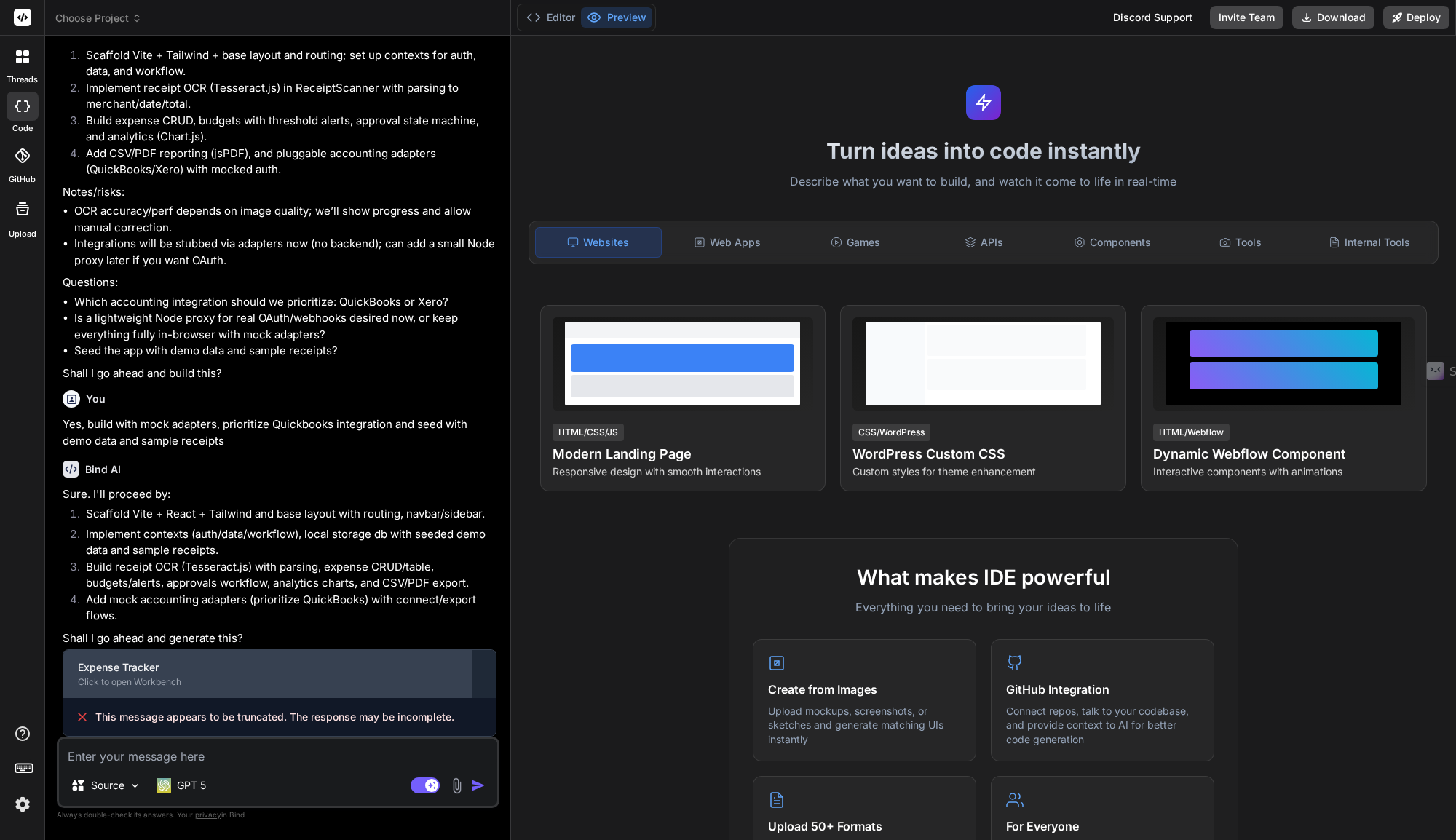
click at [334, 696] on div "Expense Tracker Click to open Workbench" at bounding box center [268, 674] width 409 height 48
click at [334, 683] on div "Click to open Workbench" at bounding box center [267, 682] width 379 height 11
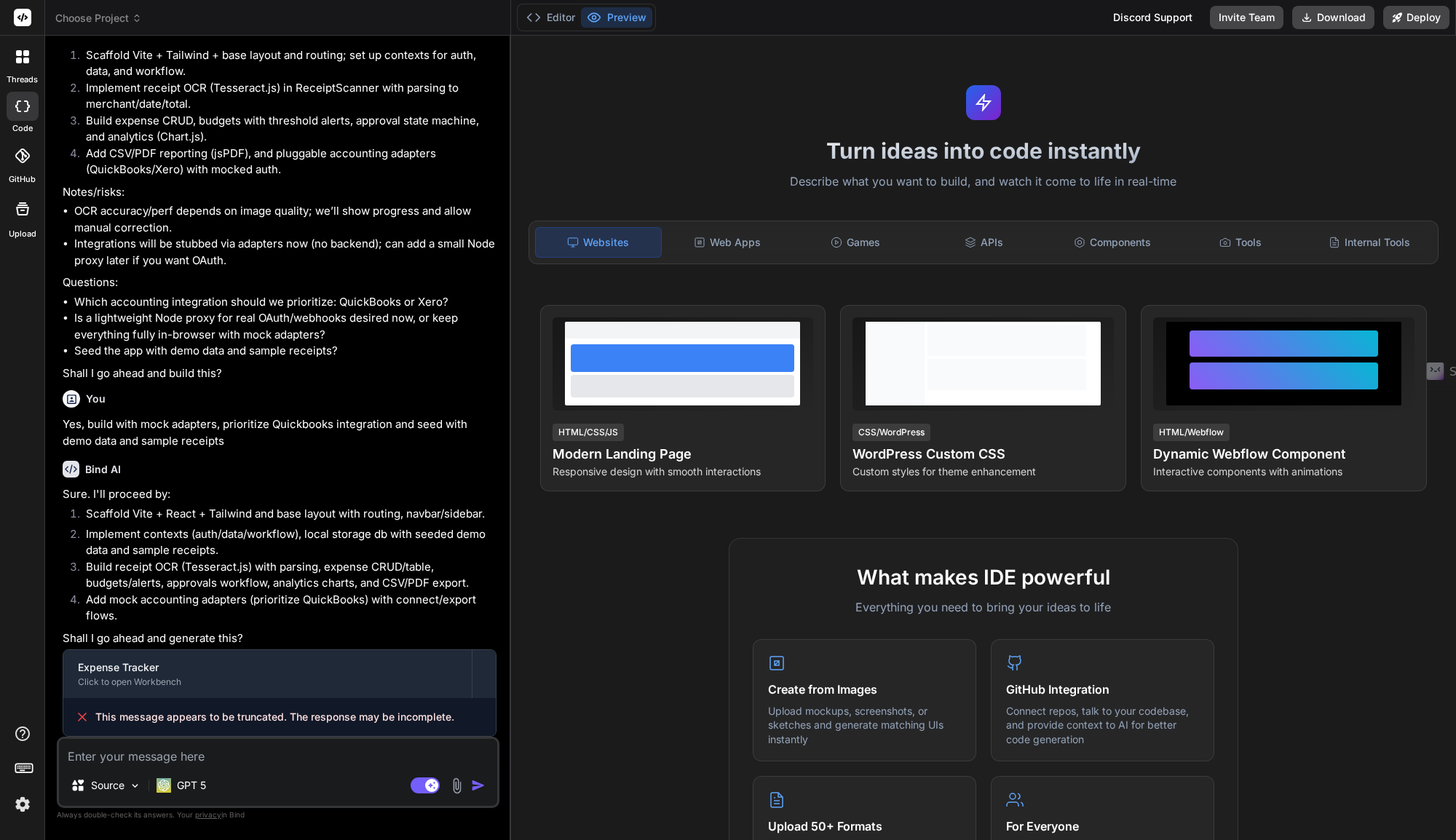
click at [359, 718] on span "This message appears to be truncated. The response may be incomplete." at bounding box center [275, 717] width 359 height 15
click at [1235, 245] on div "Tools" at bounding box center [1239, 242] width 125 height 30
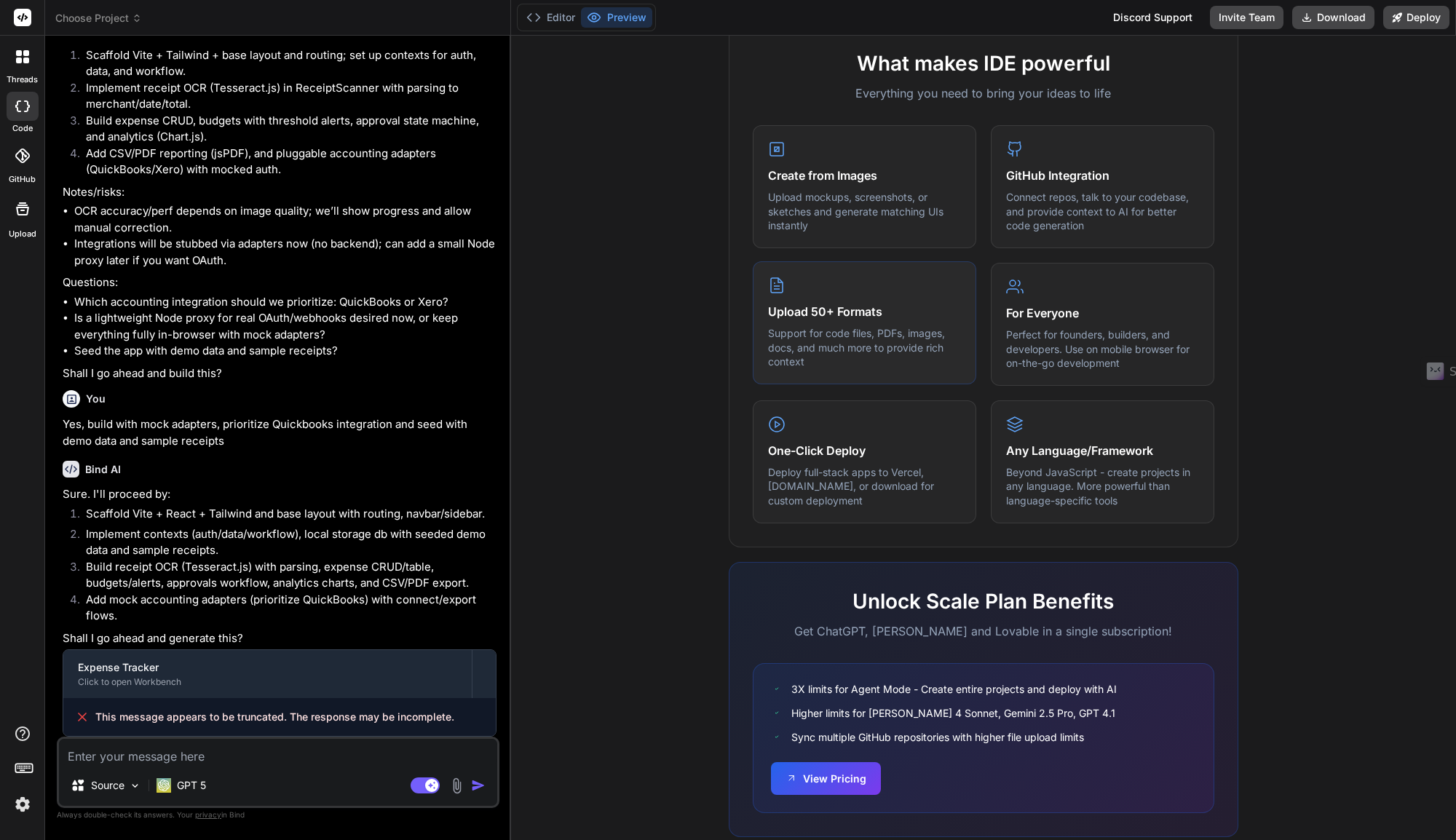
scroll to position [554, 0]
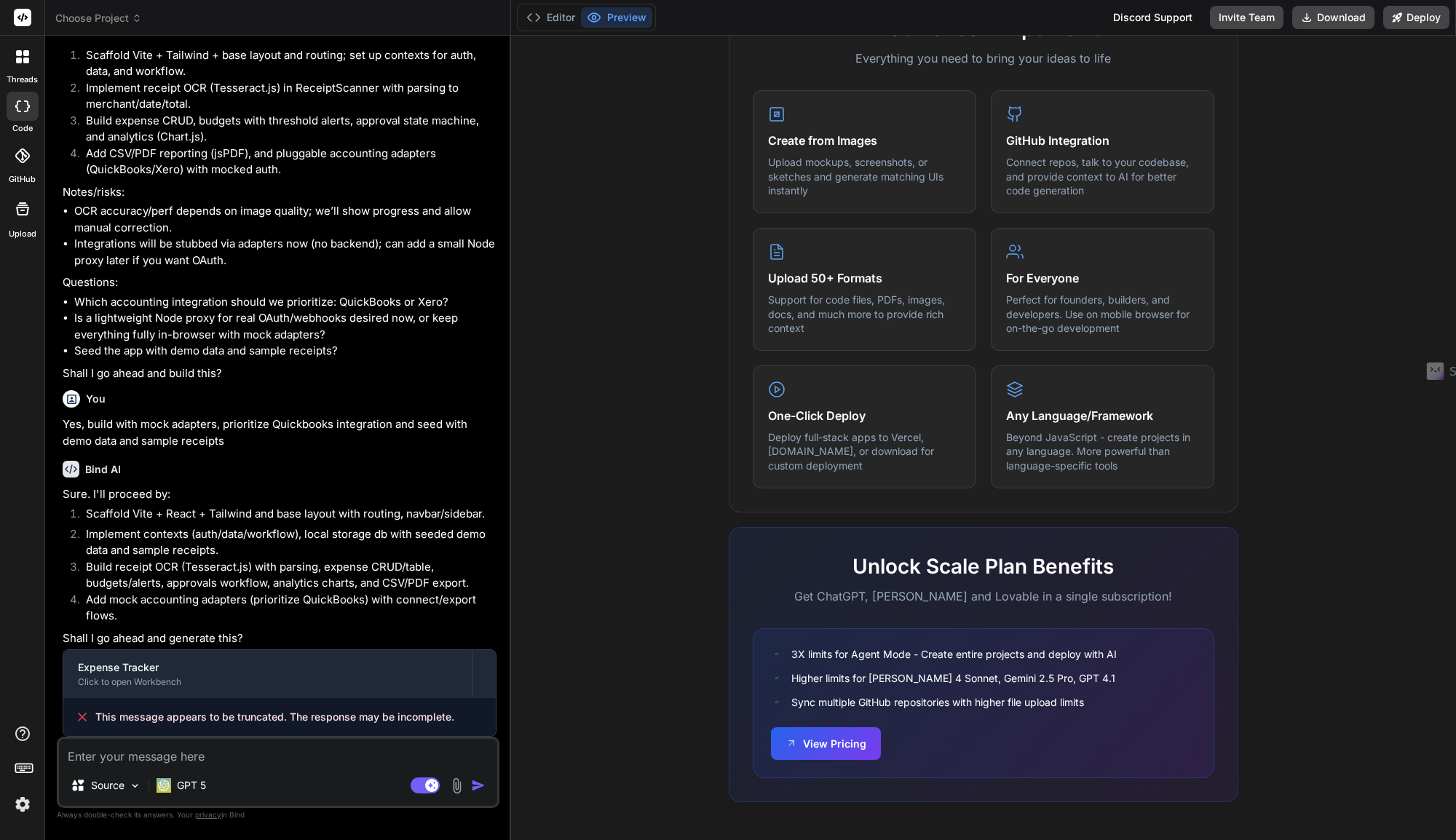
click at [105, 16] on span "Choose Project" at bounding box center [99, 18] width 87 height 15
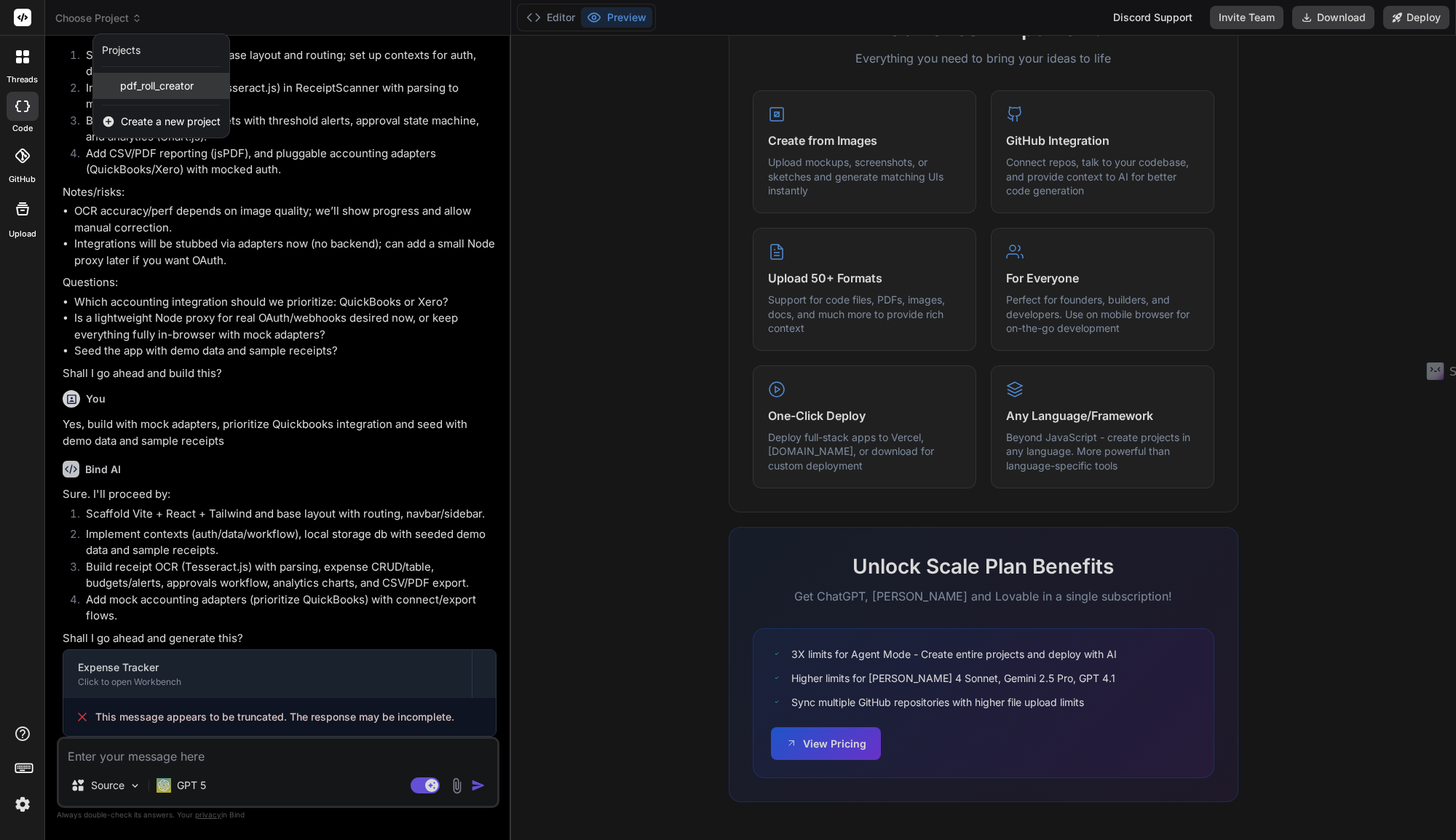
click at [178, 87] on span "pdf_roll_creator" at bounding box center [157, 86] width 74 height 15
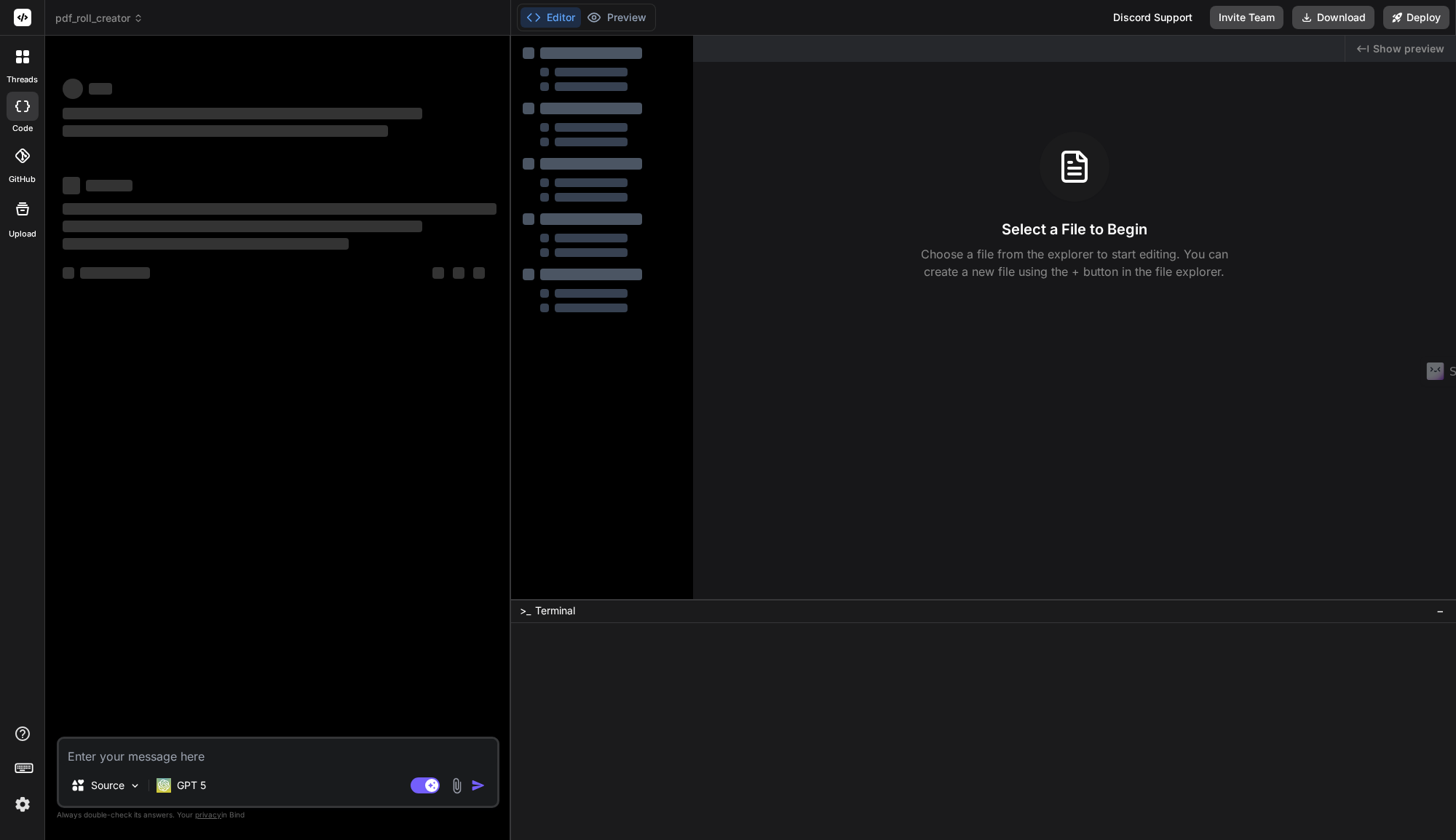
scroll to position [0, 0]
type textarea "x"
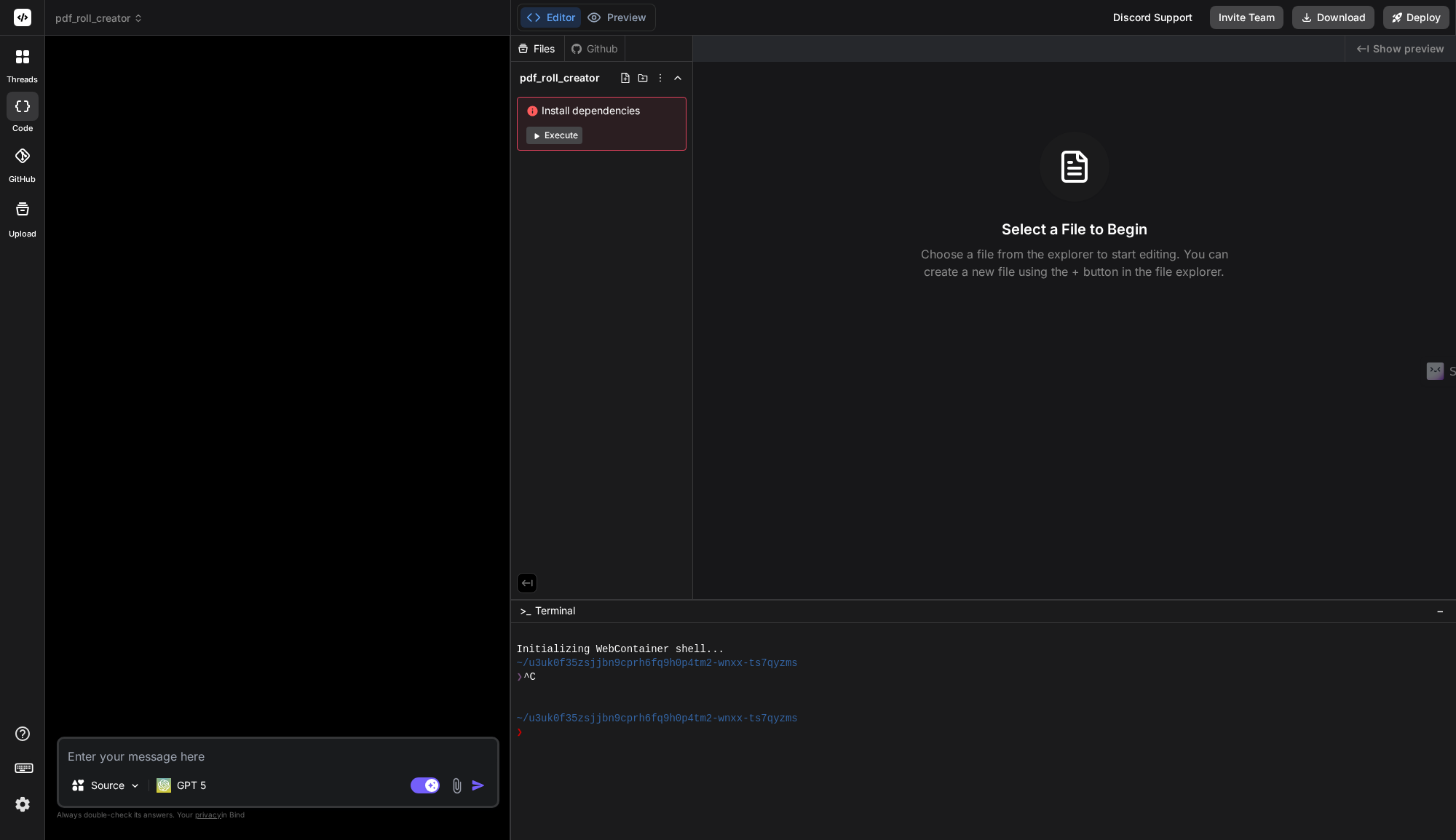
click at [86, 19] on span "pdf_roll_creator" at bounding box center [100, 18] width 88 height 15
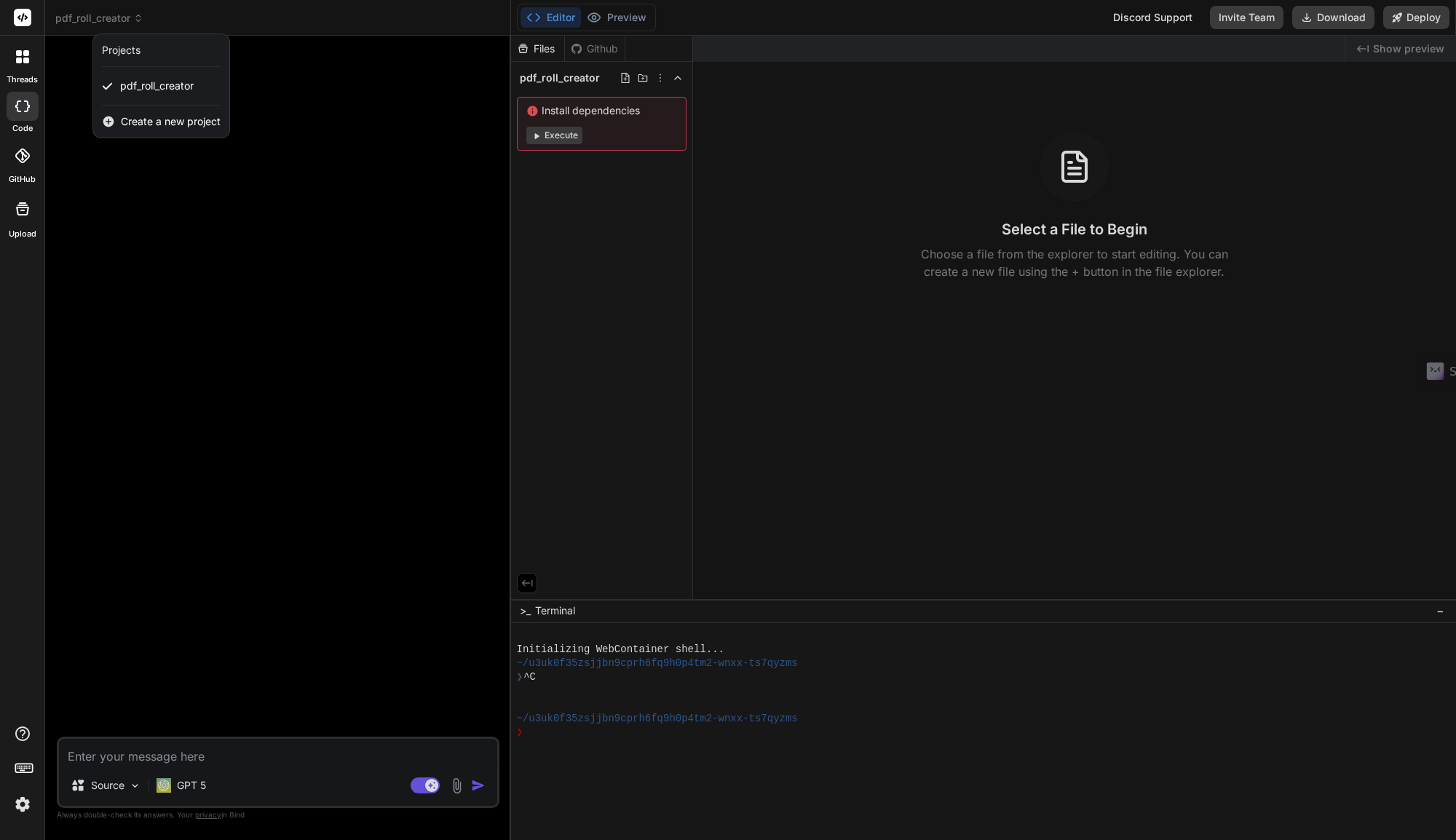
click at [150, 118] on span "Create a new project" at bounding box center [171, 122] width 100 height 15
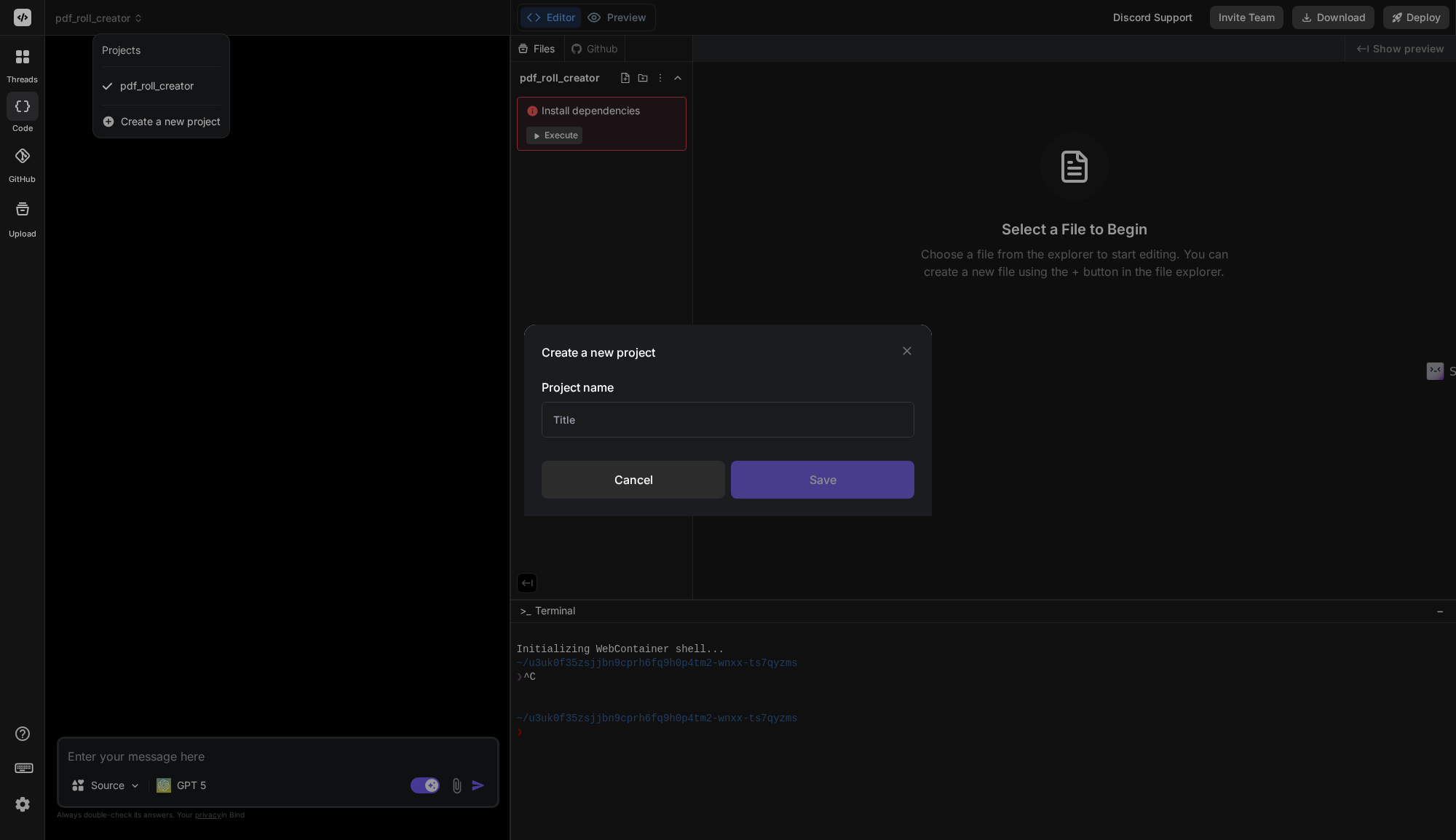
click at [574, 418] on input "text" at bounding box center [728, 420] width 373 height 36
click at [618, 491] on div "Cancel" at bounding box center [633, 480] width 183 height 38
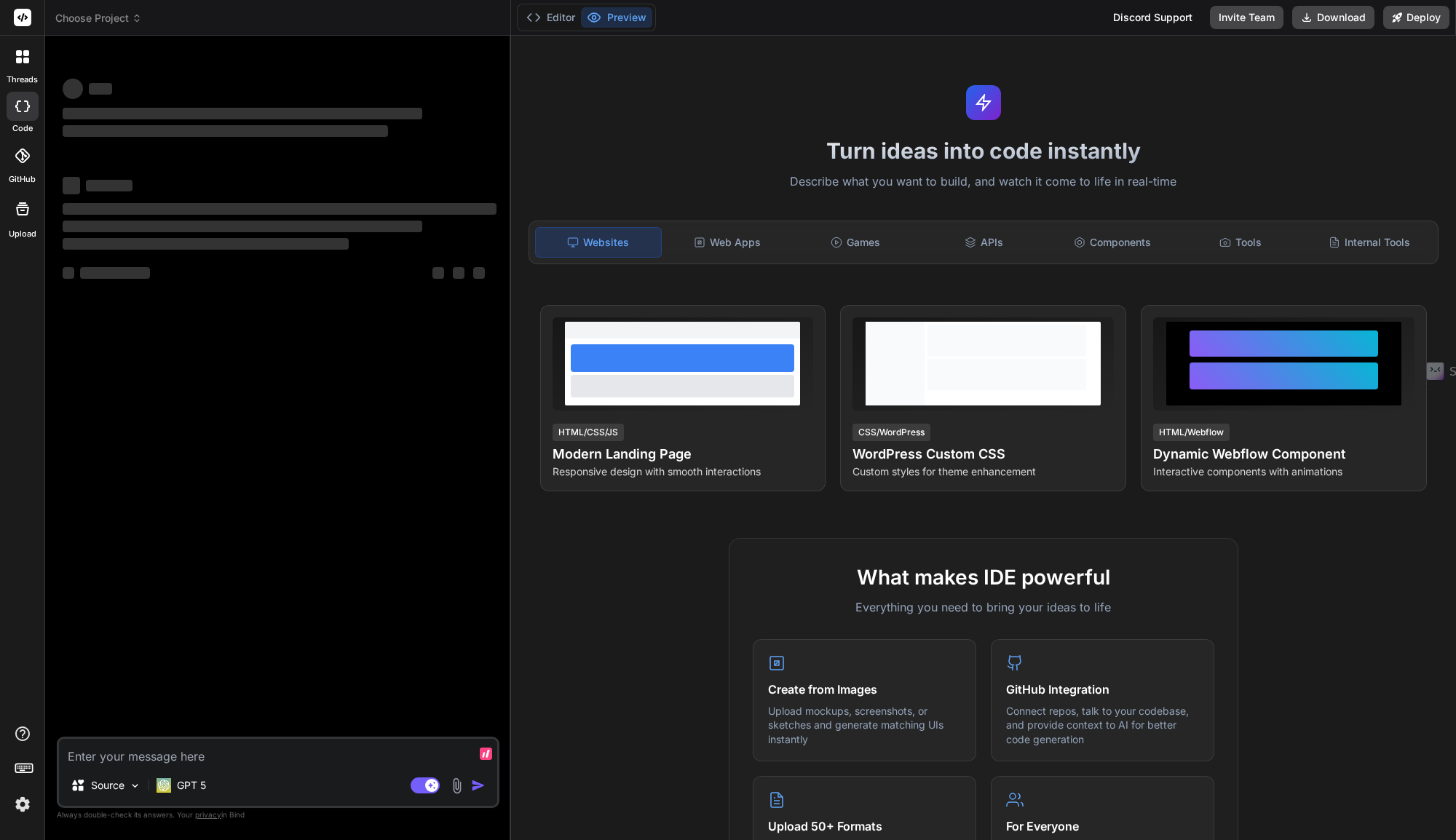
type textarea "x"
click at [1114, 251] on div "Components" at bounding box center [1112, 242] width 125 height 30
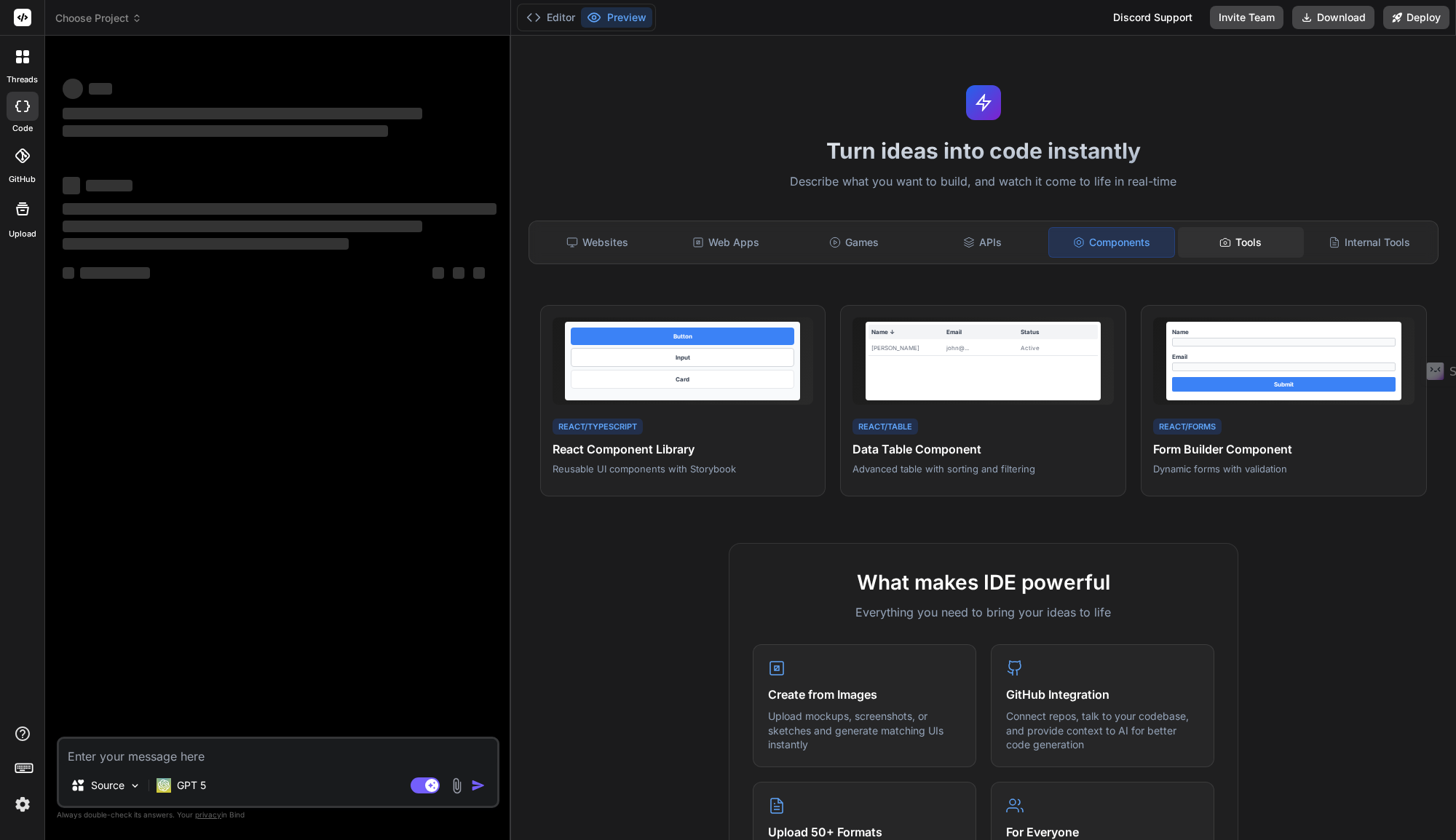
click at [1238, 242] on div "Tools" at bounding box center [1239, 242] width 125 height 30
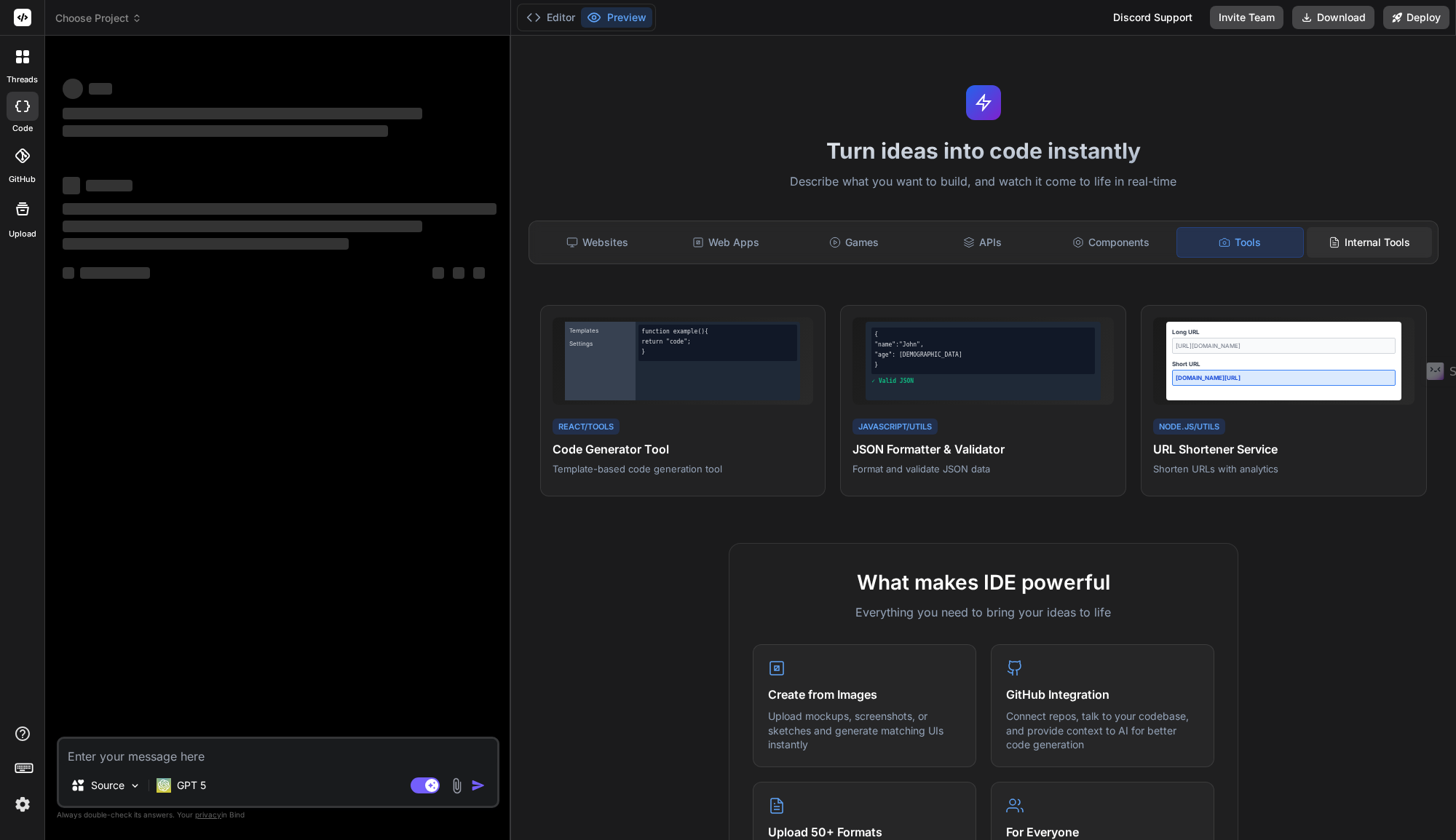
click at [1368, 244] on div "Internal Tools" at bounding box center [1369, 242] width 125 height 30
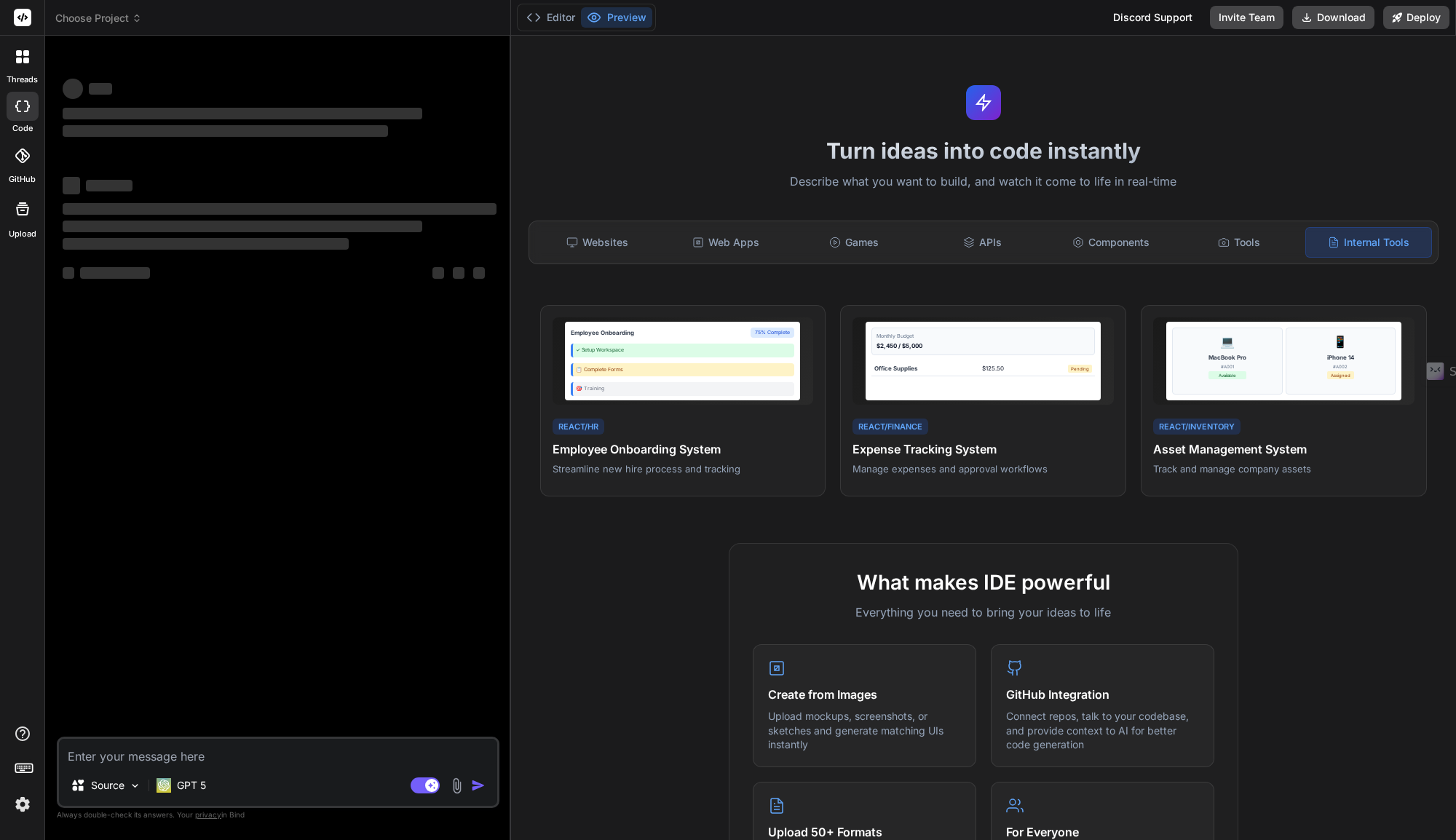
click at [112, 17] on span "Choose Project" at bounding box center [99, 18] width 87 height 15
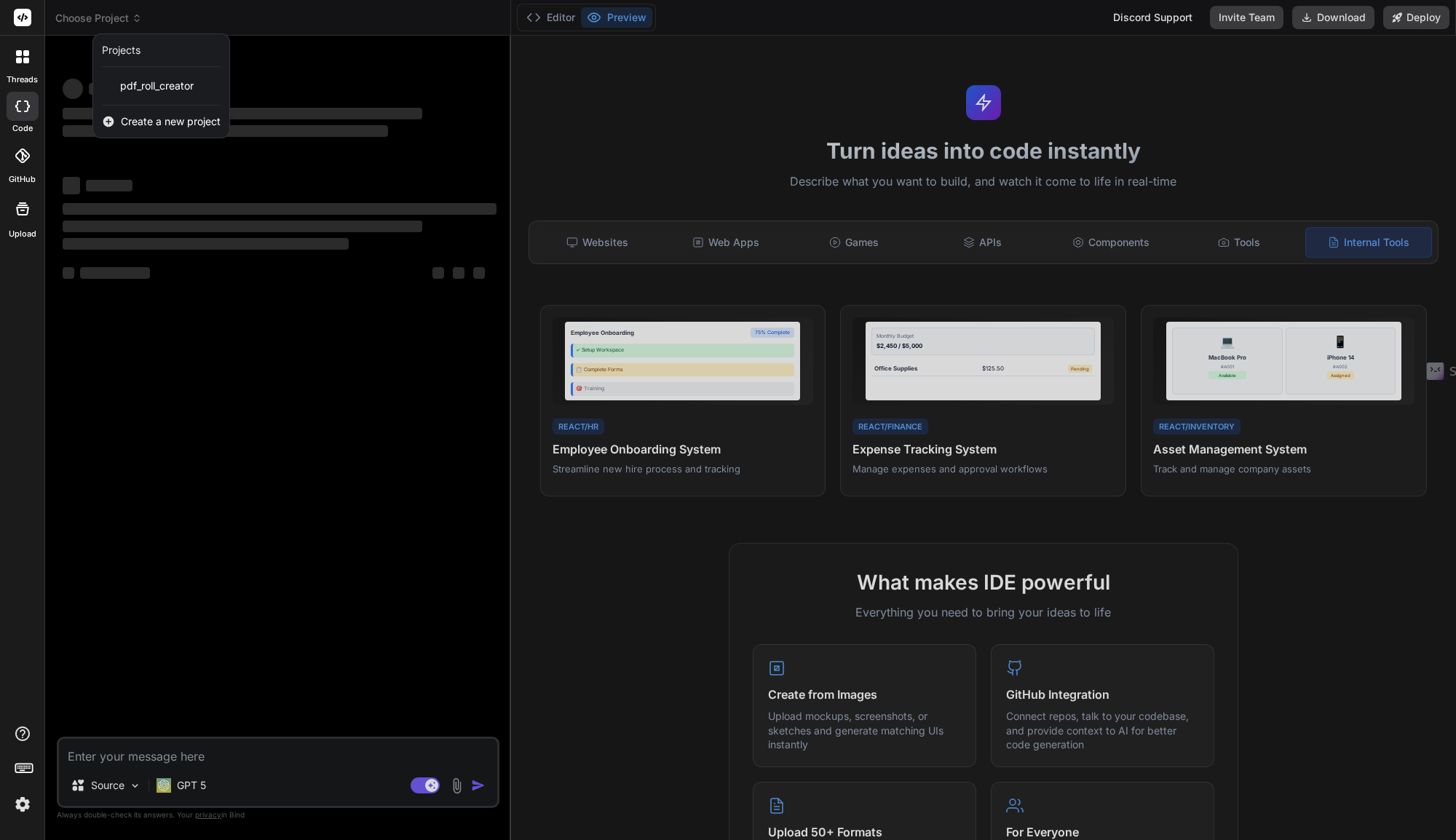
click at [157, 125] on span "Create a new project" at bounding box center [171, 122] width 100 height 15
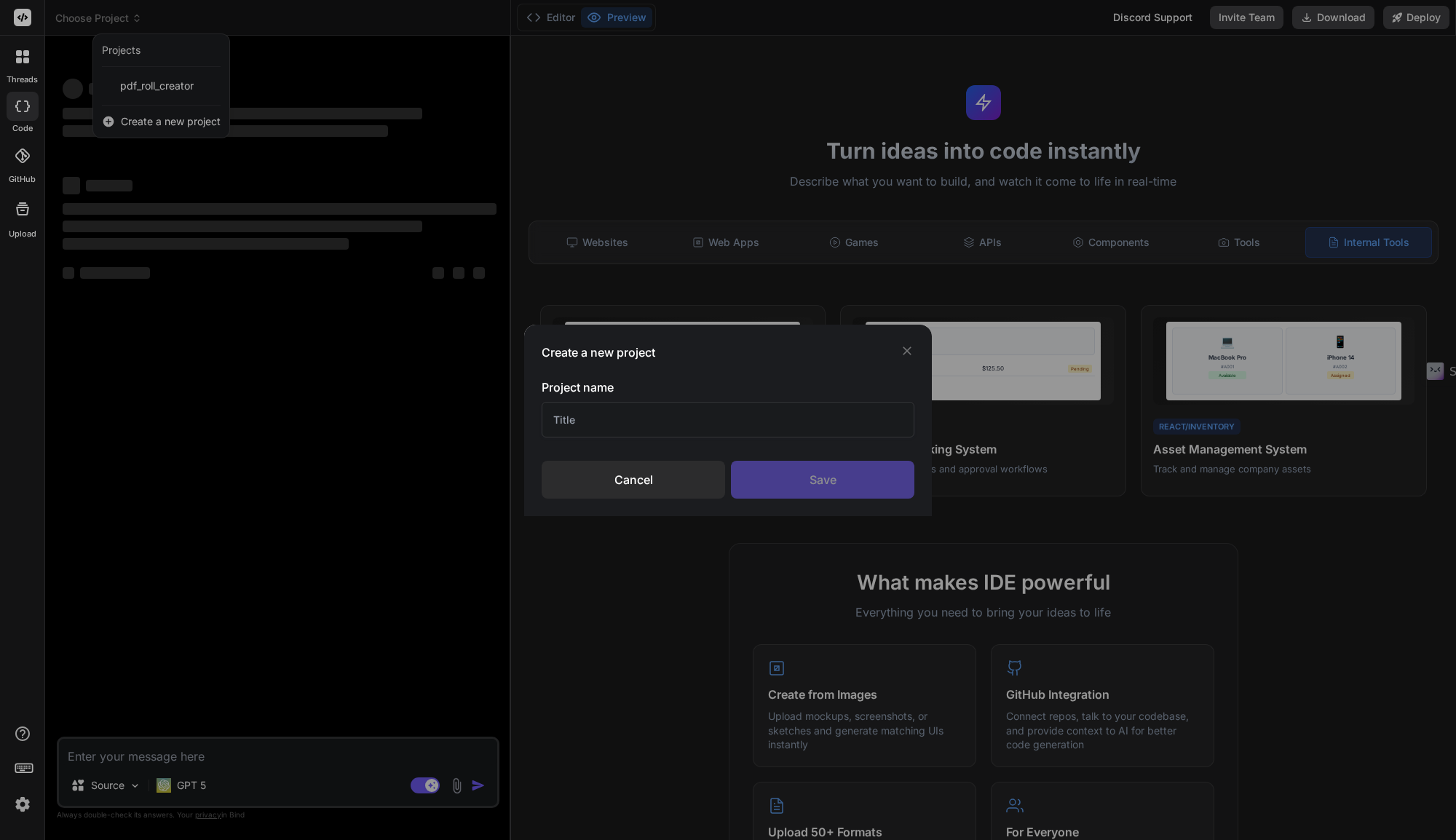
click at [583, 423] on input "text" at bounding box center [728, 420] width 373 height 36
type input "Asset Management System"
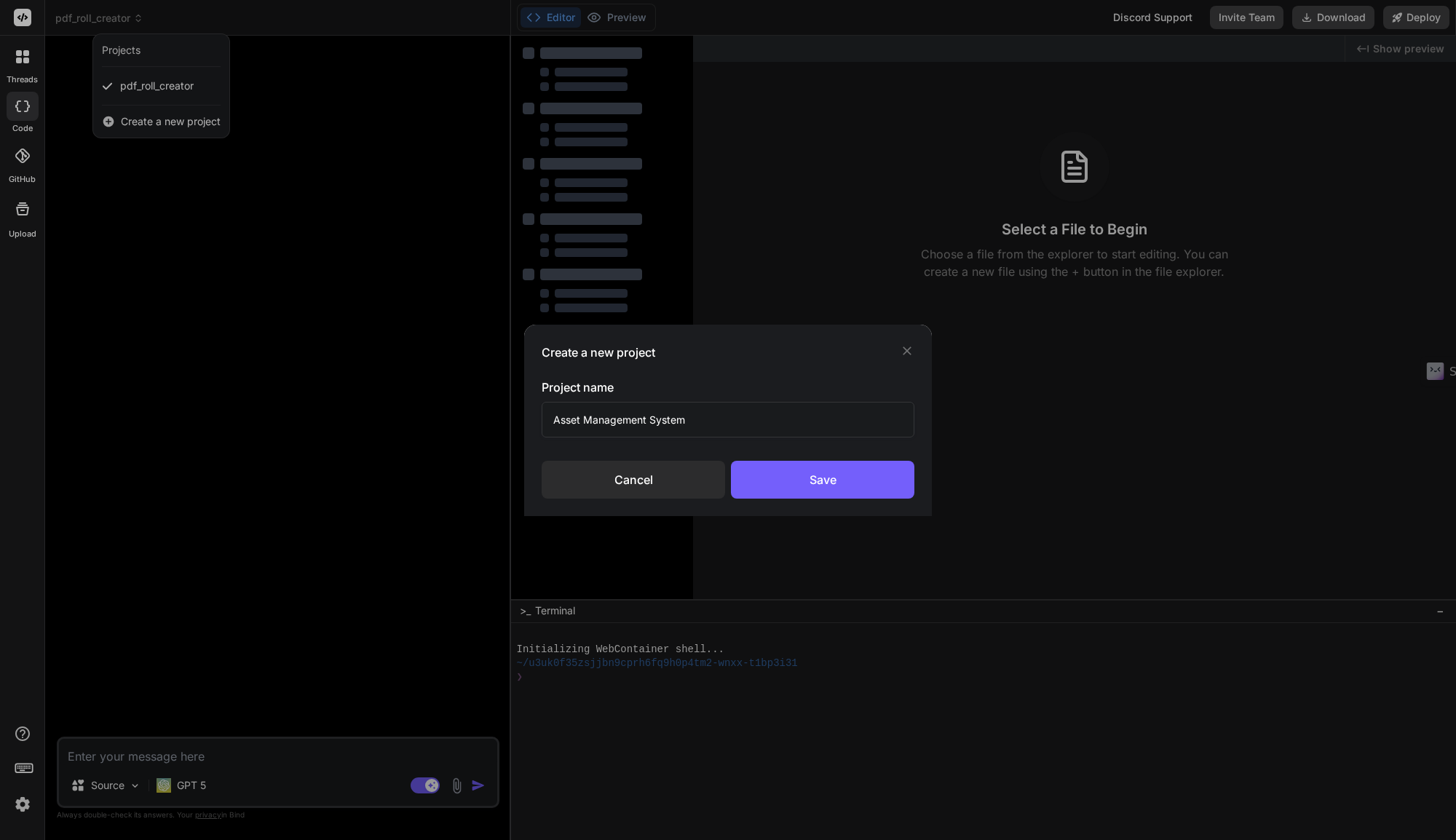
type textarea "x"
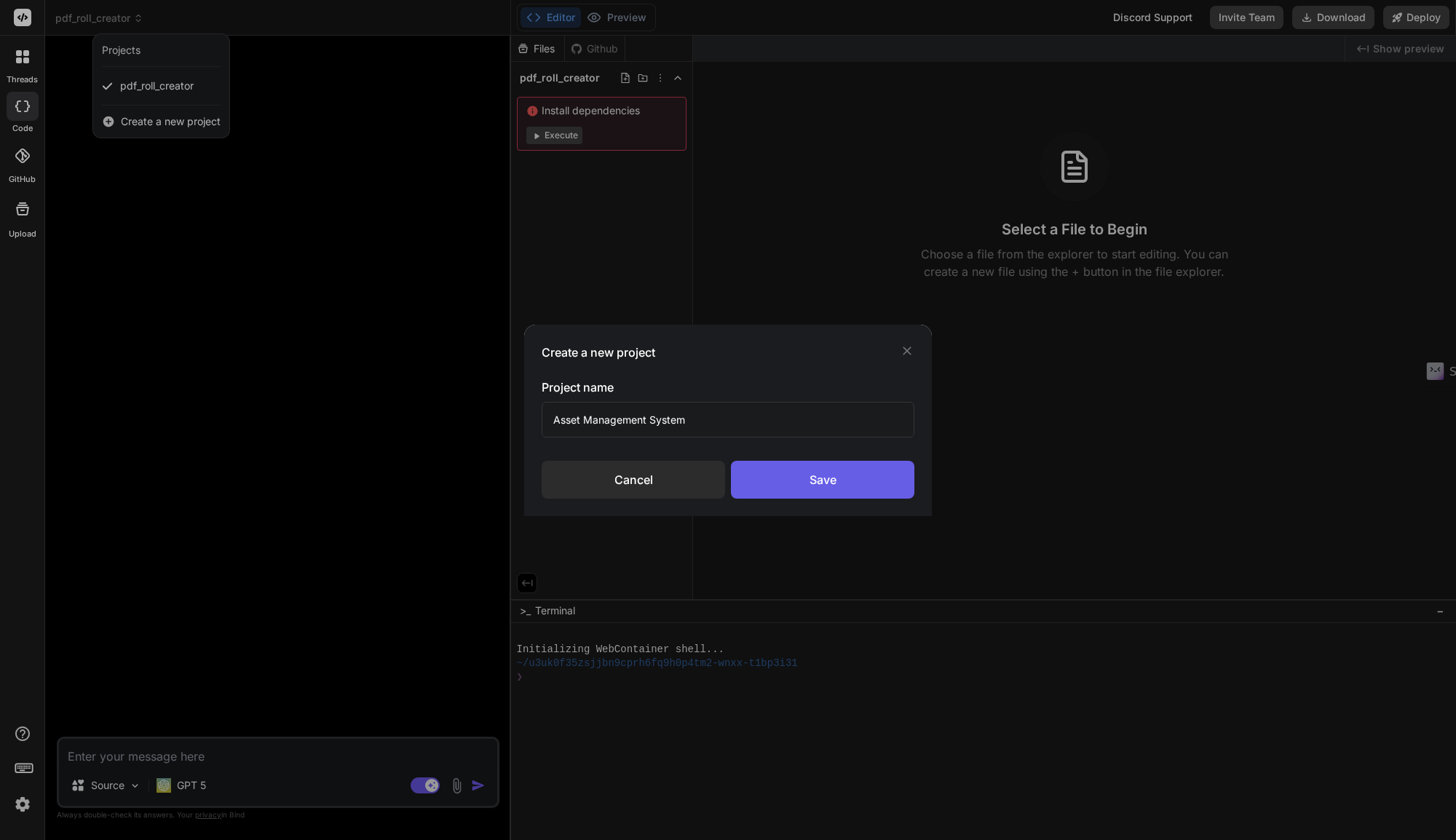
type input "Asset Management System"
click at [837, 476] on div "Save" at bounding box center [822, 480] width 183 height 38
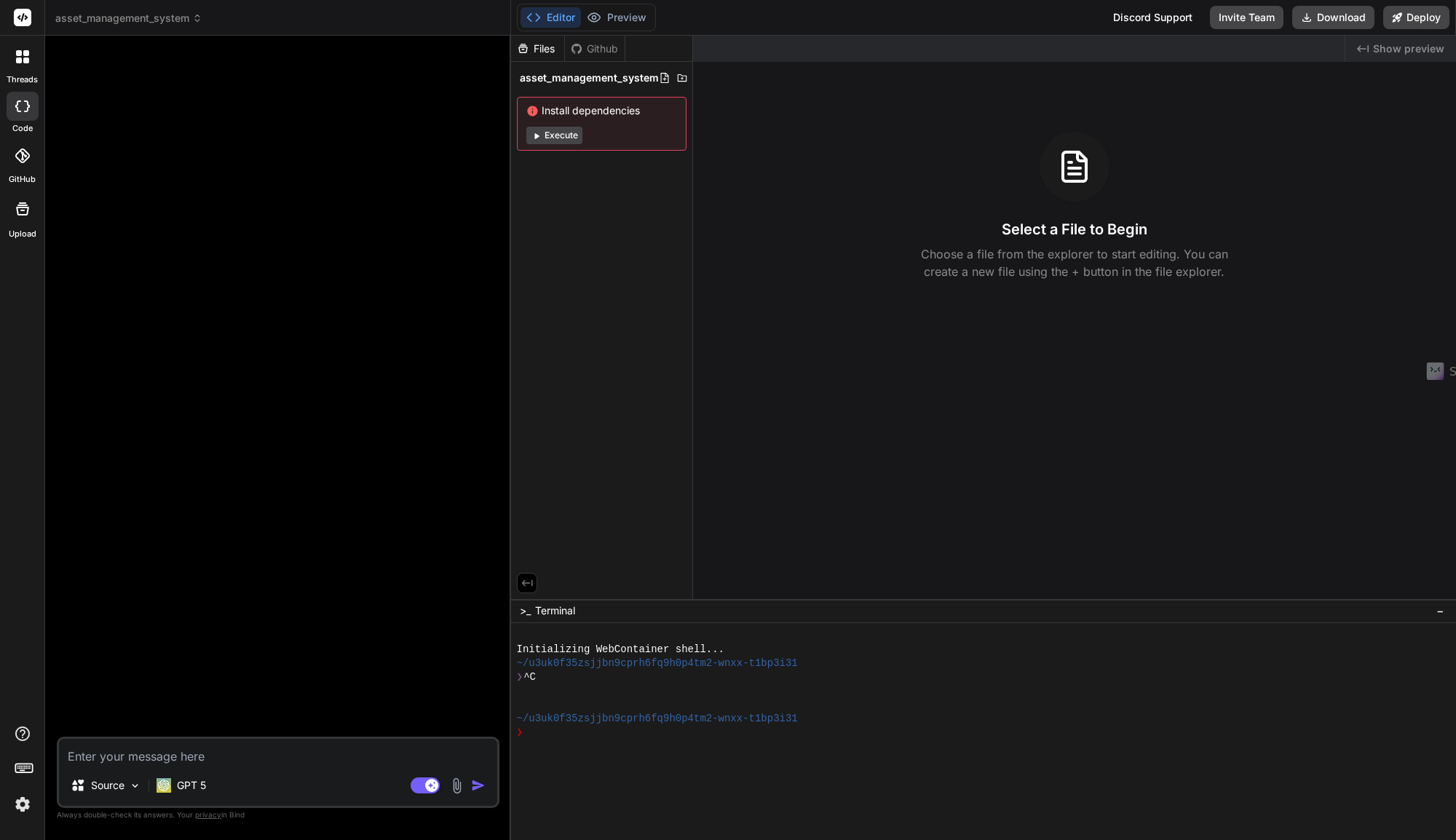
click at [556, 16] on button "Editor" at bounding box center [551, 17] width 60 height 20
click at [528, 581] on icon at bounding box center [527, 583] width 13 height 13
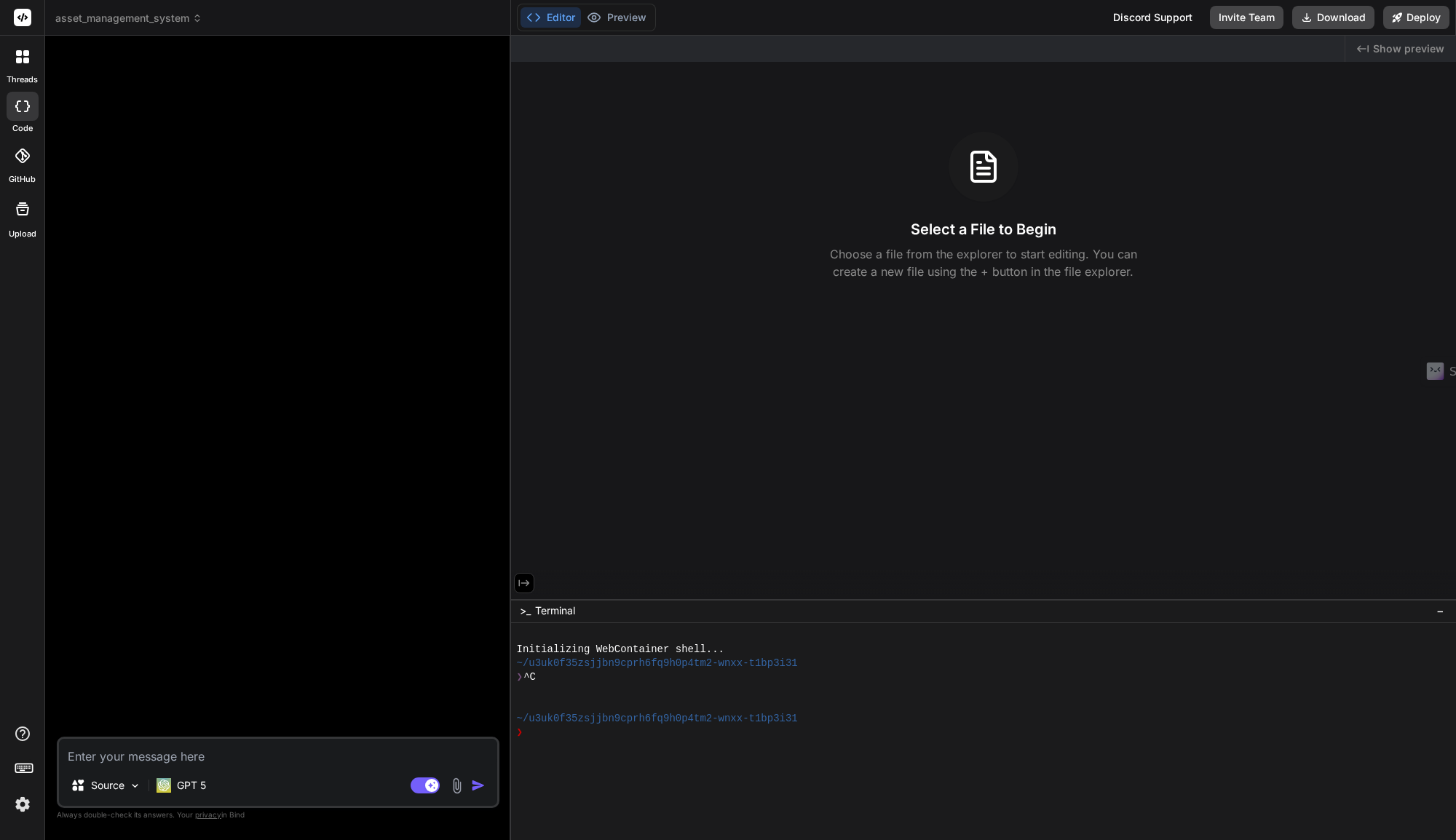
click at [528, 581] on icon at bounding box center [524, 583] width 13 height 13
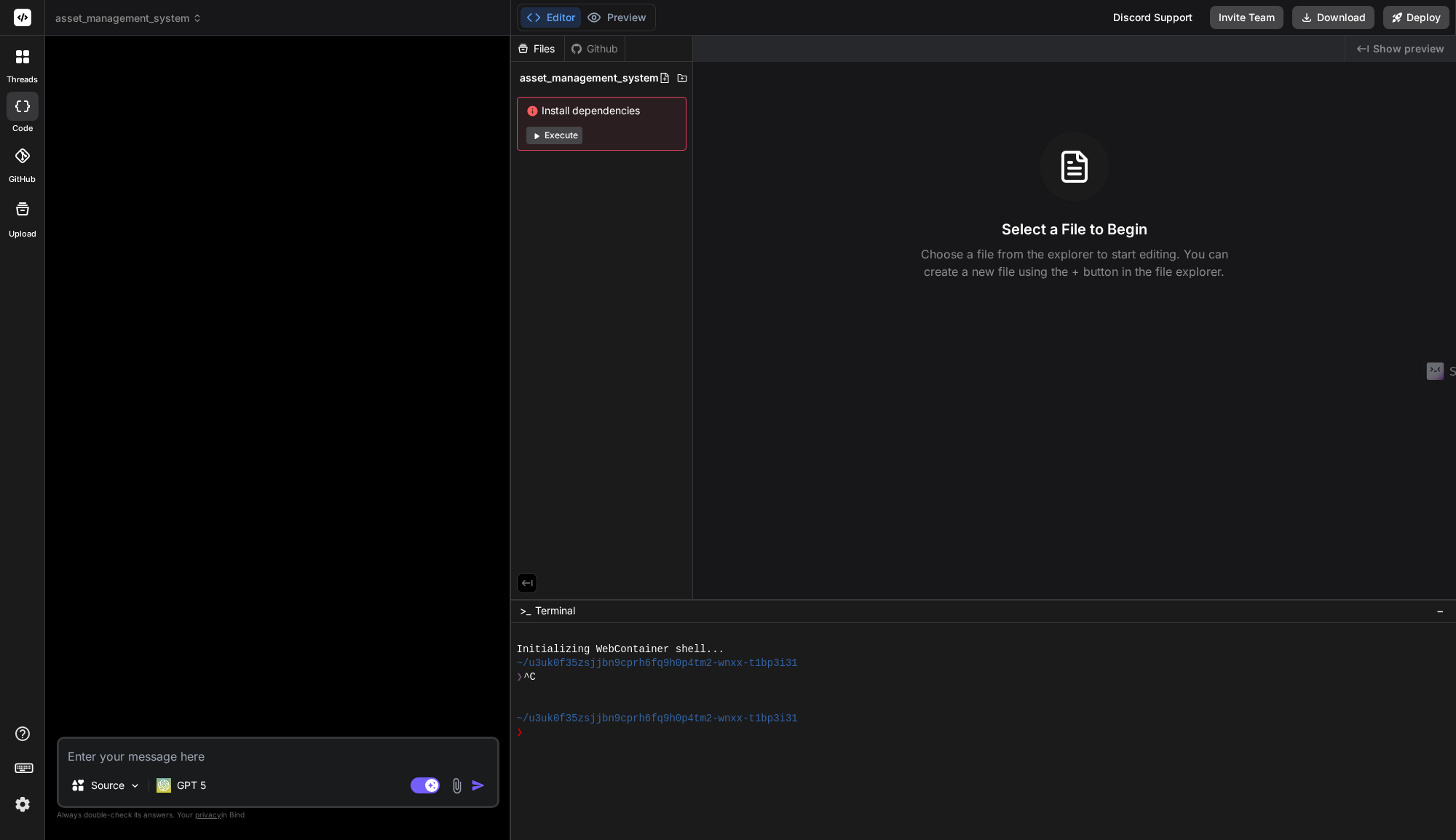
click at [554, 136] on button "Execute" at bounding box center [554, 135] width 56 height 17
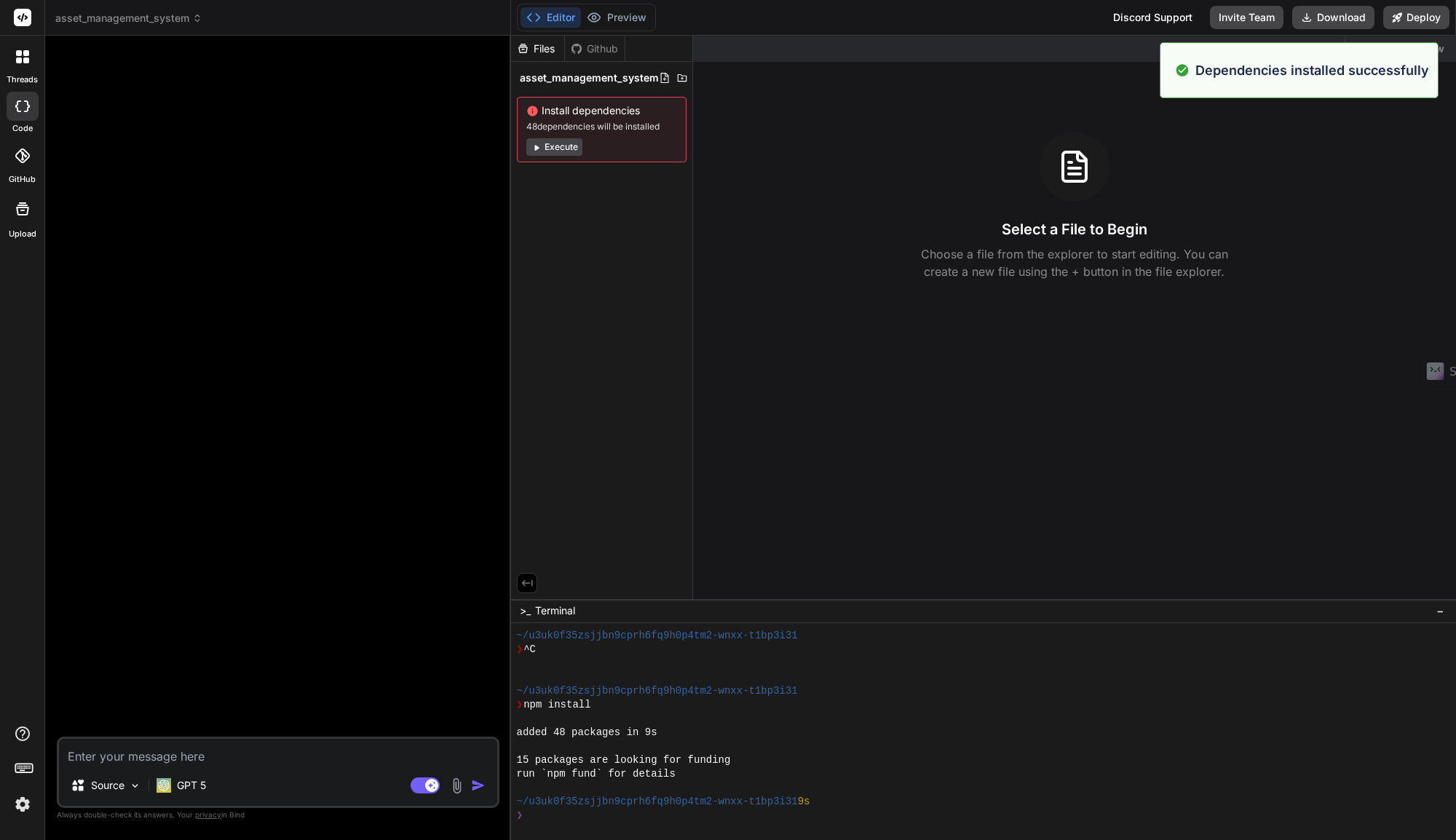
scroll to position [124, 0]
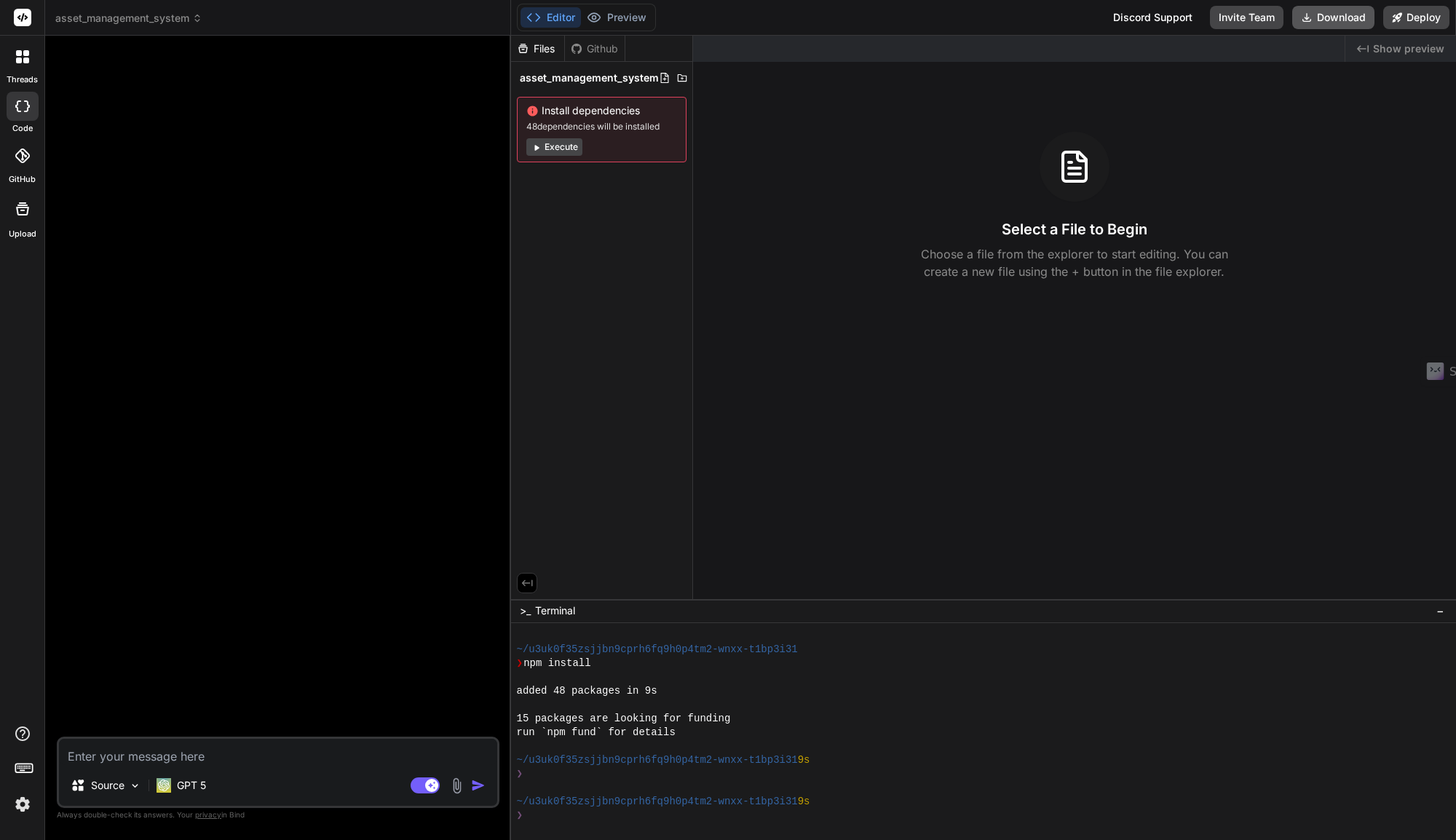
click at [1329, 18] on button "Download" at bounding box center [1333, 17] width 83 height 24
click at [123, 19] on span "asset_management_system" at bounding box center [129, 18] width 147 height 15
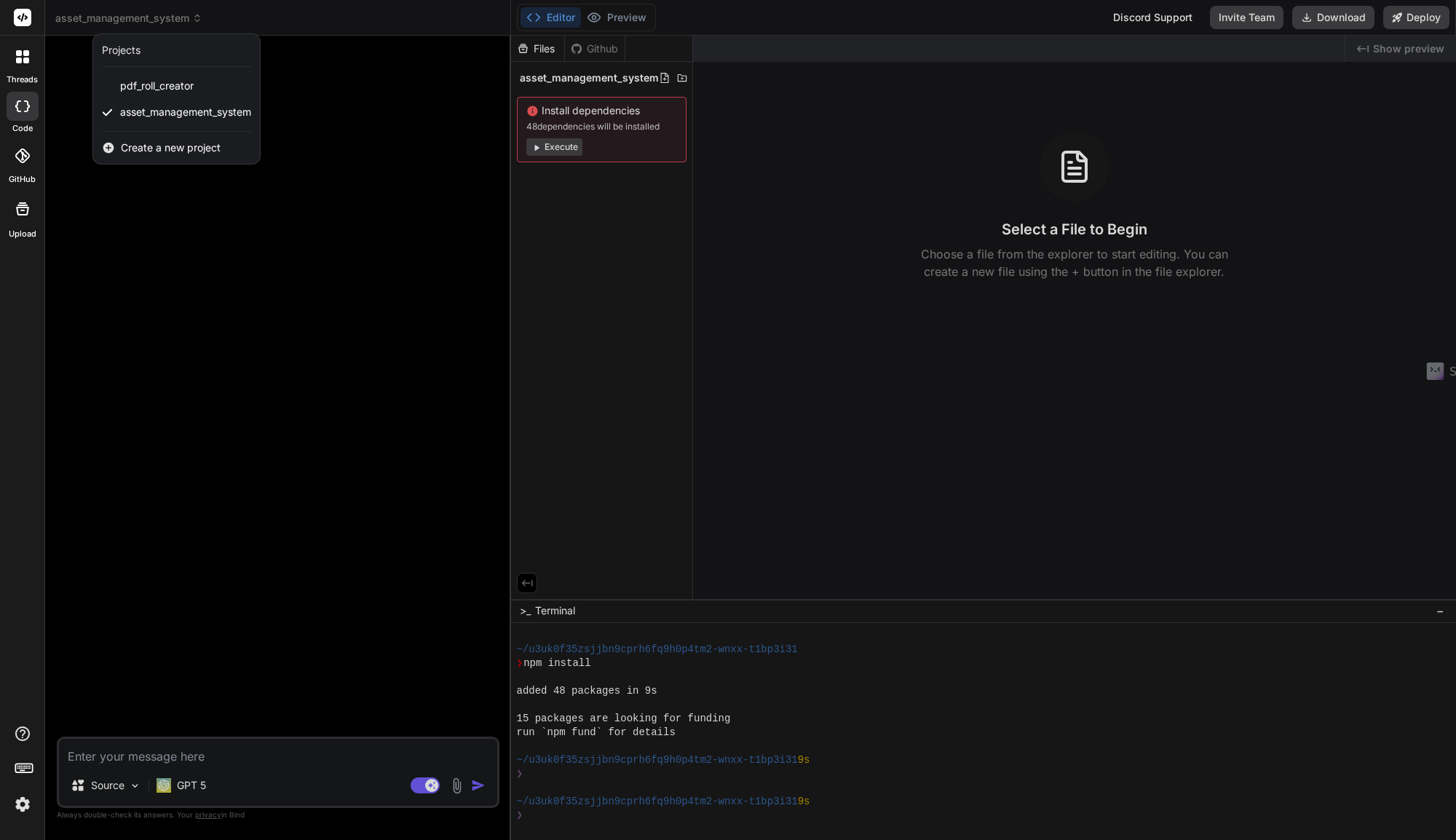
click at [139, 173] on div at bounding box center [728, 420] width 1456 height 840
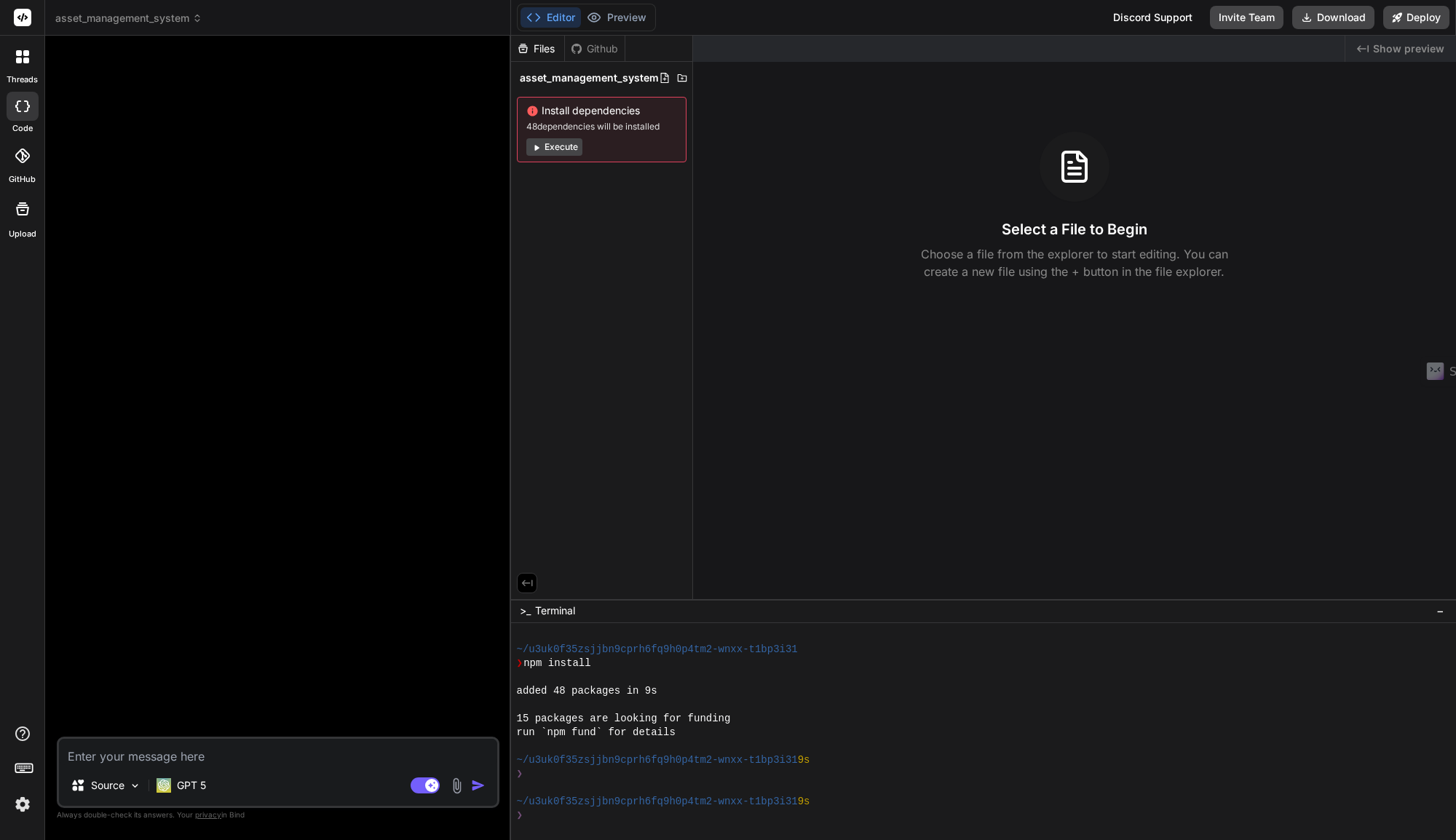
click at [607, 51] on div "Github" at bounding box center [594, 49] width 60 height 15
click at [589, 52] on div "Github" at bounding box center [594, 49] width 60 height 15
click at [552, 55] on div "Files" at bounding box center [537, 49] width 53 height 15
click at [594, 53] on div "Github" at bounding box center [594, 49] width 60 height 15
click at [617, 490] on div "Files Github asset_management_system Install dependencies 48 dependencies will …" at bounding box center [601, 318] width 182 height 564
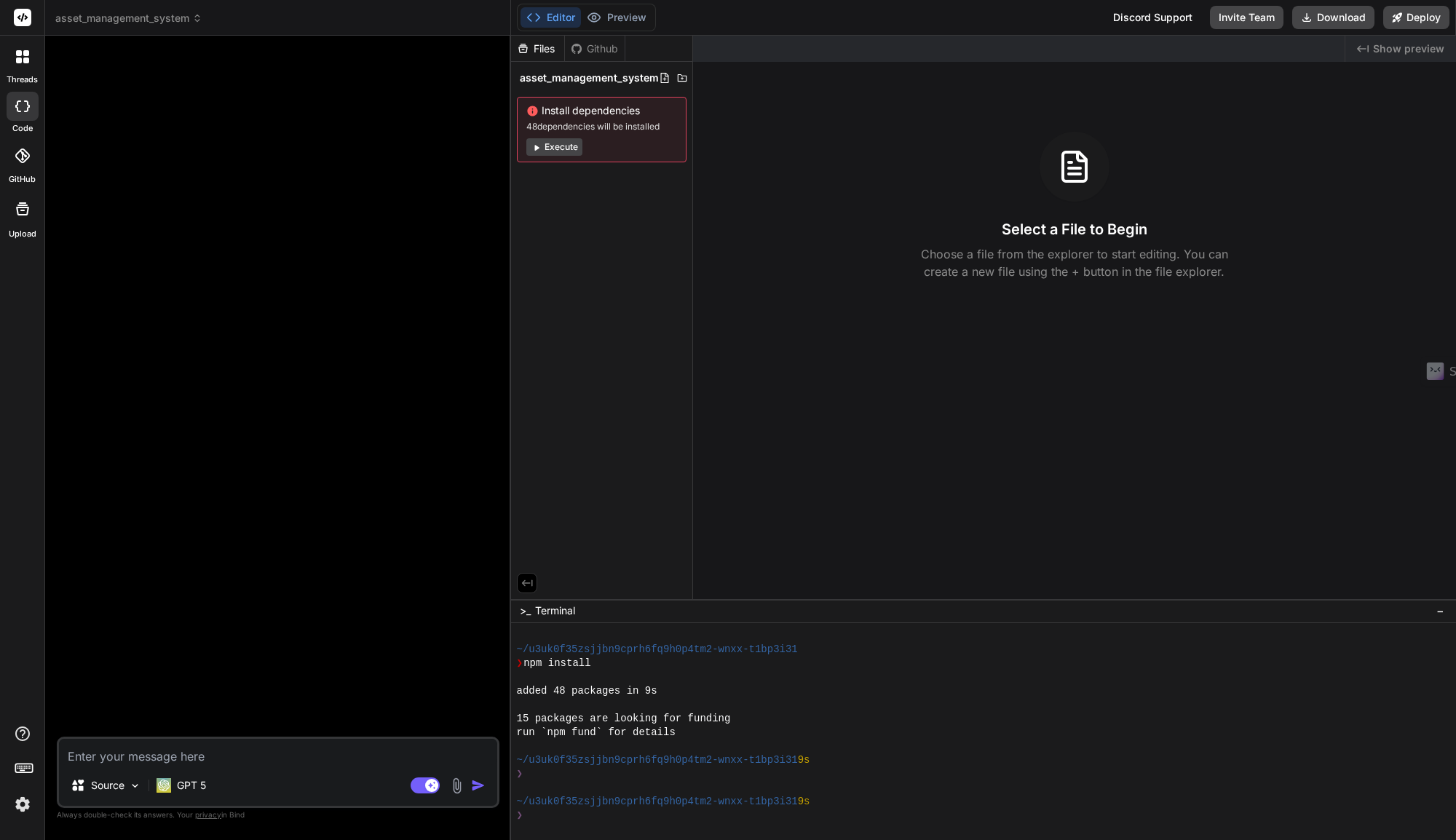
click at [596, 51] on div "Github" at bounding box center [594, 49] width 60 height 15
click at [16, 163] on div at bounding box center [22, 155] width 32 height 32
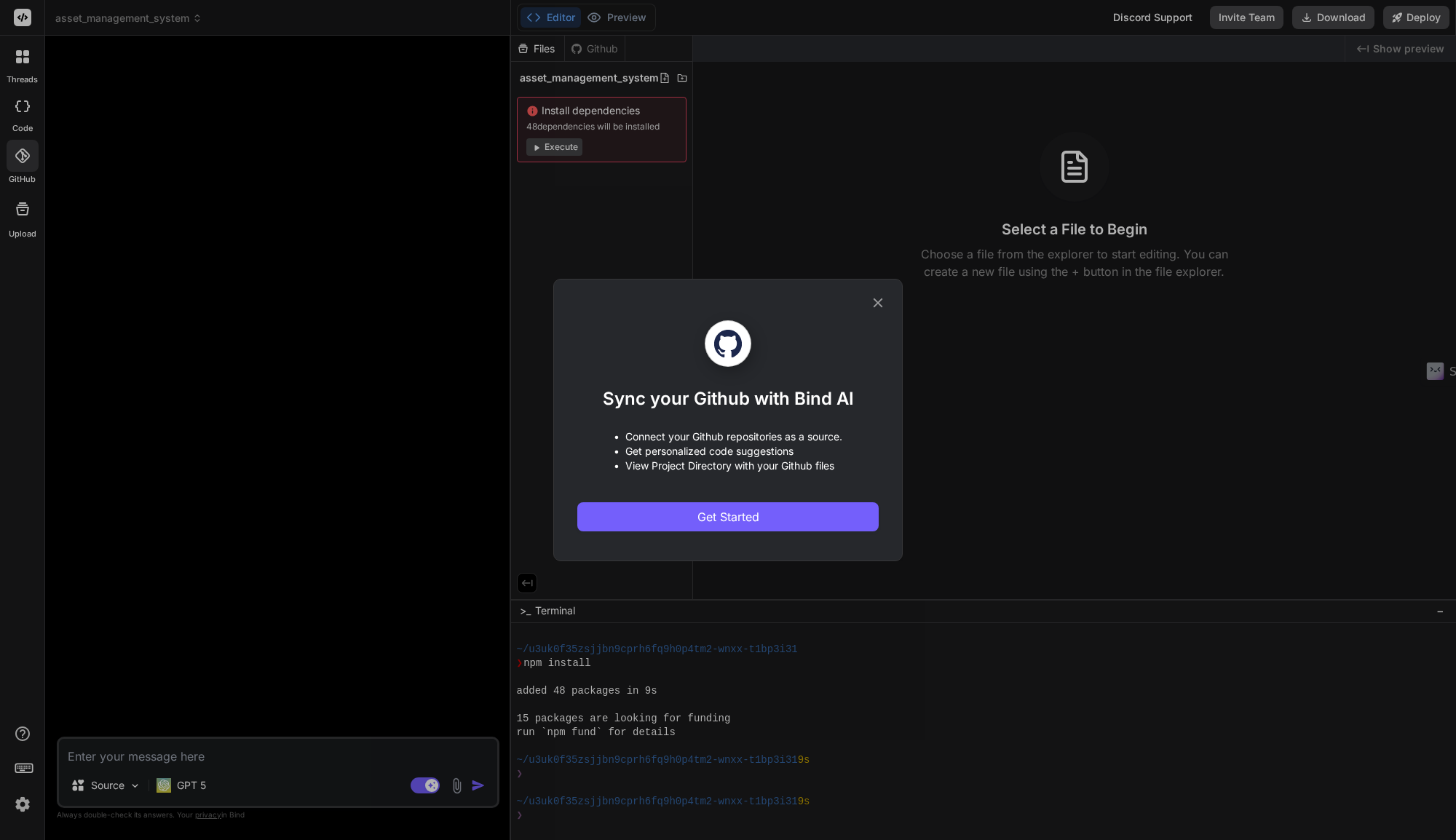
click at [878, 308] on icon at bounding box center [878, 303] width 16 height 16
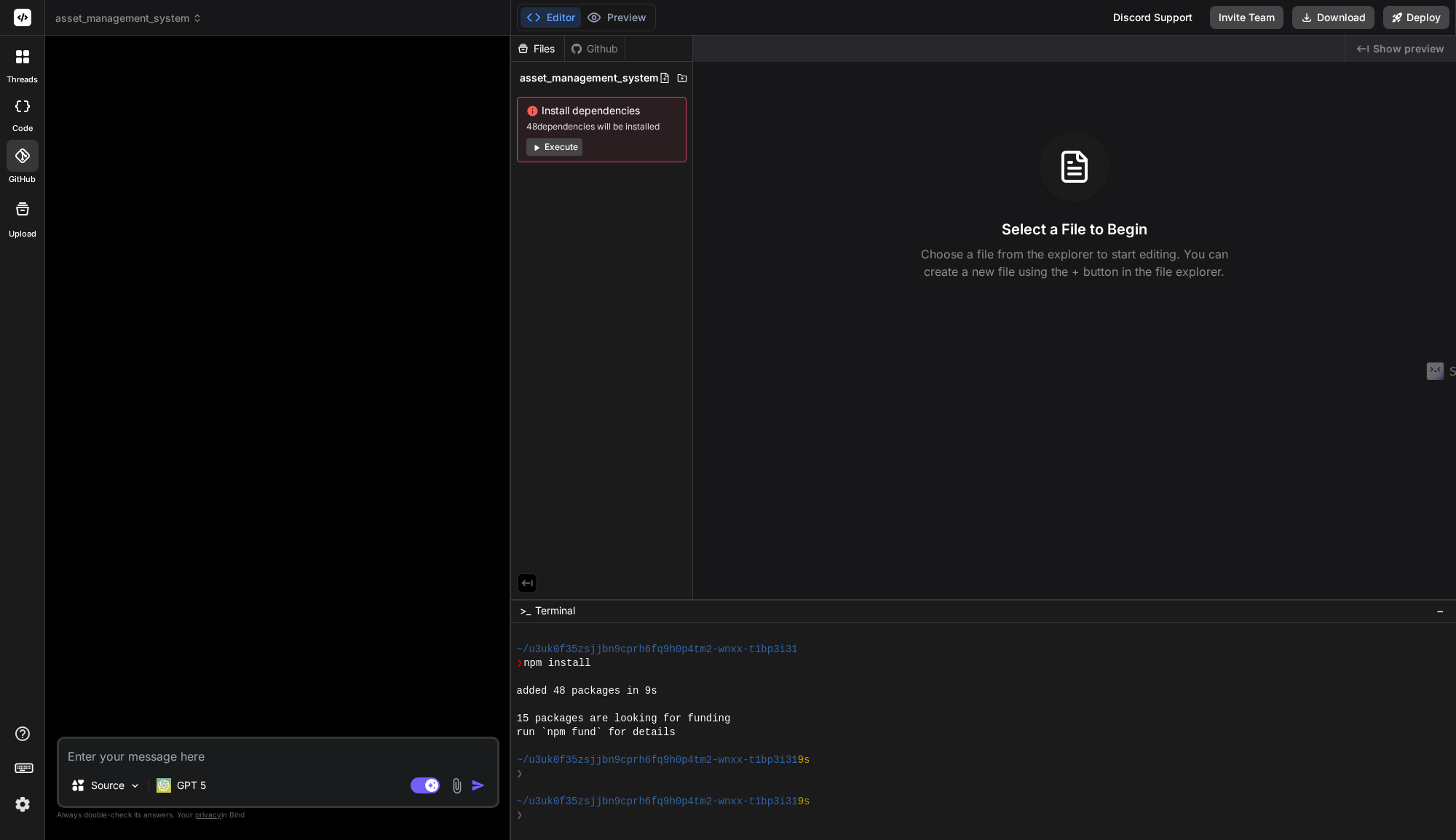
type textarea "x"
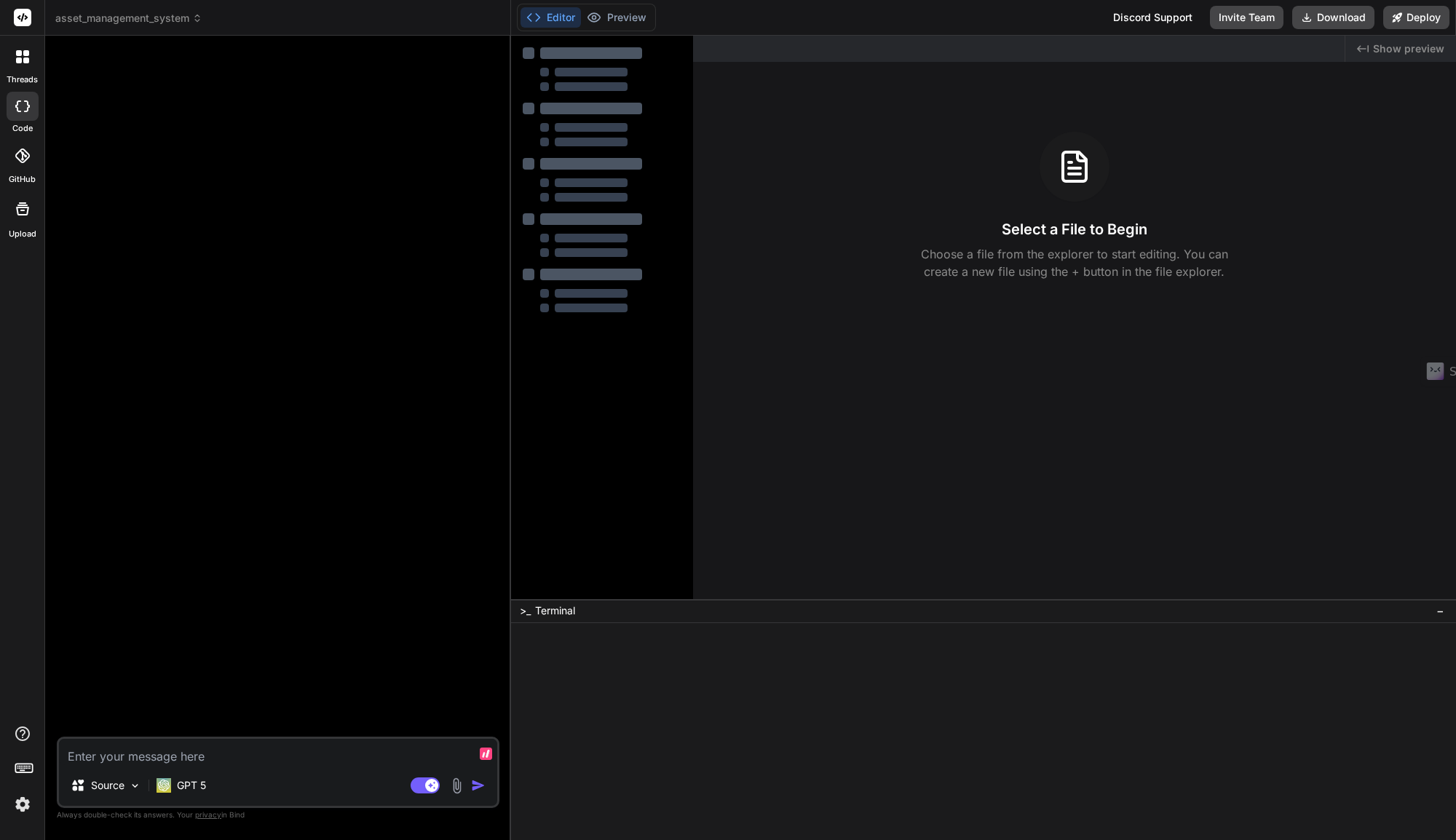
type textarea "x"
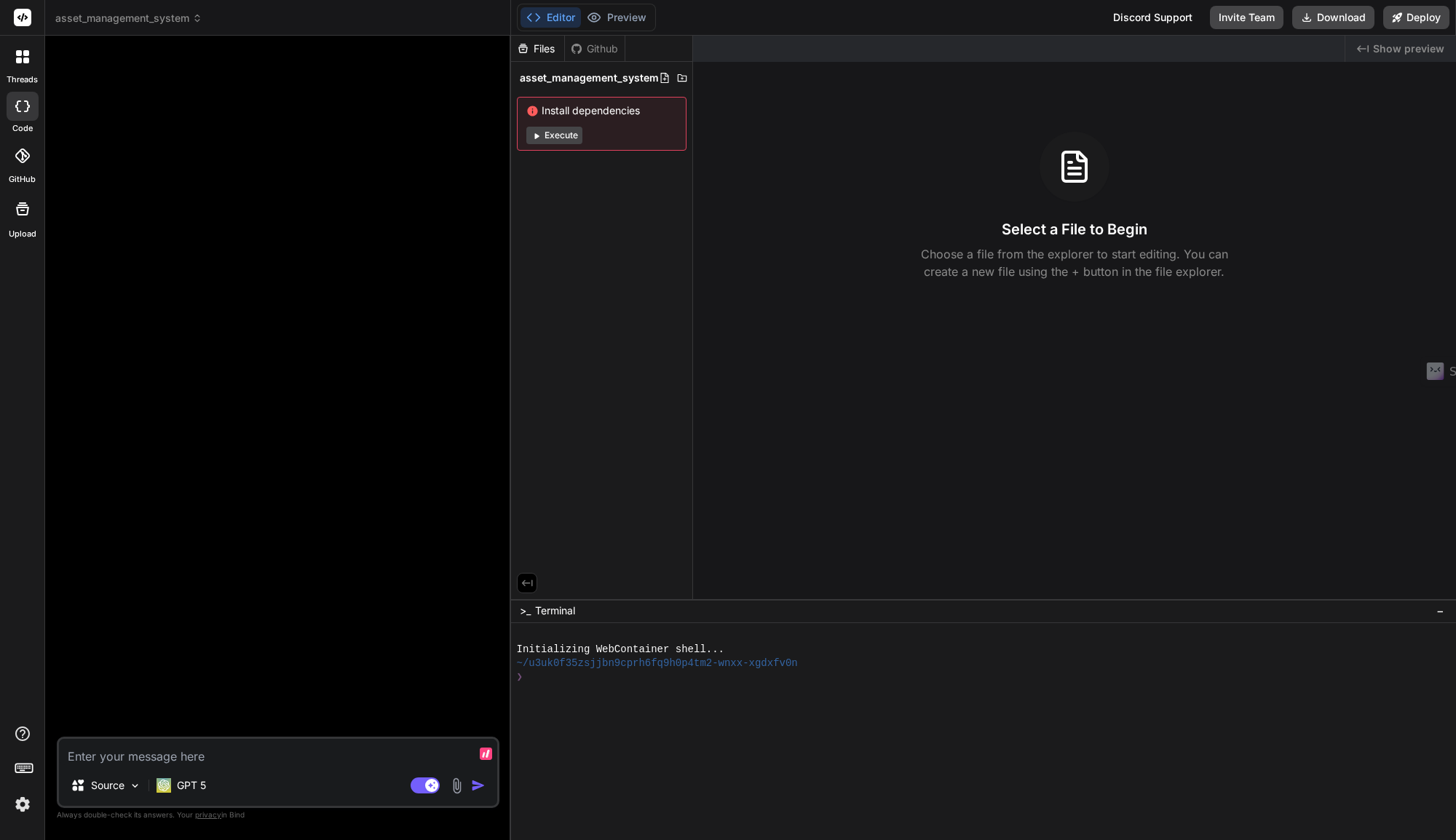
click at [114, 16] on span "asset_management_system" at bounding box center [129, 18] width 147 height 15
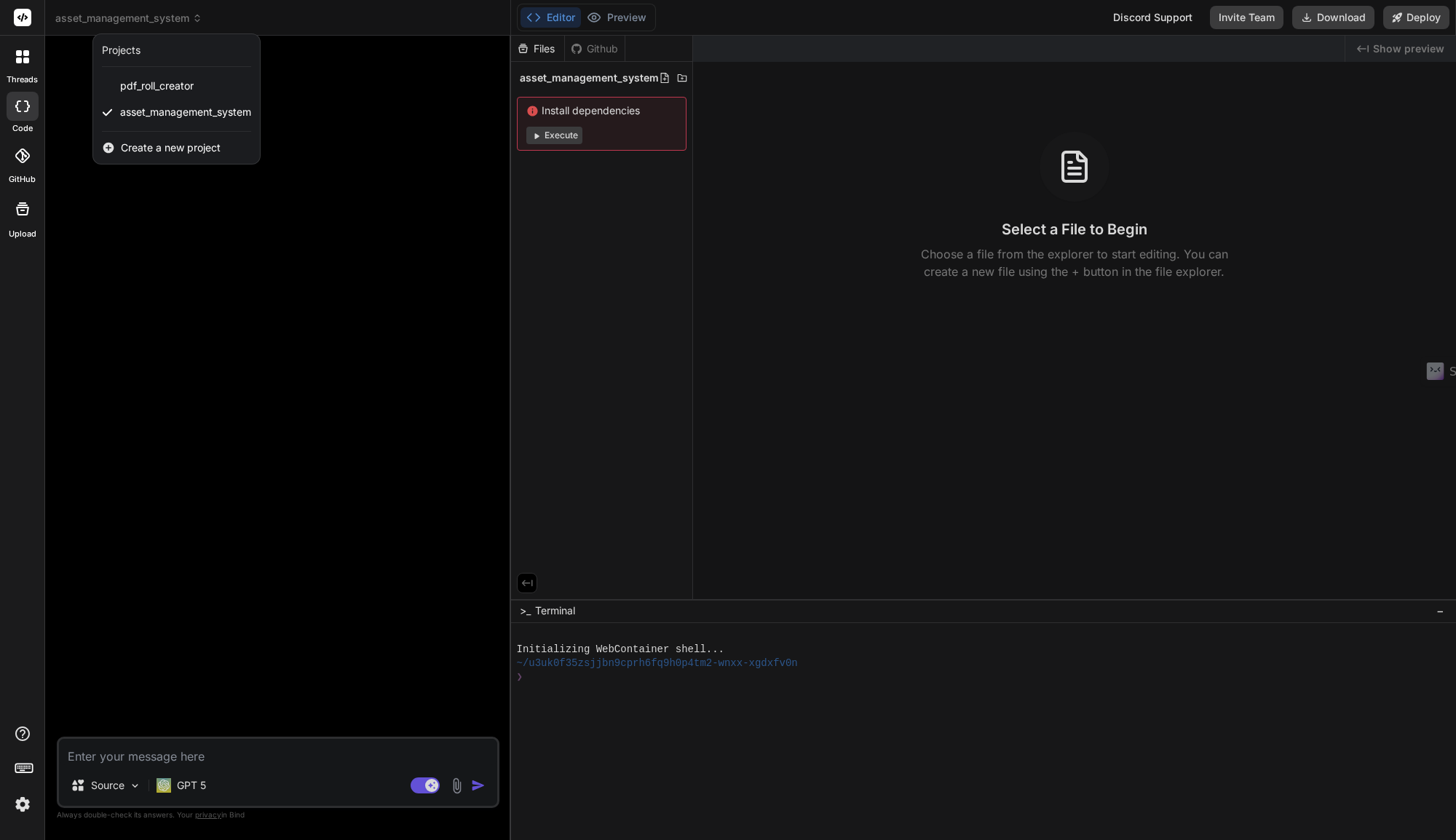
click at [373, 248] on div at bounding box center [728, 420] width 1456 height 840
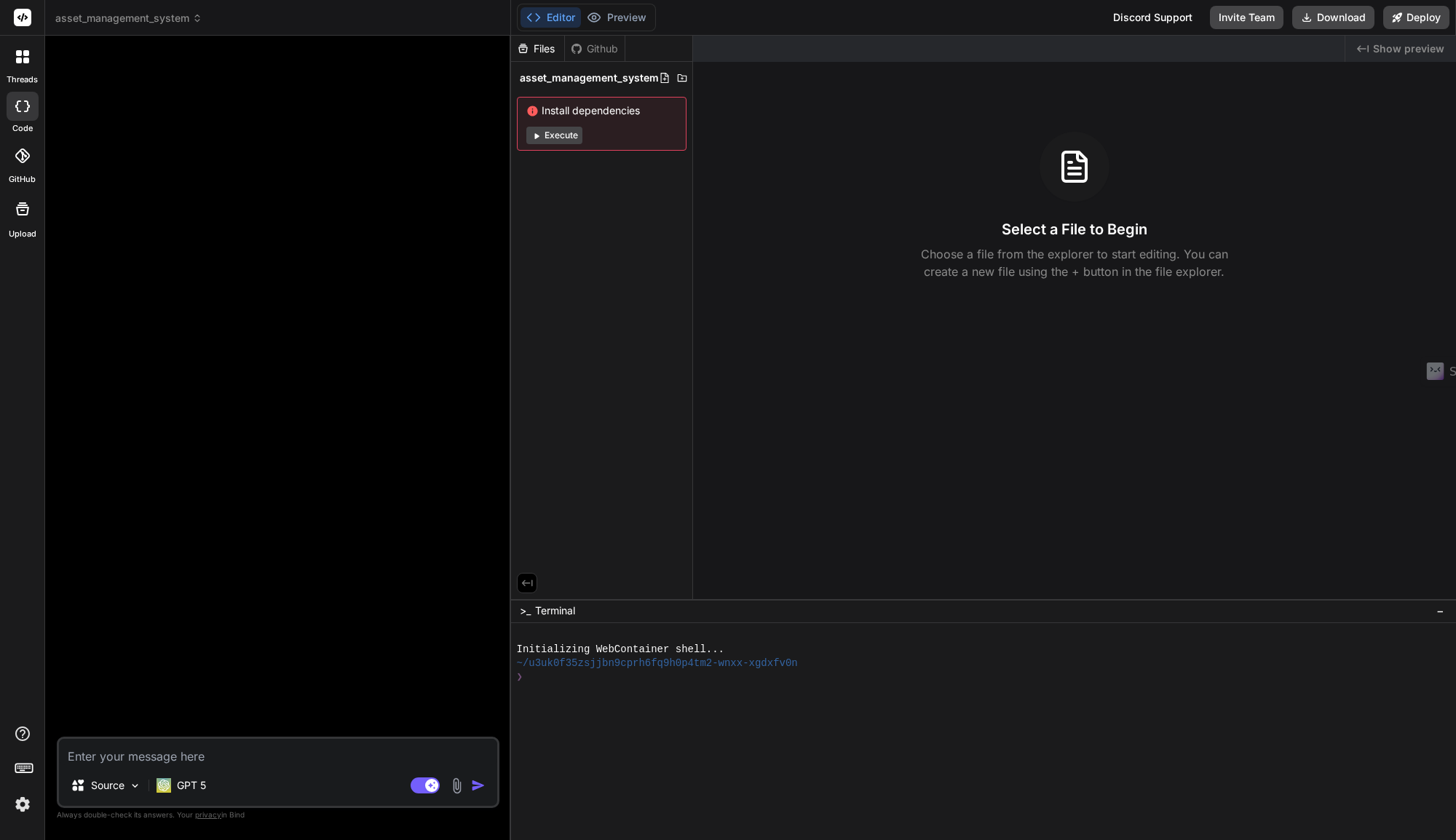
click at [127, 20] on span "asset_management_system" at bounding box center [129, 18] width 147 height 15
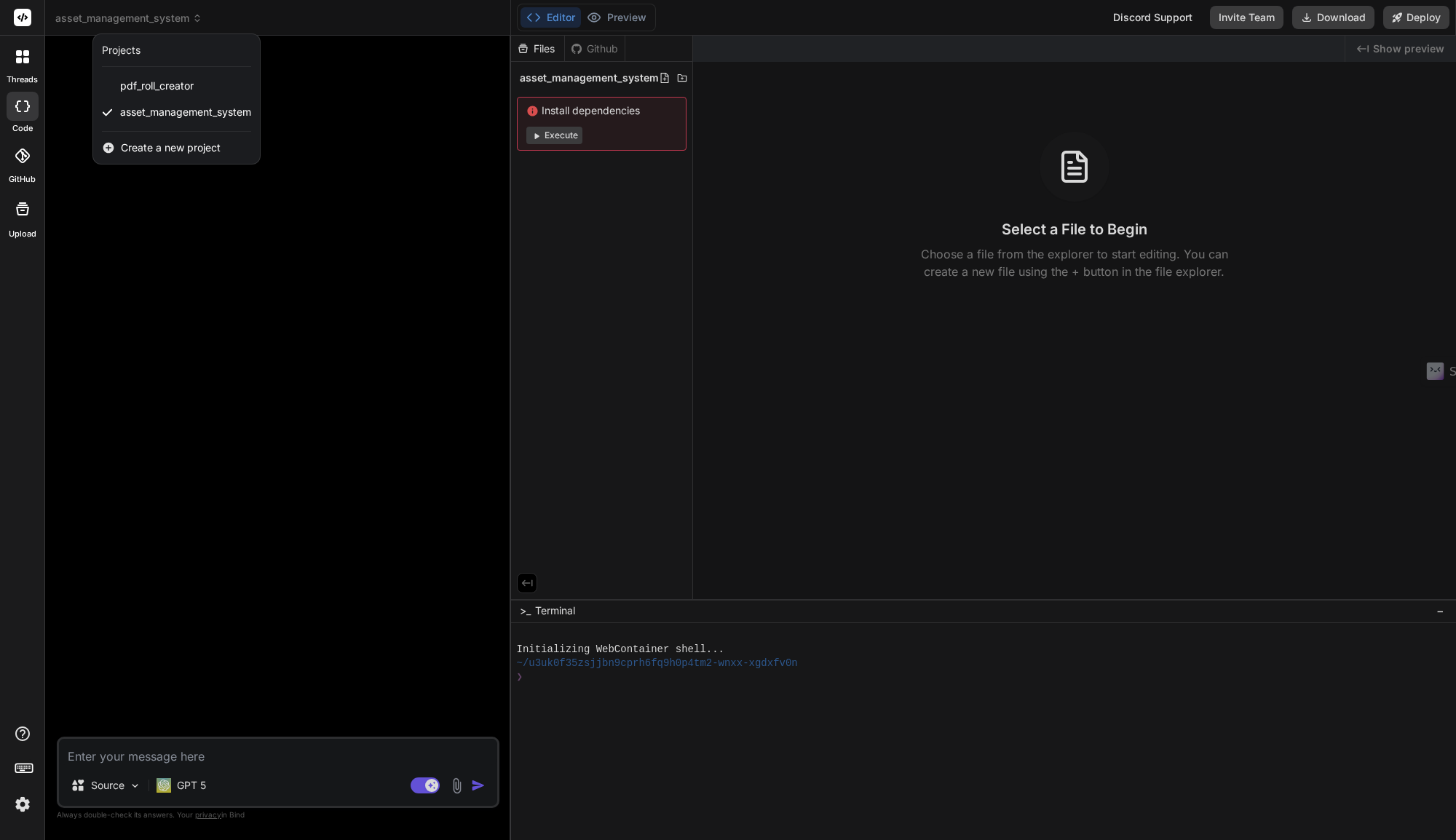
click at [175, 146] on span "Create a new project" at bounding box center [171, 148] width 100 height 15
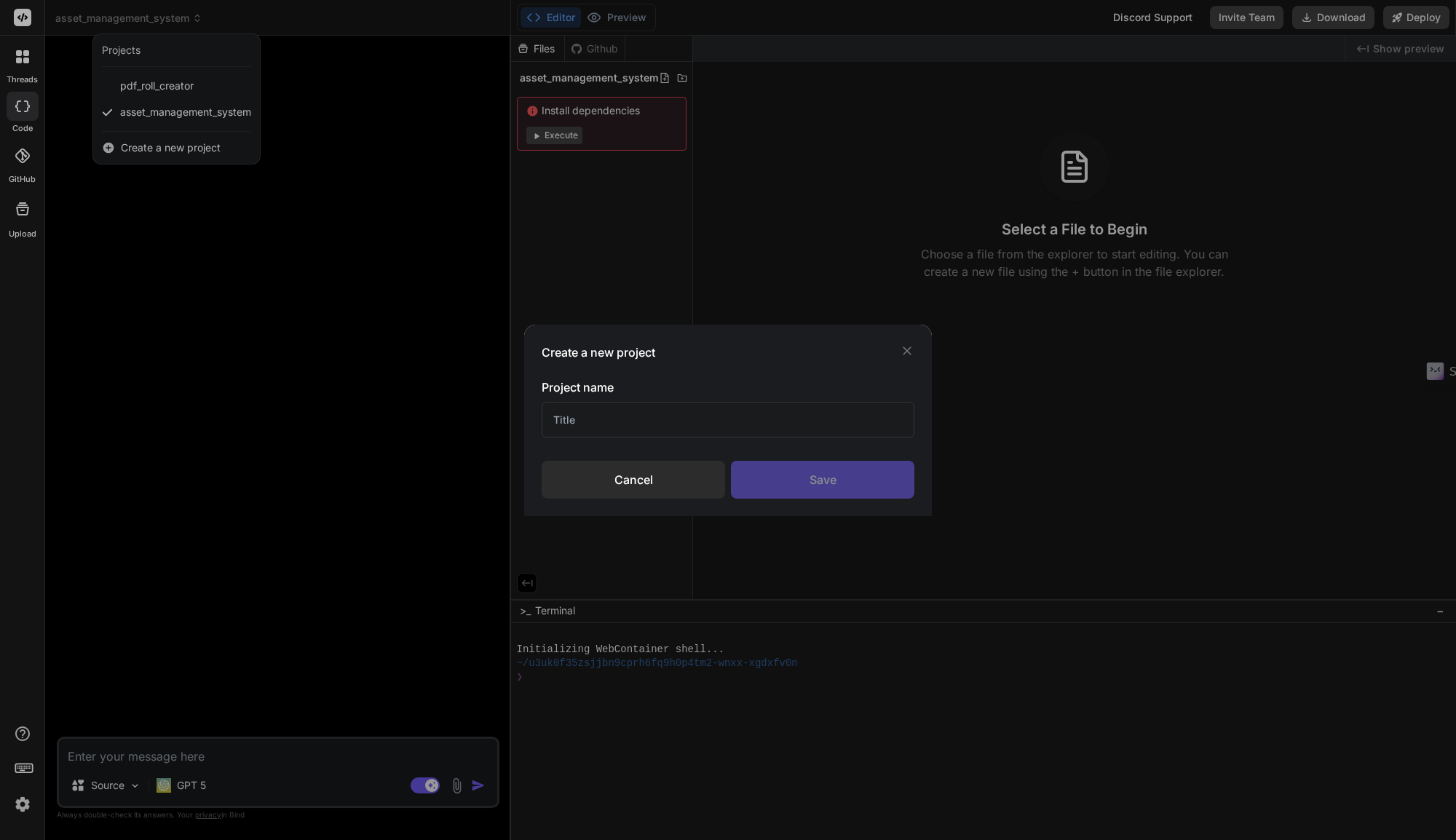
click at [631, 423] on input "text" at bounding box center [728, 420] width 373 height 36
type input "Land Page"
click at [807, 476] on div "Save" at bounding box center [822, 480] width 183 height 38
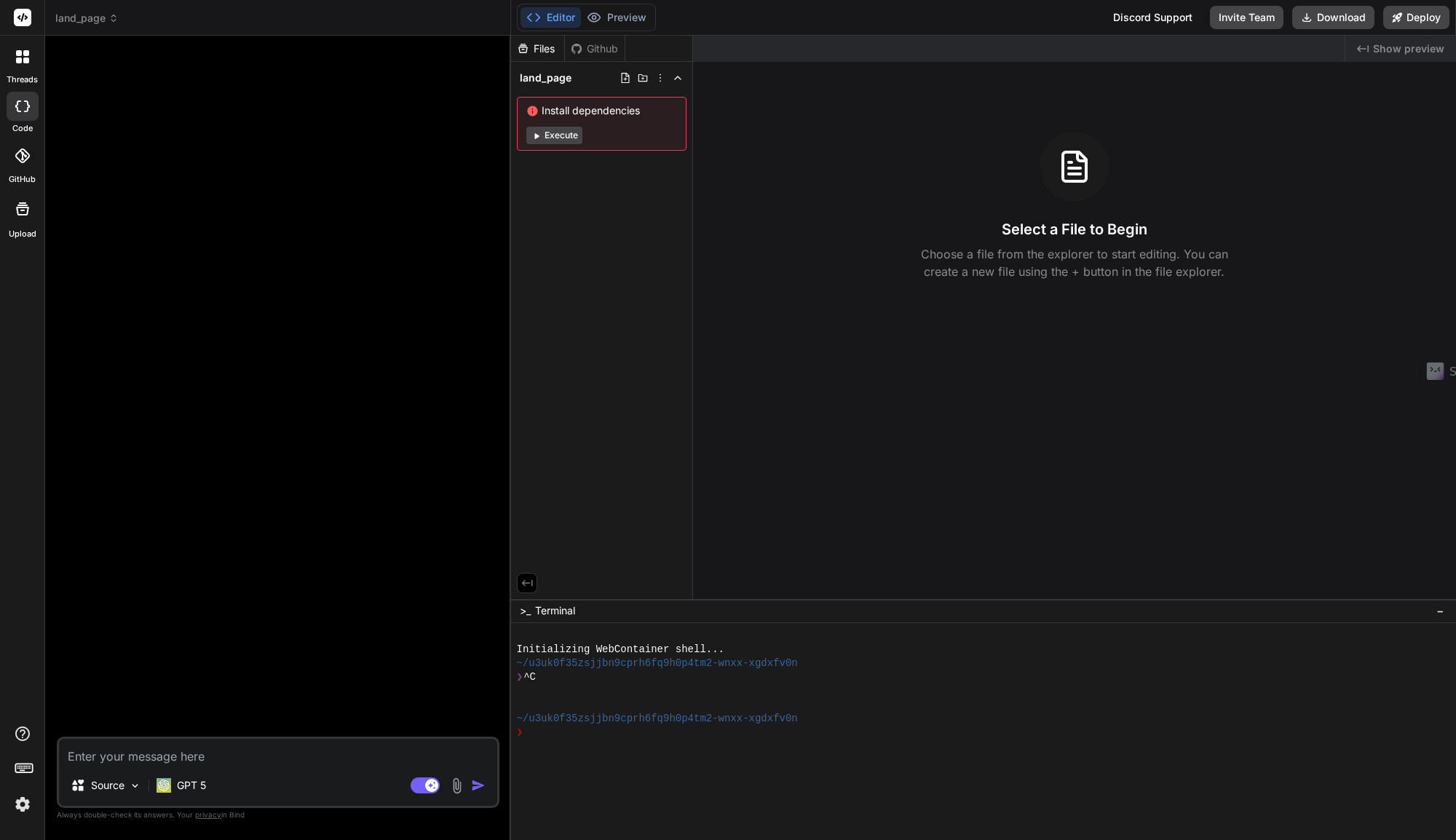
click at [458, 786] on img at bounding box center [457, 785] width 16 height 16
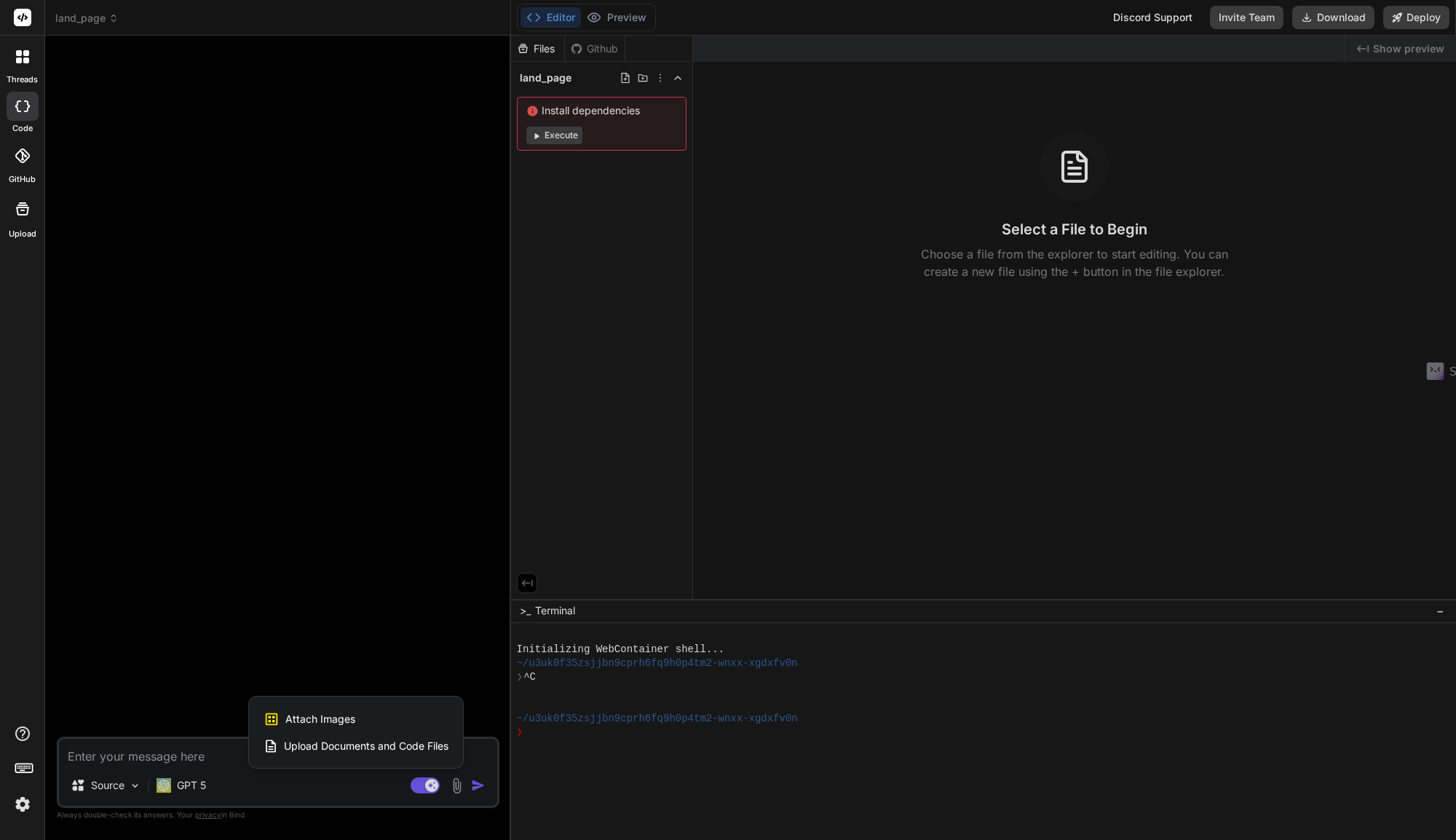
click at [300, 814] on div at bounding box center [728, 420] width 1456 height 840
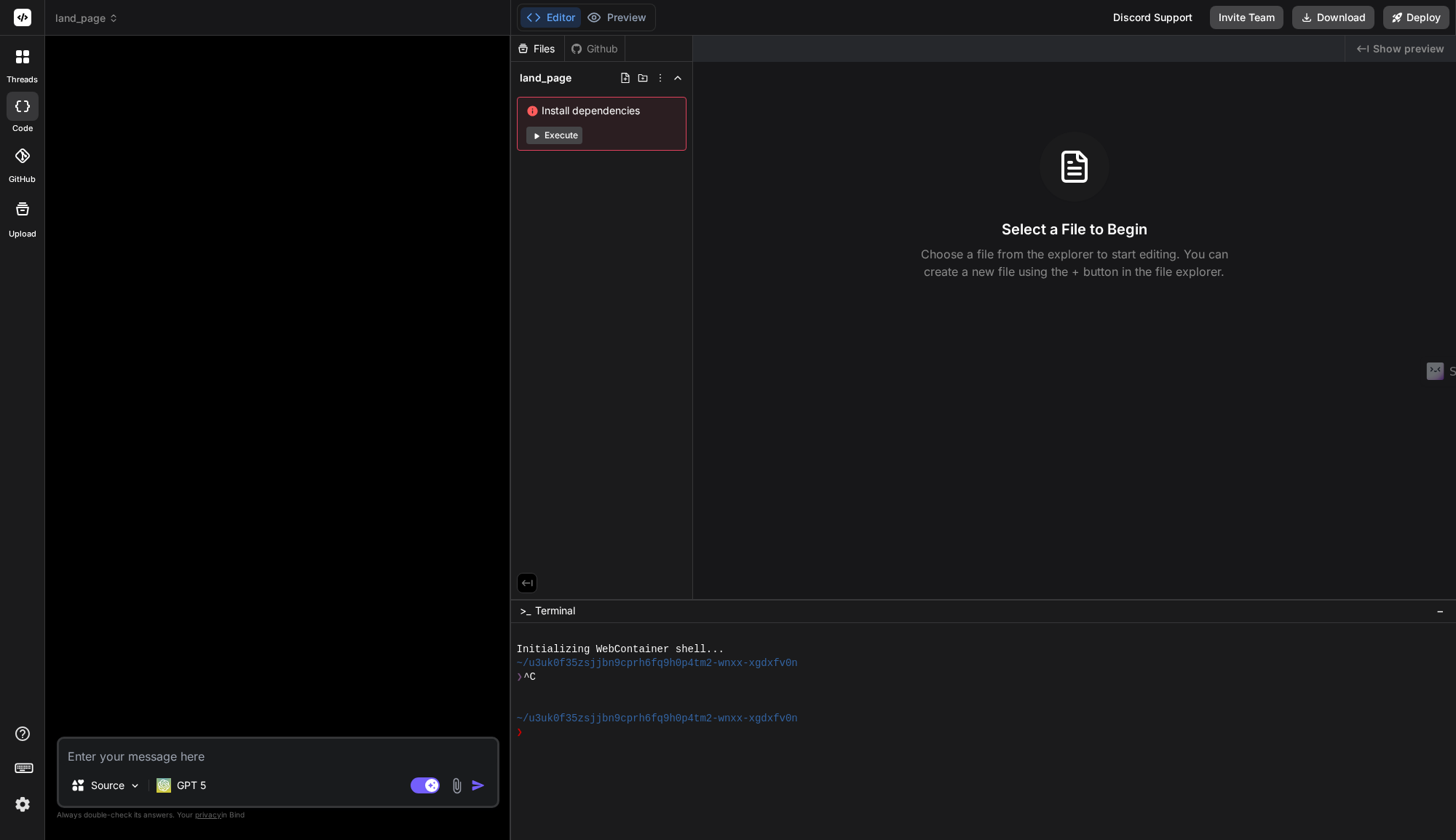
click at [91, 18] on span "land_page" at bounding box center [87, 18] width 64 height 15
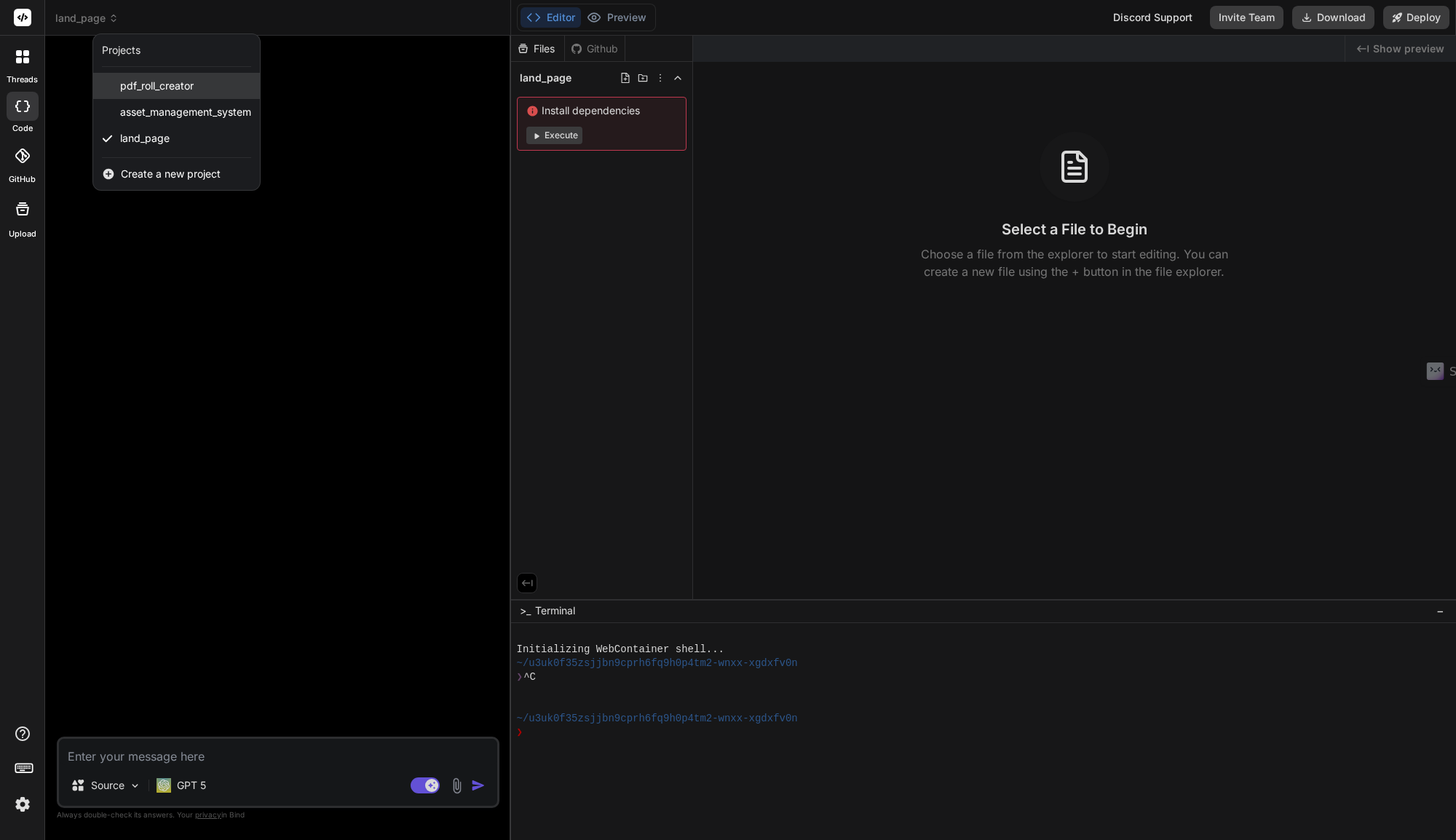
click at [185, 90] on span "pdf_roll_creator" at bounding box center [157, 86] width 74 height 15
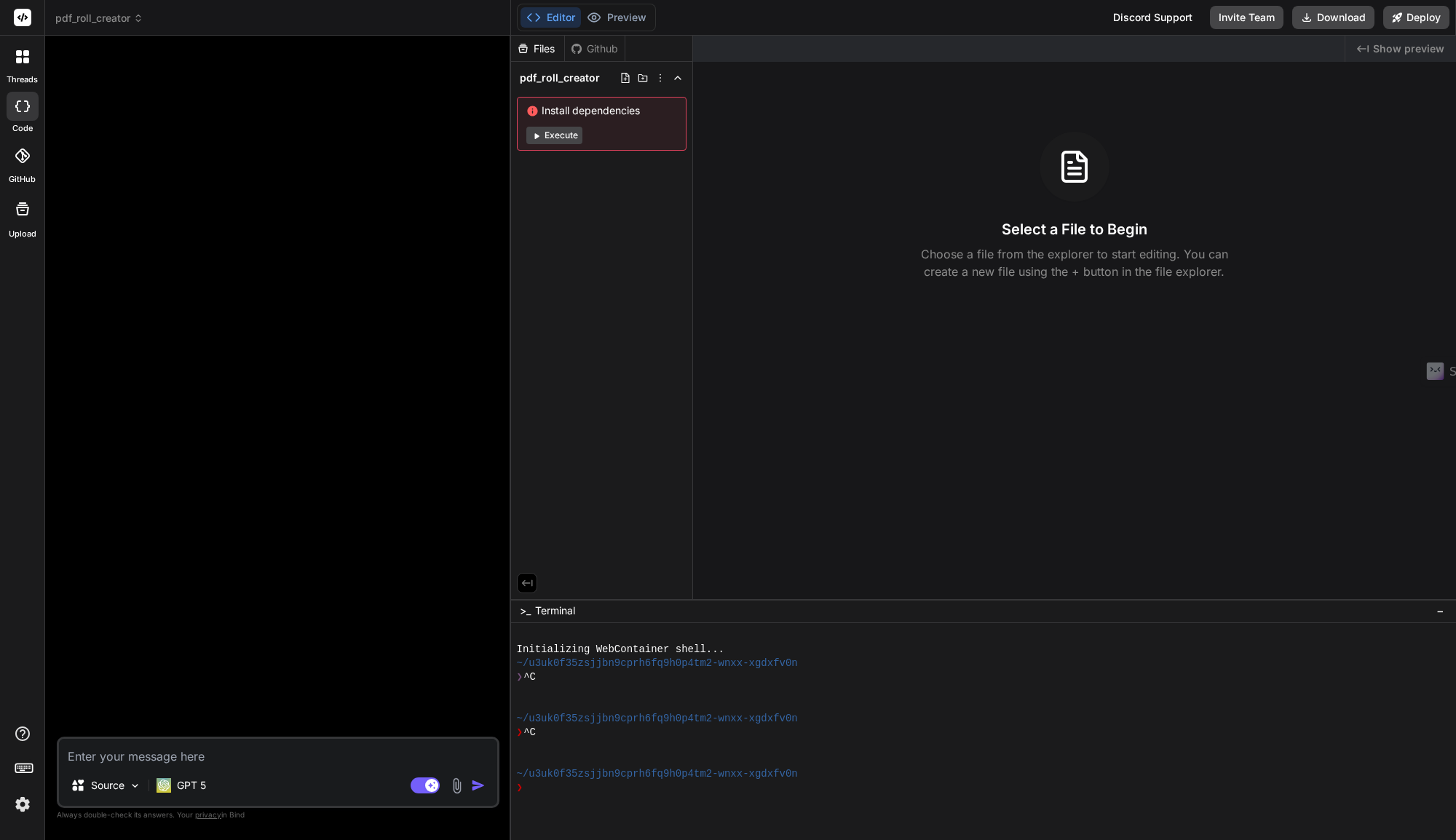
click at [22, 99] on div at bounding box center [22, 106] width 32 height 29
type textarea "x"
click at [22, 7] on div at bounding box center [22, 18] width 44 height 36
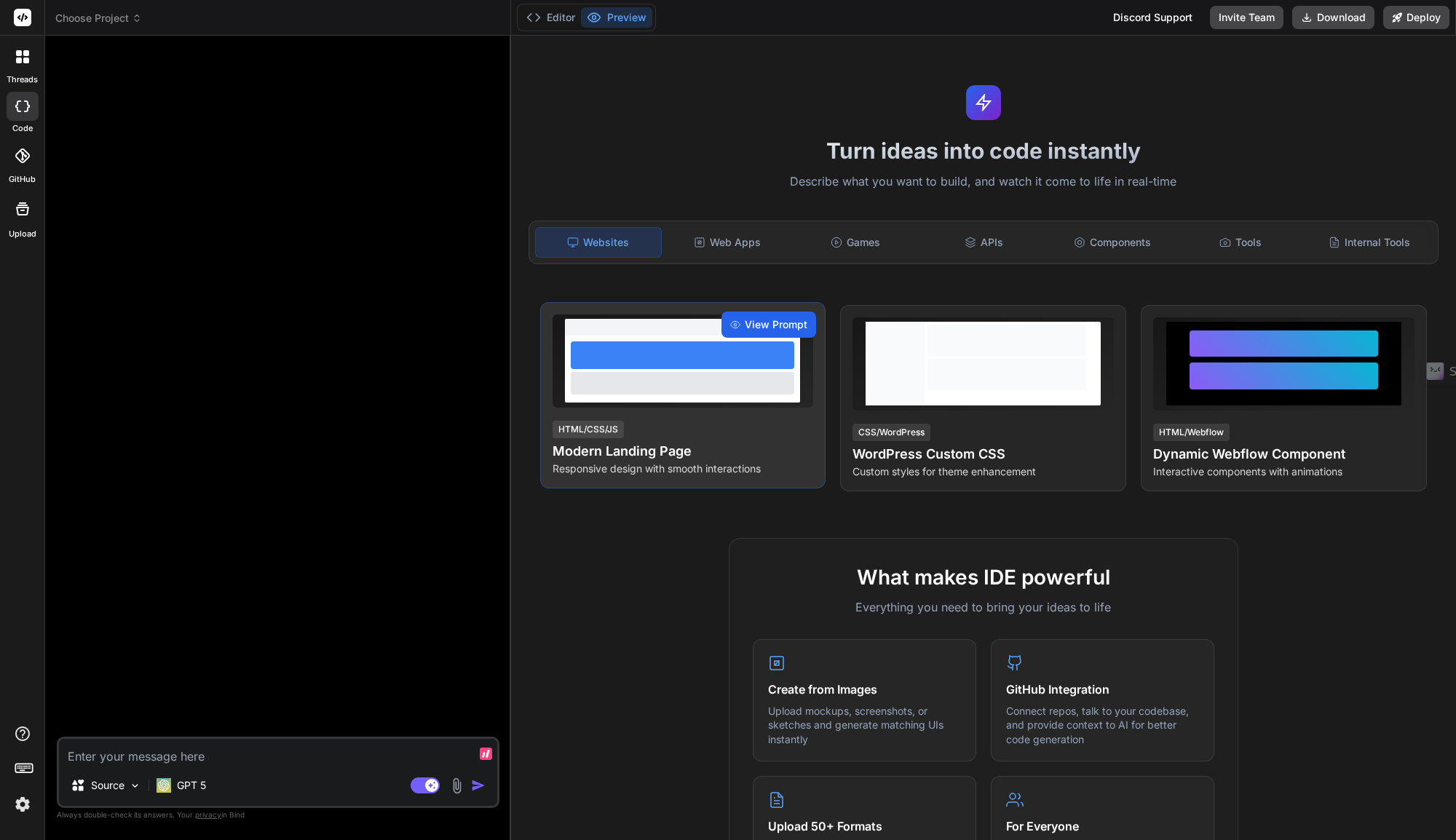
click at [786, 323] on span "View Prompt" at bounding box center [775, 324] width 63 height 15
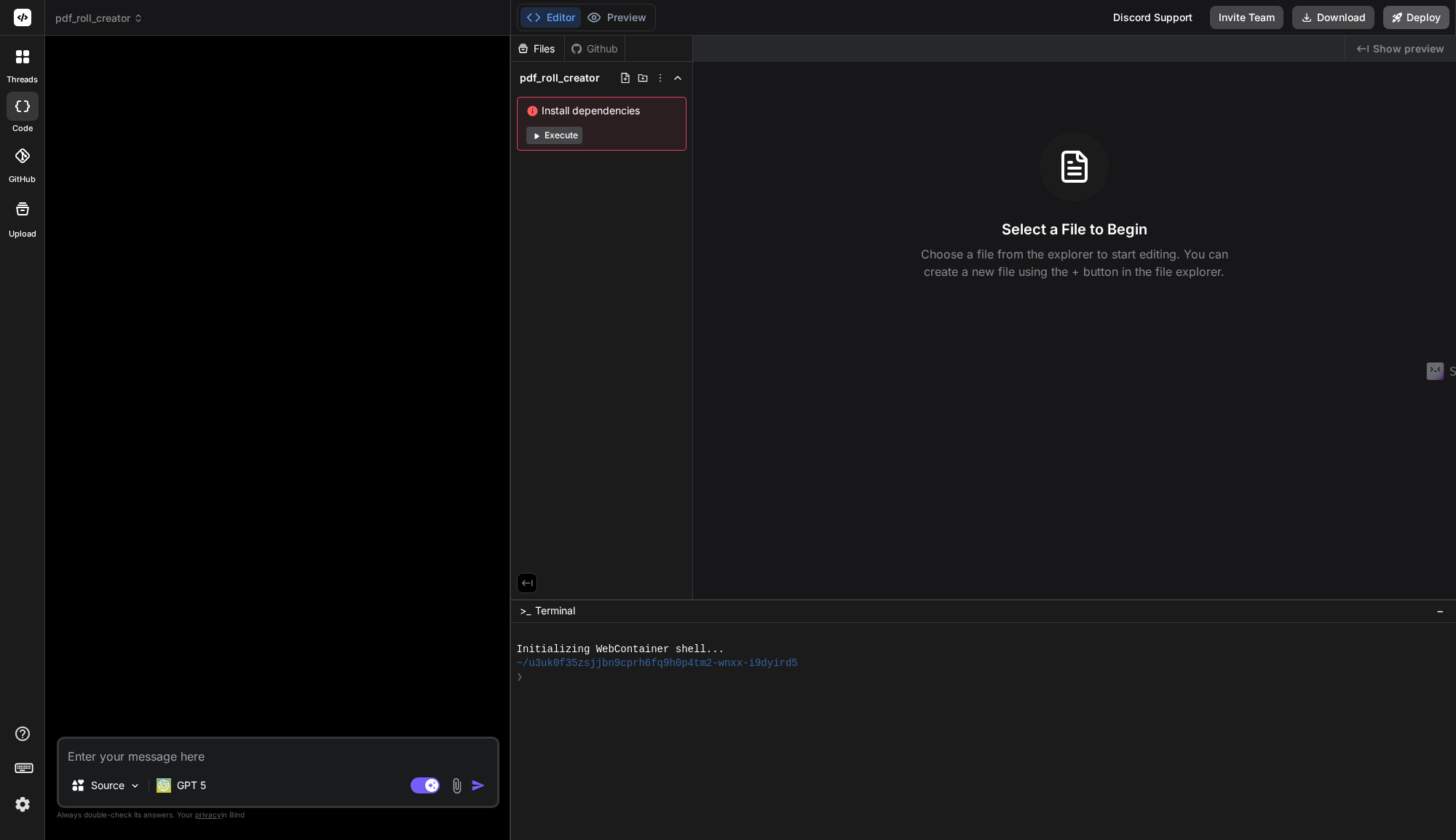
click at [1419, 18] on button "Deploy" at bounding box center [1416, 17] width 66 height 24
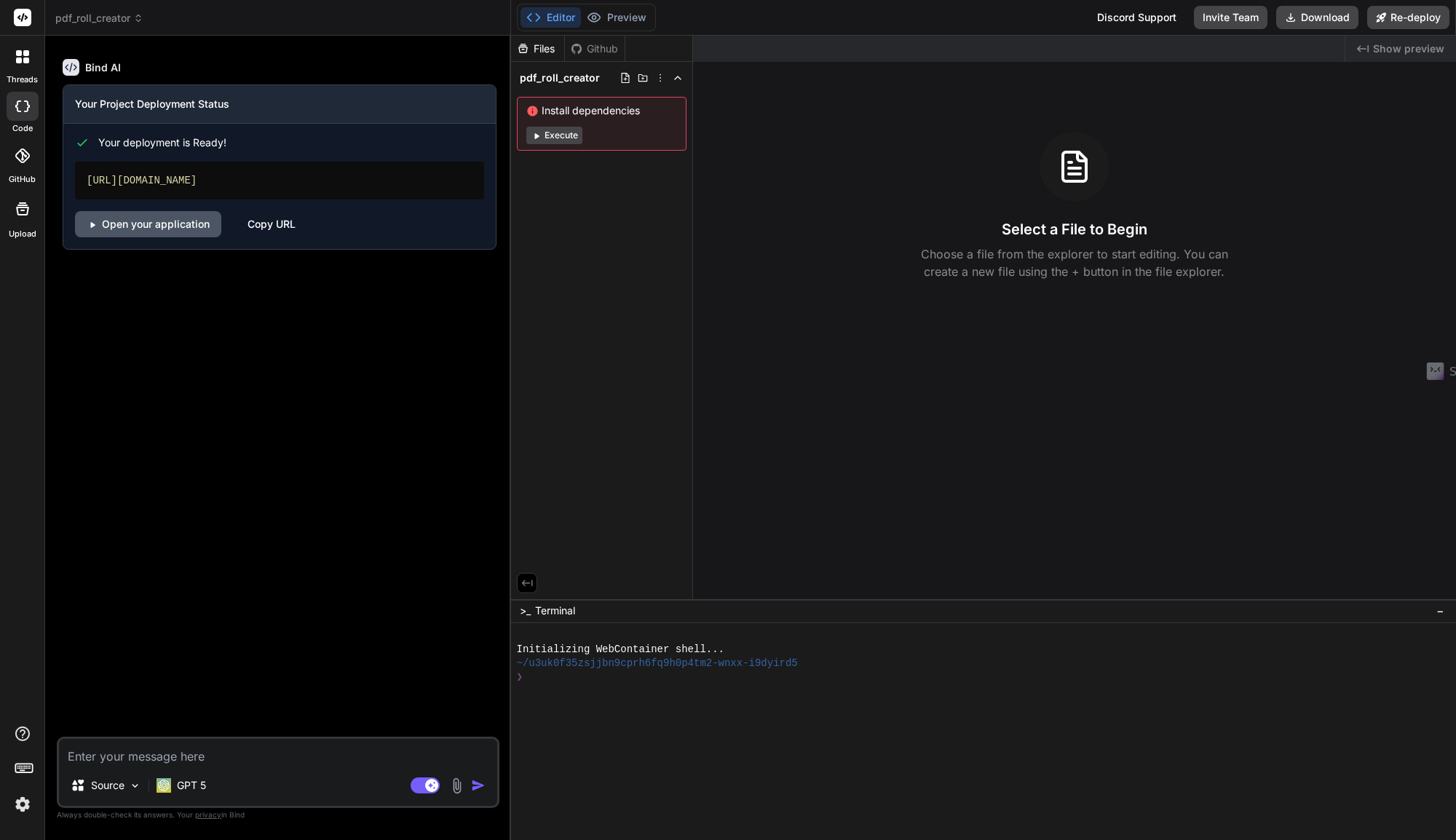
click at [179, 228] on link "Open your application" at bounding box center [148, 224] width 146 height 26
type textarea "x"
click at [284, 223] on div "Copy URL" at bounding box center [271, 224] width 48 height 26
